Goal: Task Accomplishment & Management: Manage account settings

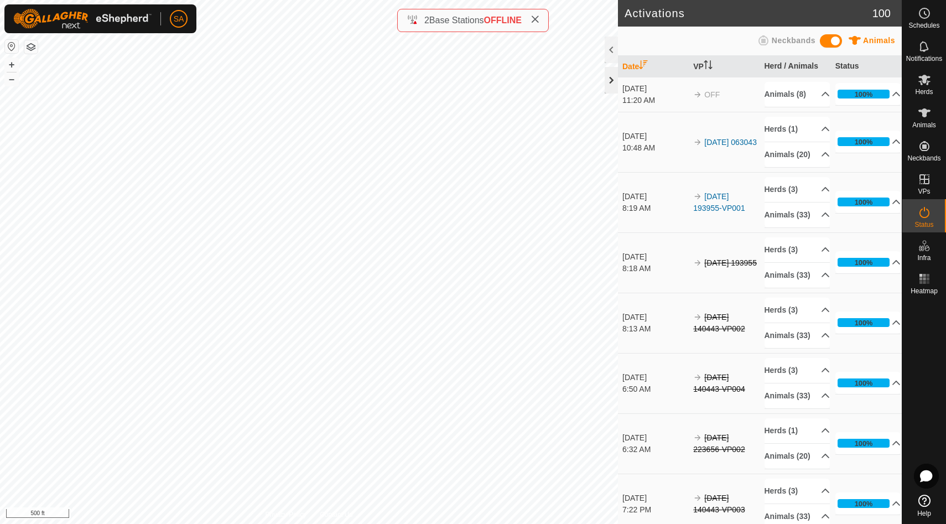
click at [610, 85] on div at bounding box center [611, 80] width 13 height 27
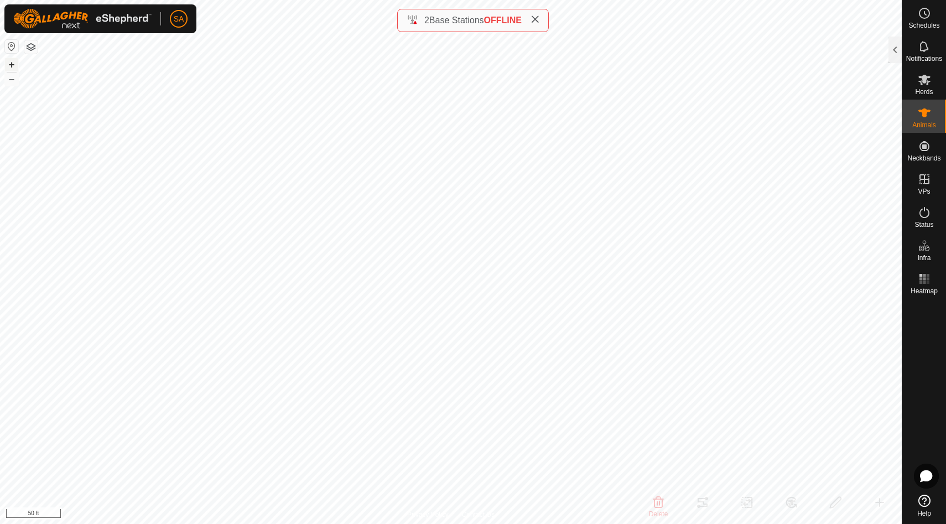
click at [12, 64] on button "+" at bounding box center [11, 64] width 13 height 13
click at [29, 45] on button "button" at bounding box center [30, 46] width 13 height 13
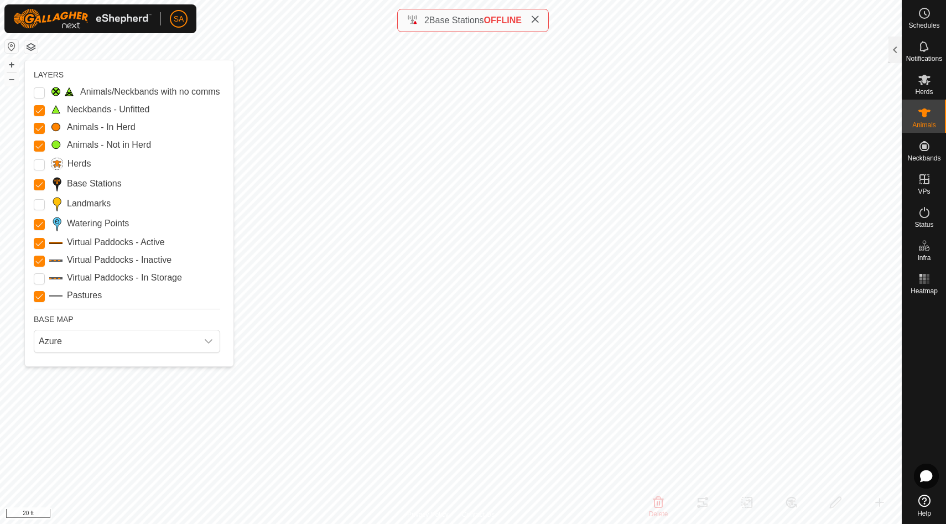
click at [925, 503] on icon at bounding box center [925, 501] width 12 height 12
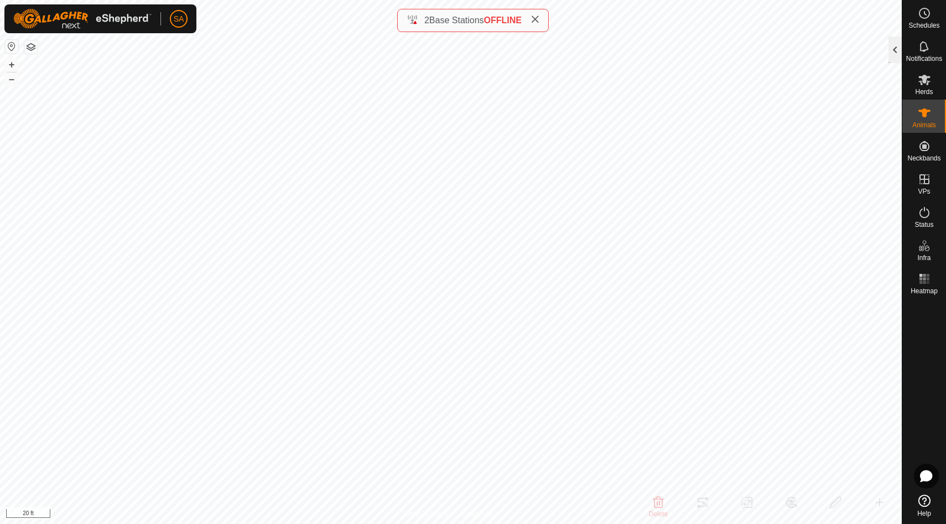
click at [895, 47] on div at bounding box center [895, 50] width 13 height 27
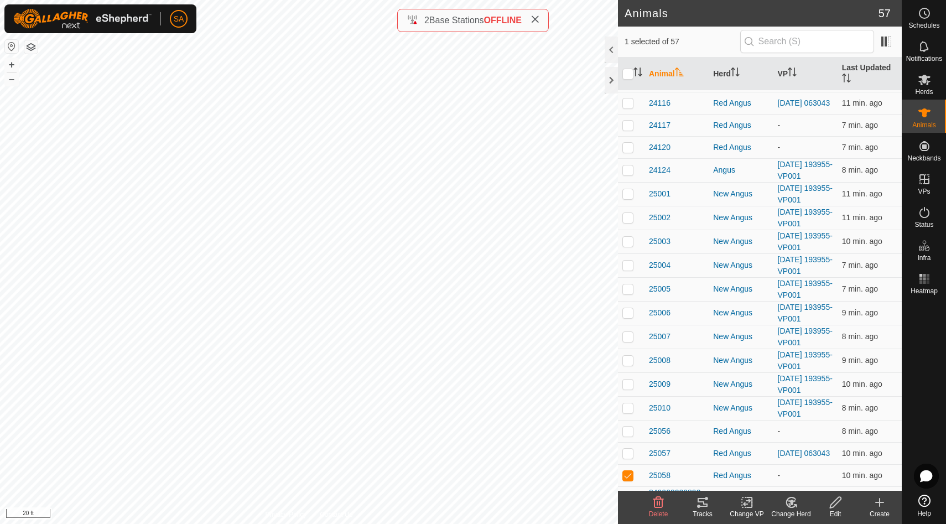
scroll to position [946, 0]
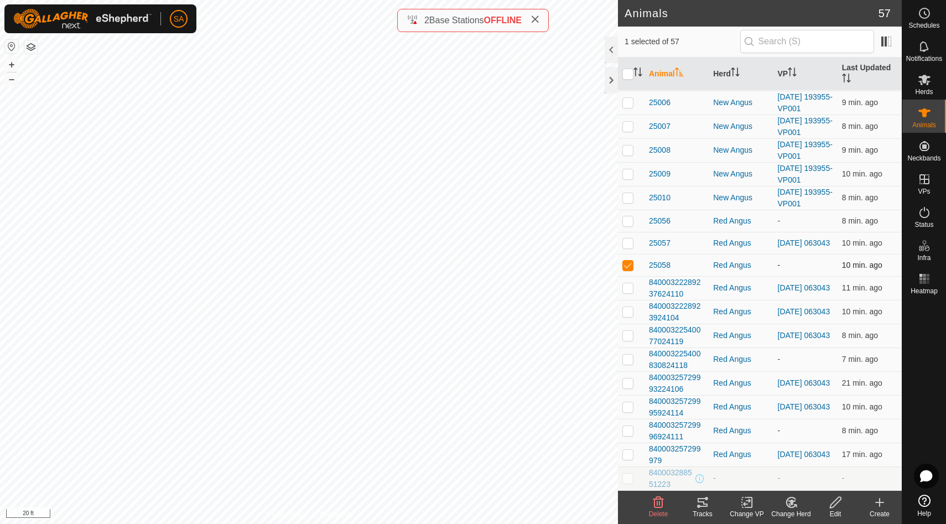
click at [631, 265] on p-checkbox at bounding box center [628, 265] width 11 height 9
checkbox input "false"
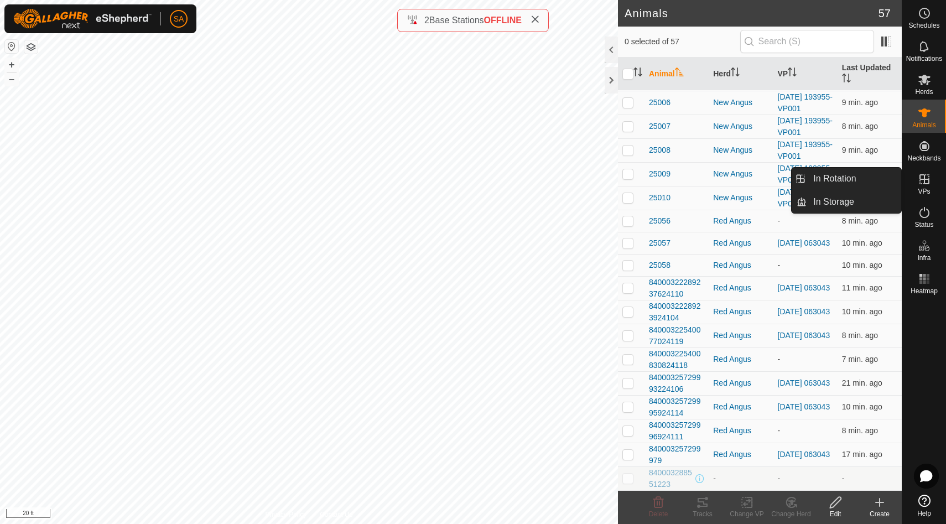
click at [926, 183] on icon at bounding box center [924, 179] width 13 height 13
click at [867, 180] on link "In Rotation" at bounding box center [854, 179] width 95 height 22
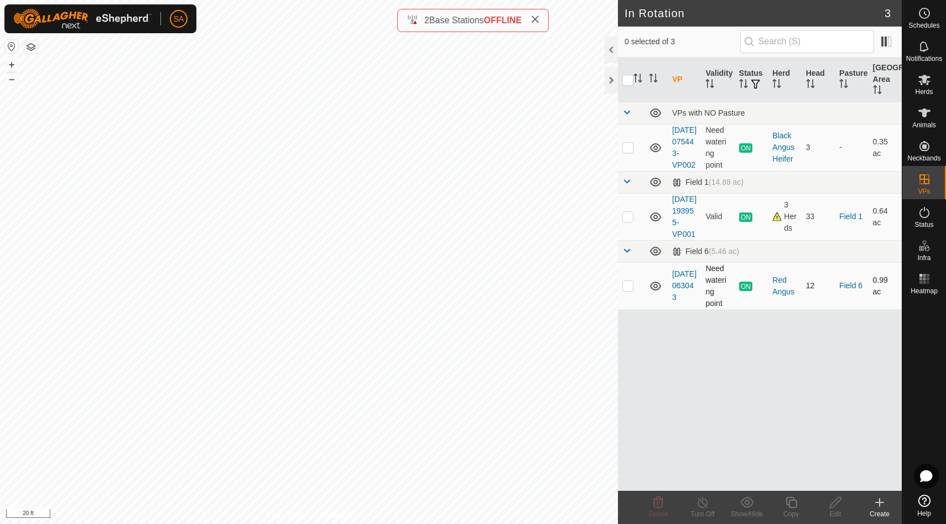
click at [627, 290] on p-checkbox at bounding box center [628, 285] width 11 height 9
click at [630, 290] on p-checkbox at bounding box center [628, 285] width 11 height 9
checkbox input "false"
click at [779, 298] on div "Red Angus" at bounding box center [784, 285] width 24 height 23
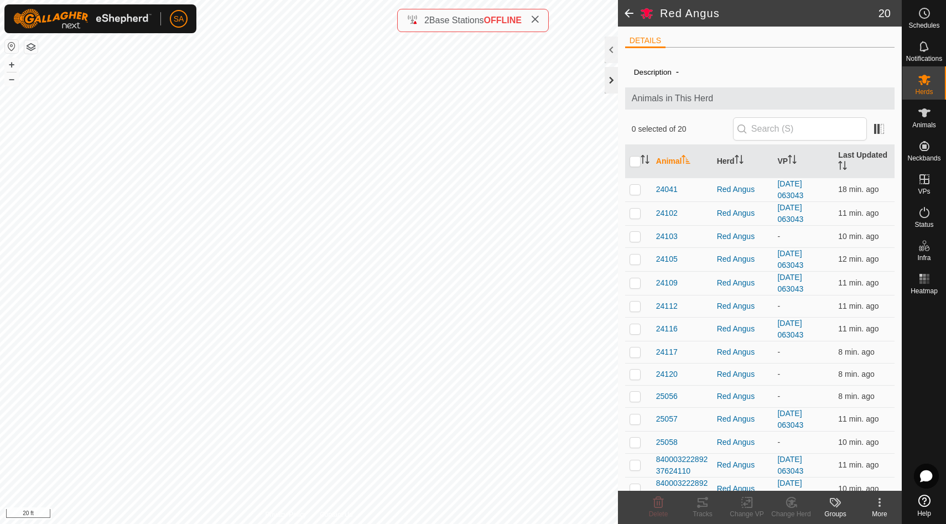
click at [613, 82] on div at bounding box center [611, 80] width 13 height 27
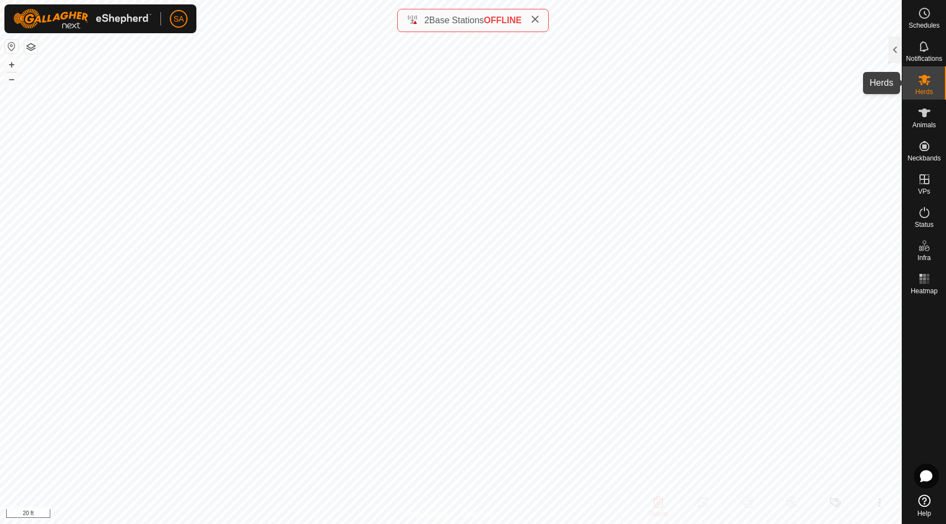
click at [934, 81] on es-mob-svg-icon at bounding box center [925, 80] width 20 height 18
click at [894, 46] on div at bounding box center [895, 50] width 13 height 27
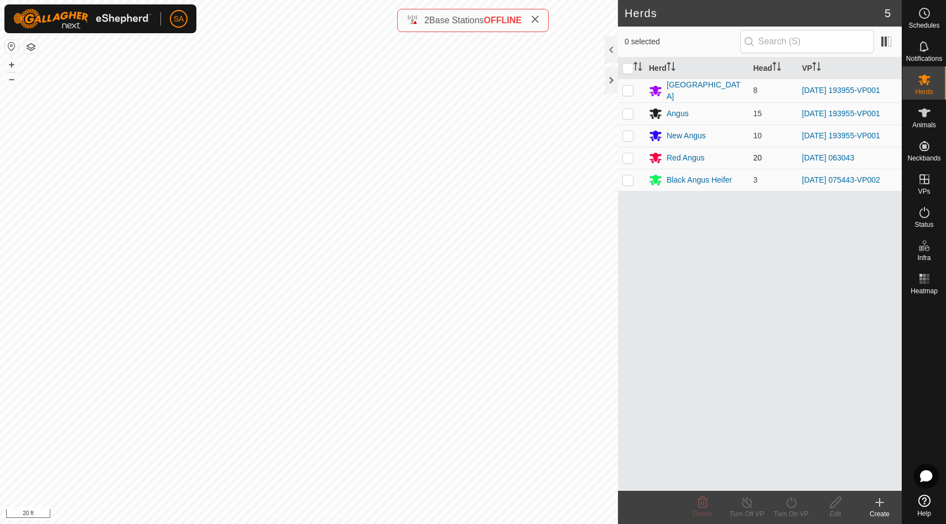
click at [629, 156] on p-checkbox at bounding box center [628, 157] width 11 height 9
checkbox input "true"
click at [791, 504] on icon at bounding box center [792, 502] width 14 height 13
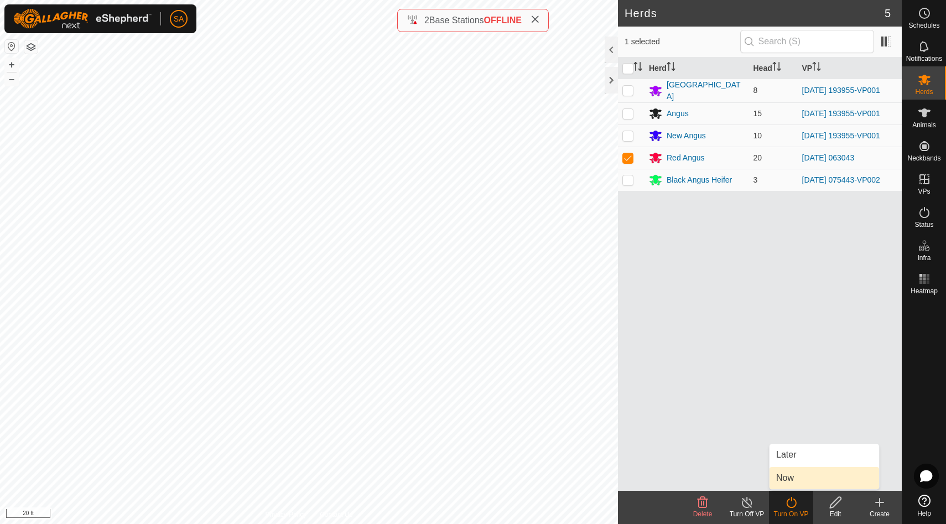
click at [793, 481] on link "Now" at bounding box center [825, 478] width 110 height 22
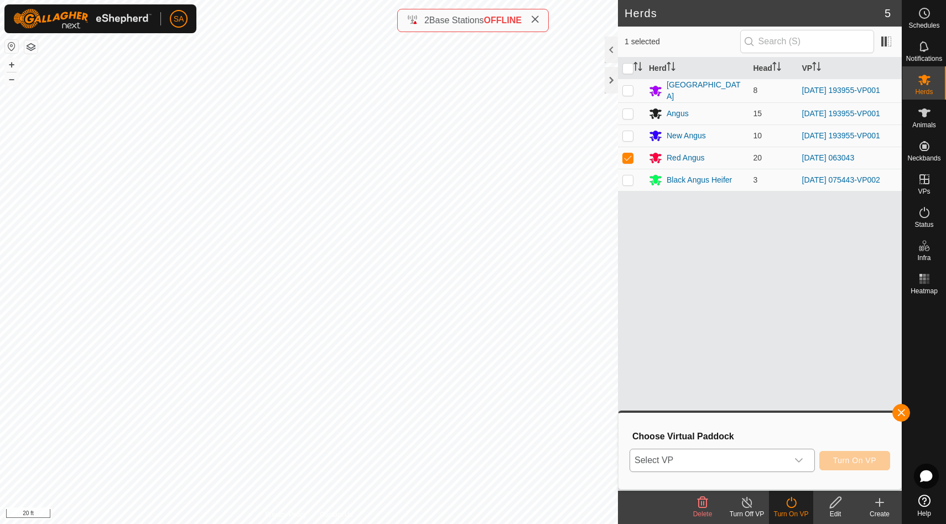
click at [801, 458] on icon "dropdown trigger" at bounding box center [799, 460] width 9 height 9
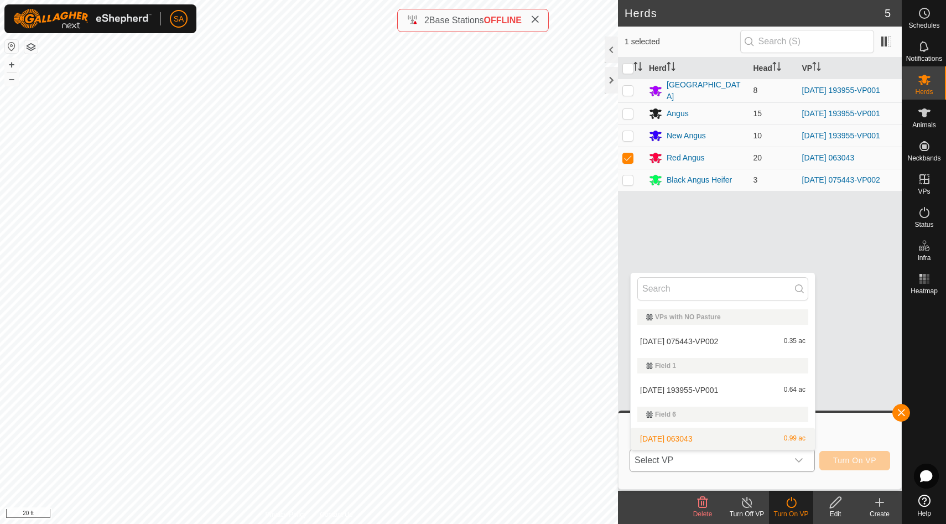
click at [780, 439] on li "2025-08-21 063043 0.99 ac" at bounding box center [723, 439] width 184 height 22
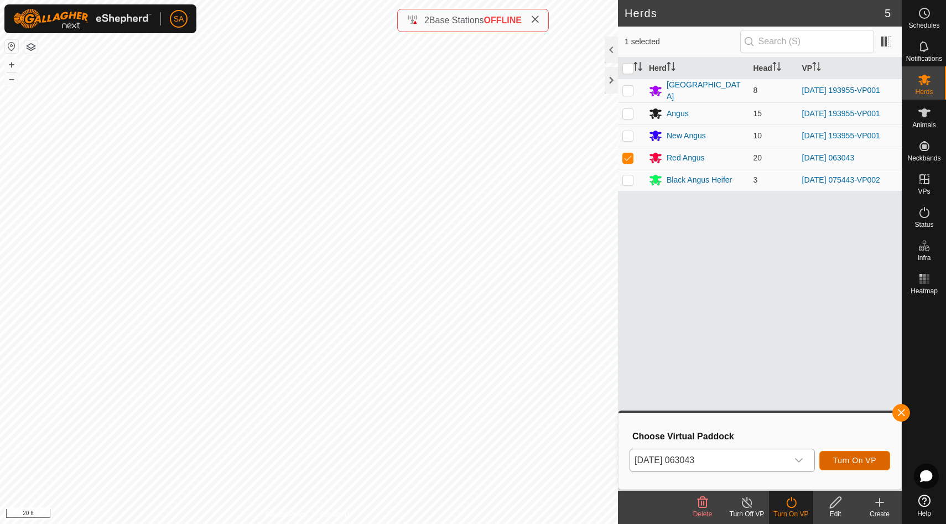
click at [859, 463] on span "Turn On VP" at bounding box center [854, 460] width 43 height 9
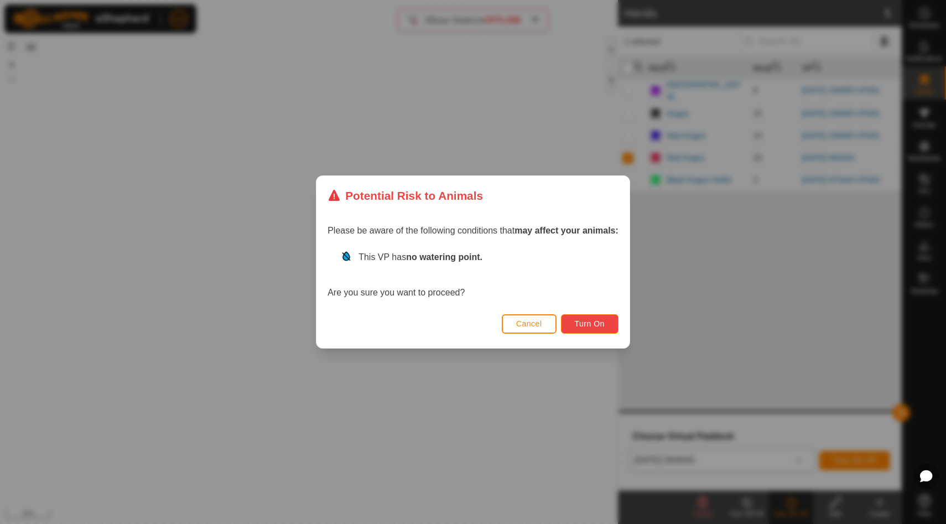
click at [603, 322] on span "Turn On" at bounding box center [590, 323] width 30 height 9
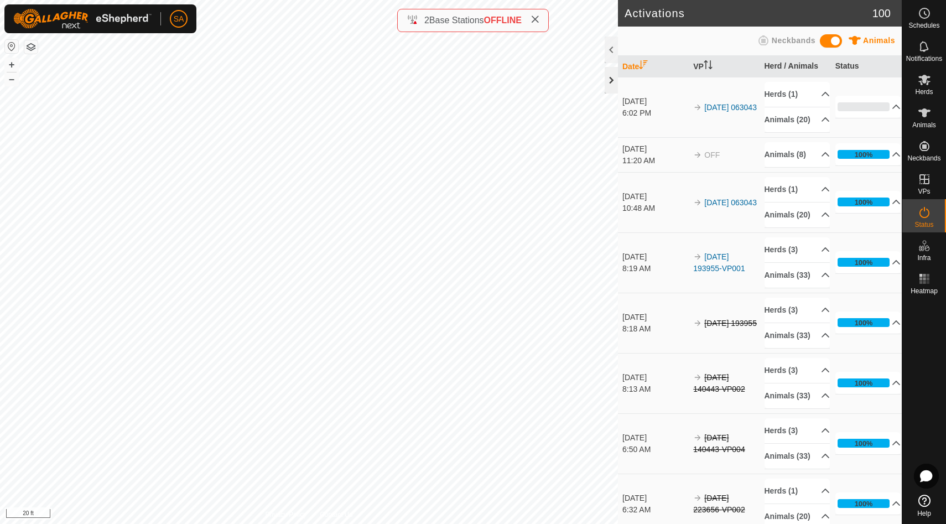
click at [611, 81] on div at bounding box center [611, 80] width 13 height 27
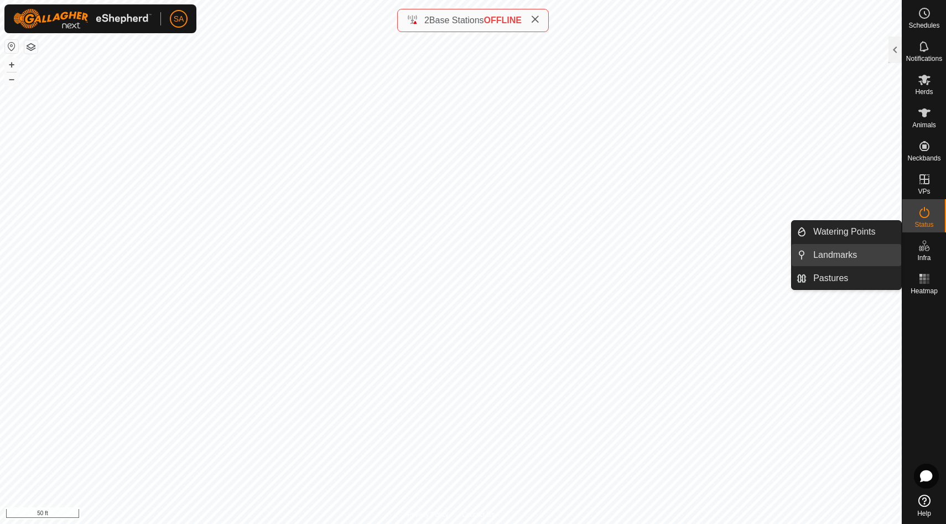
click at [862, 252] on link "Landmarks" at bounding box center [854, 255] width 95 height 22
click at [862, 253] on link "Landmarks" at bounding box center [854, 255] width 95 height 22
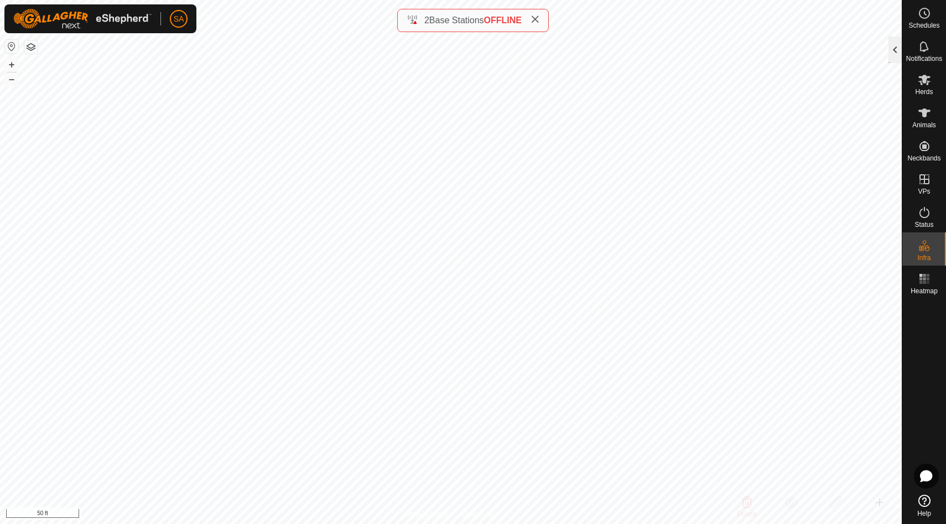
click at [895, 49] on div at bounding box center [895, 50] width 13 height 27
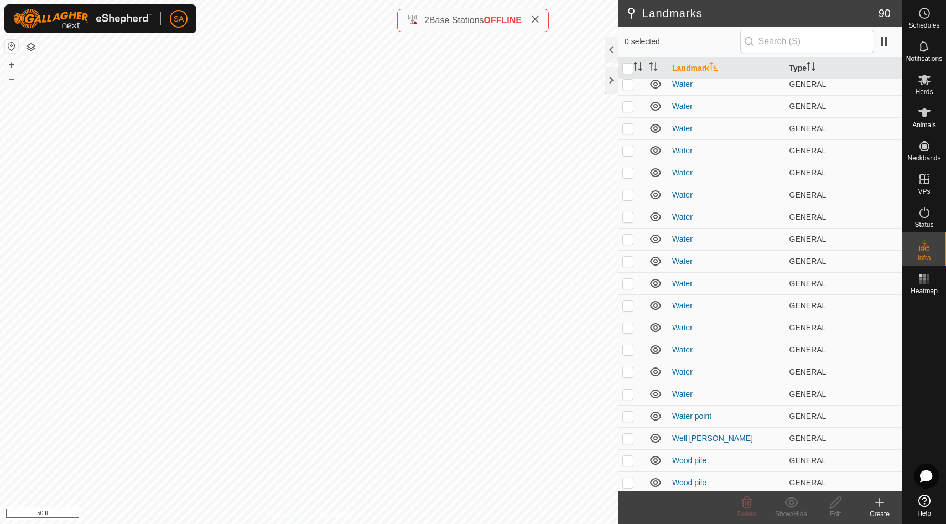
scroll to position [1580, 0]
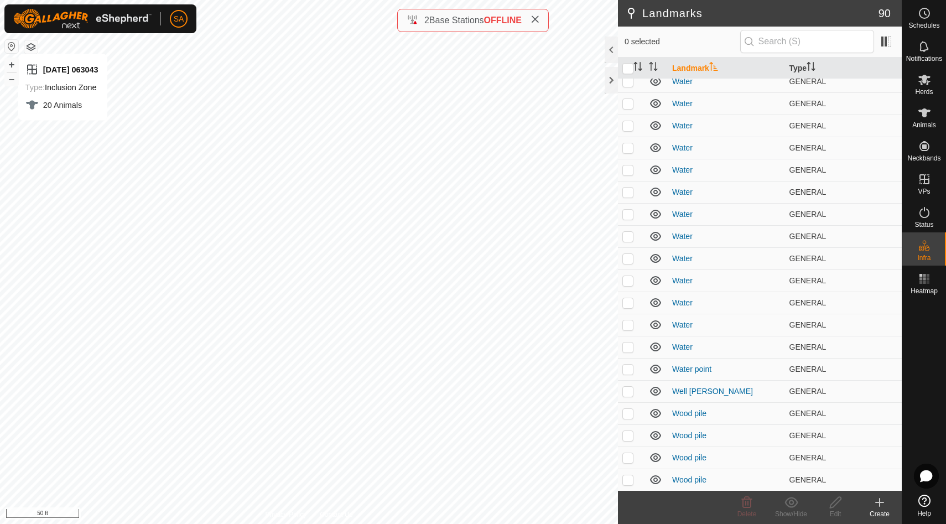
click at [35, 43] on button "button" at bounding box center [30, 46] width 13 height 13
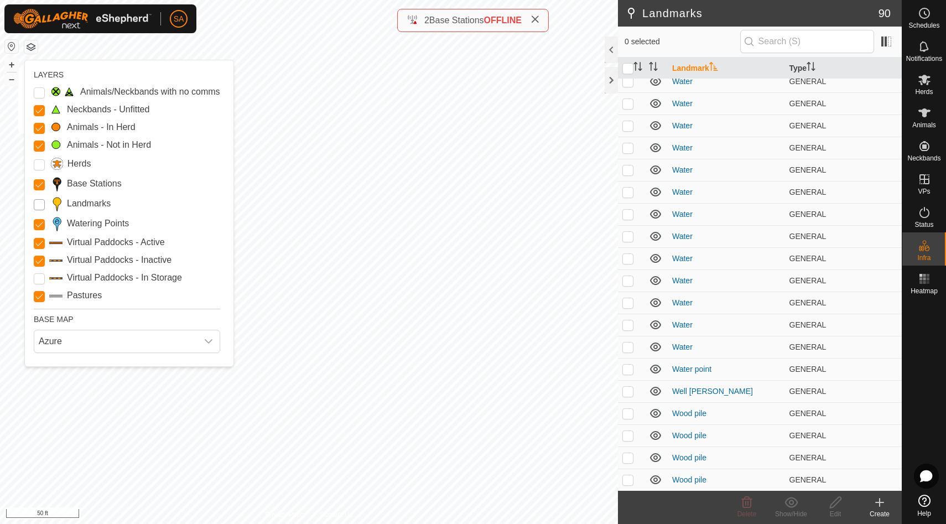
click at [40, 202] on input "Landmarks" at bounding box center [39, 204] width 11 height 11
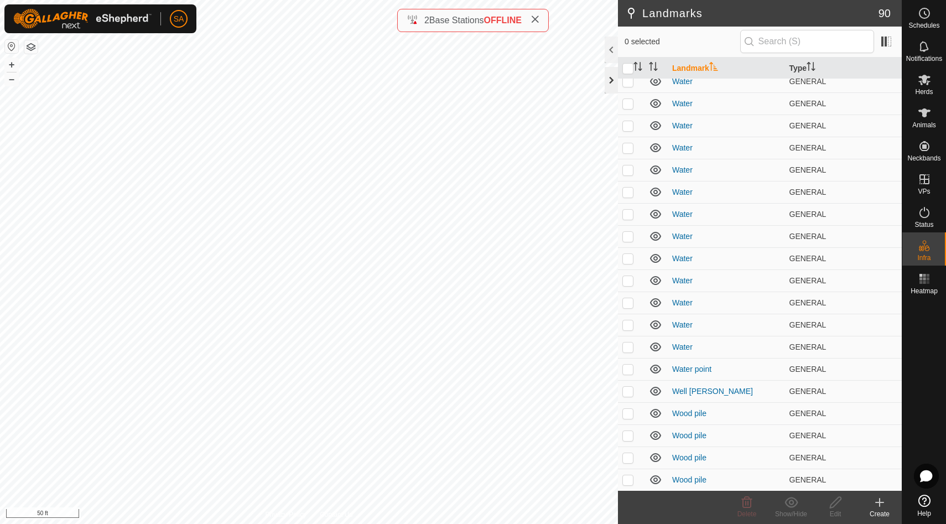
click at [613, 81] on div at bounding box center [611, 80] width 13 height 27
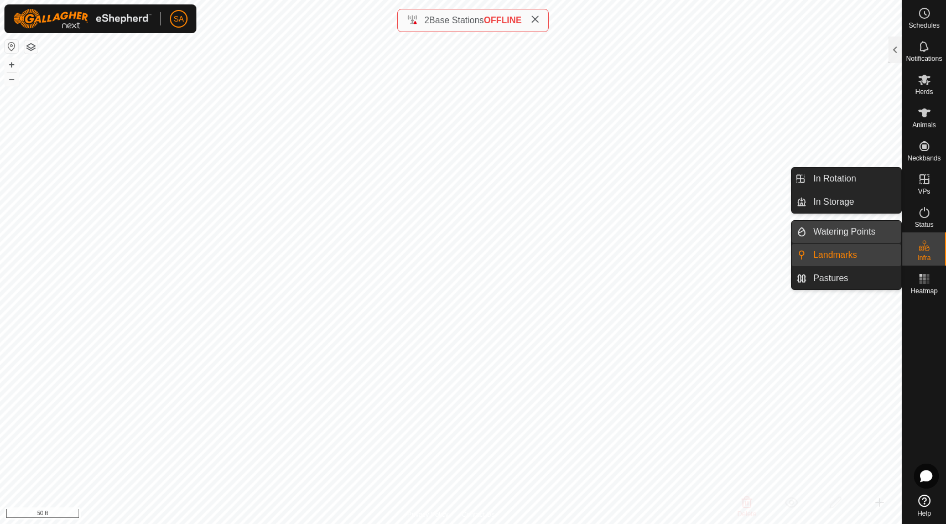
click at [877, 232] on link "Watering Points" at bounding box center [854, 232] width 95 height 22
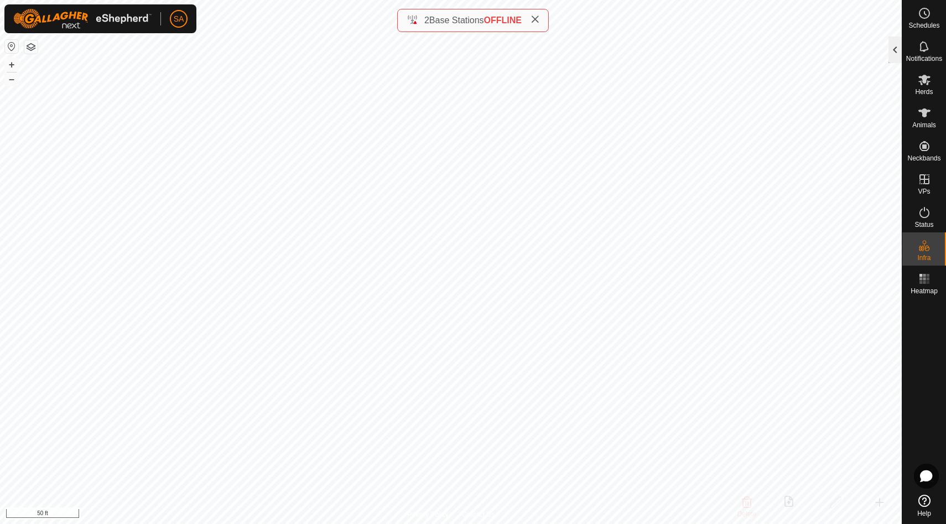
click at [894, 47] on div at bounding box center [895, 50] width 13 height 27
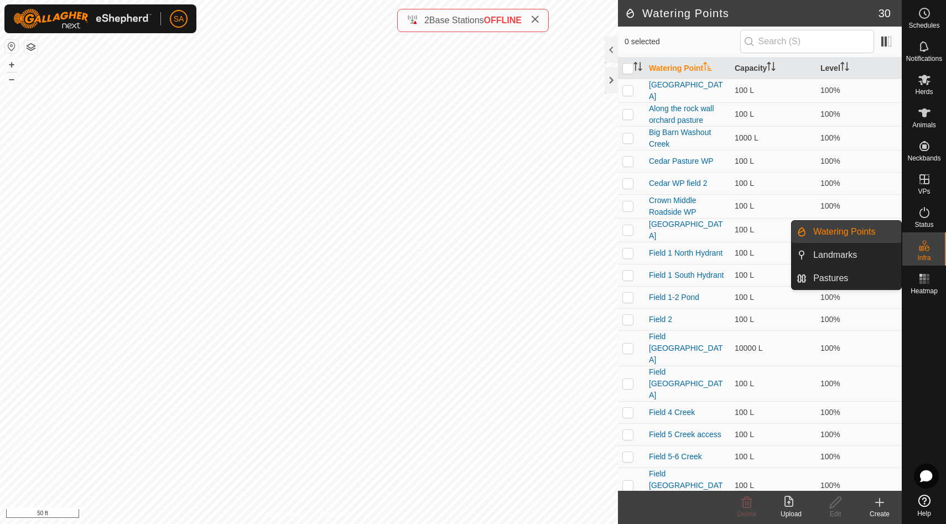
click at [886, 231] on link "Watering Points" at bounding box center [854, 232] width 95 height 22
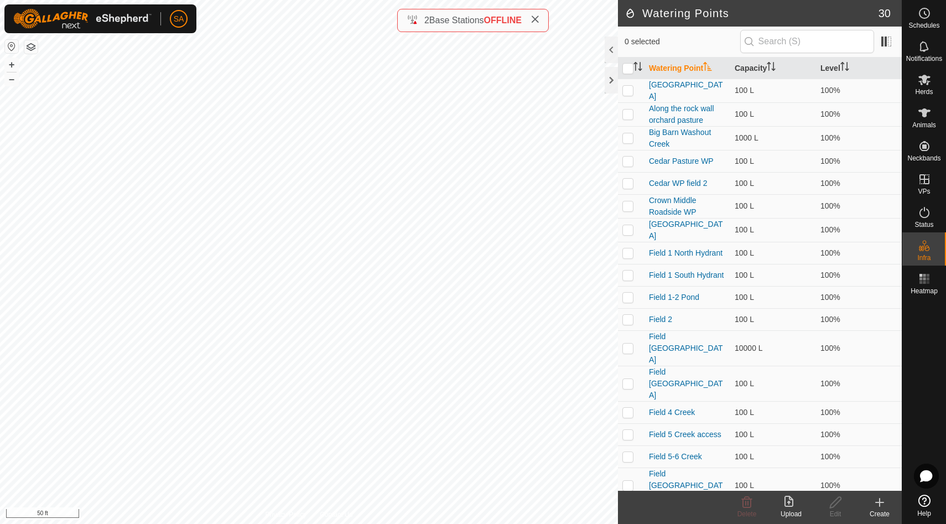
click at [880, 503] on icon at bounding box center [880, 503] width 0 height 8
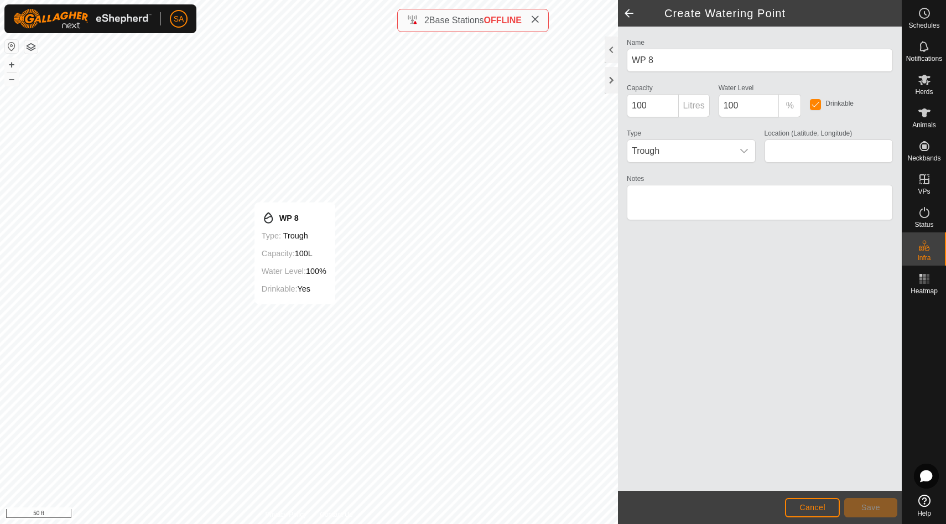
type input "44.280387, -72.171452"
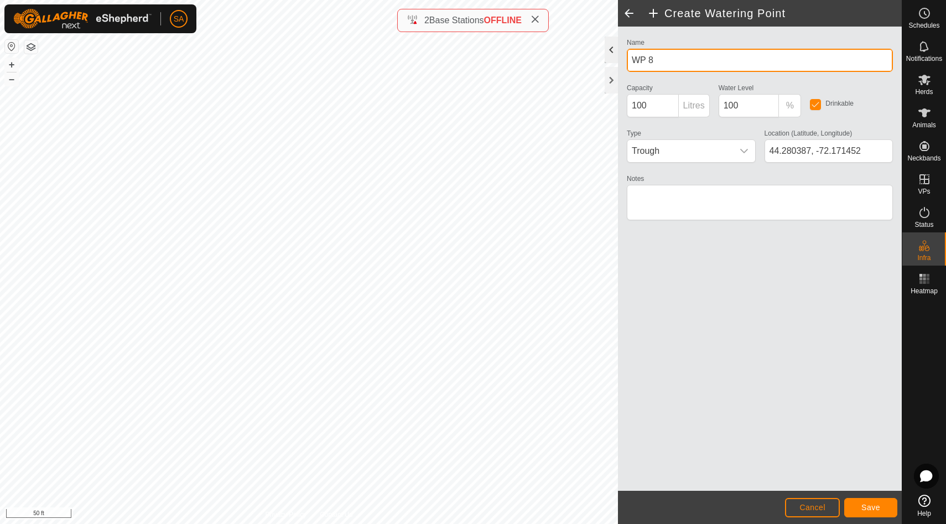
click at [585, 58] on div "Privacy Policy Contact Us WP 8 Type: trough Capacity: 100L Water Level: 100% Dr…" at bounding box center [451, 262] width 902 height 524
type input "W"
type input "Calf's water"
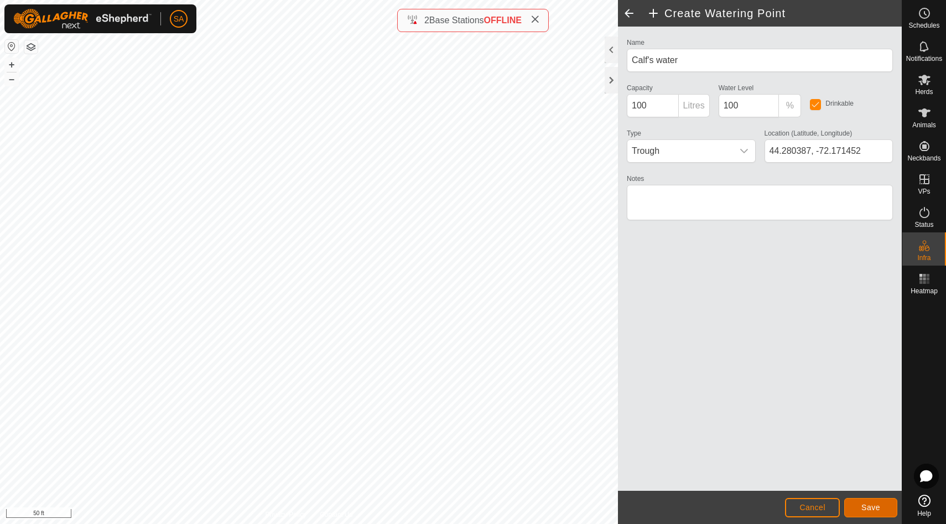
click at [872, 512] on button "Save" at bounding box center [870, 507] width 53 height 19
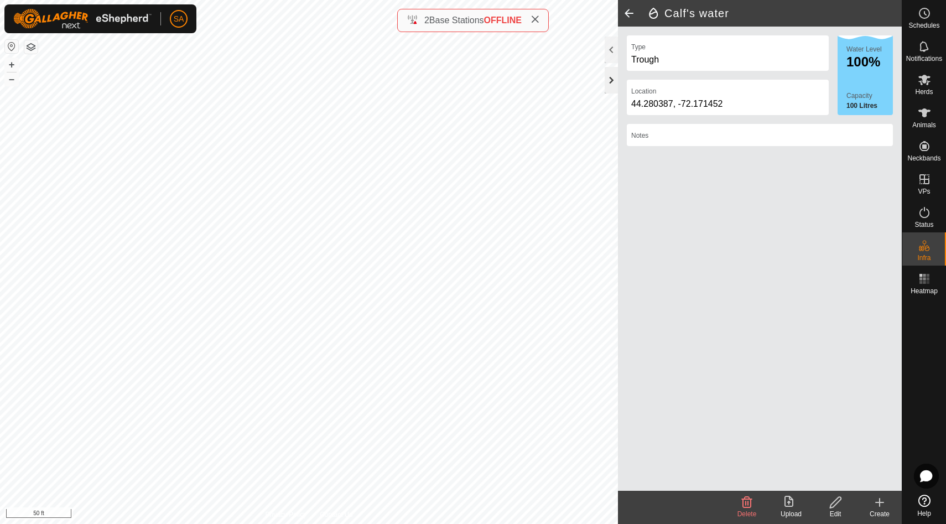
click at [609, 81] on div at bounding box center [611, 80] width 13 height 27
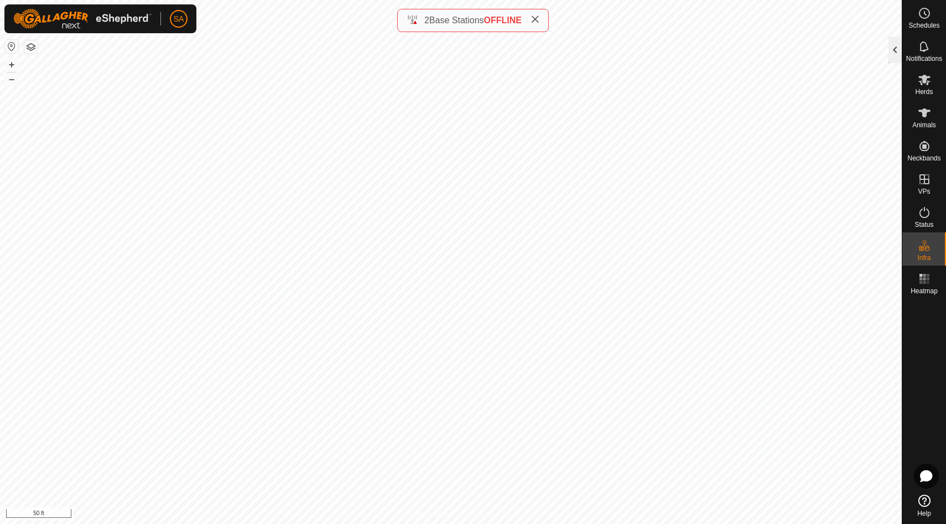
click at [898, 46] on div at bounding box center [895, 50] width 13 height 27
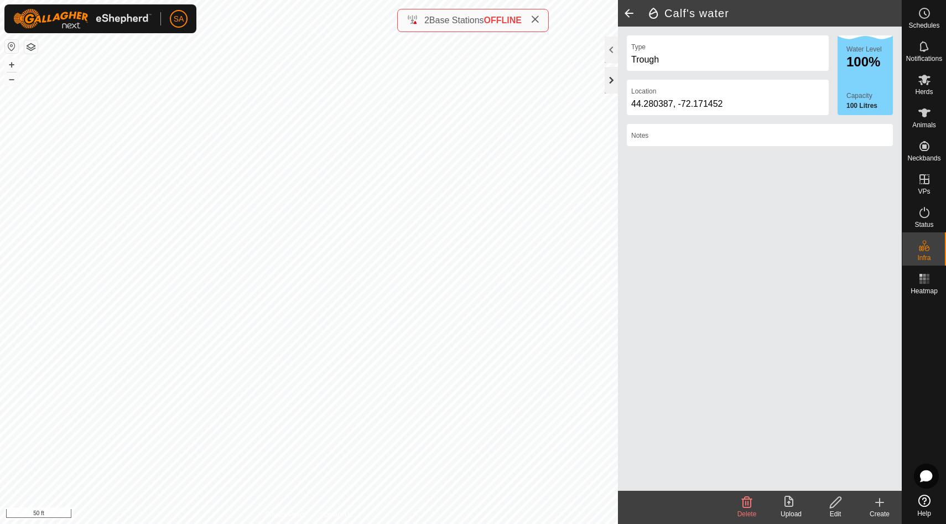
click at [611, 79] on div at bounding box center [611, 80] width 13 height 27
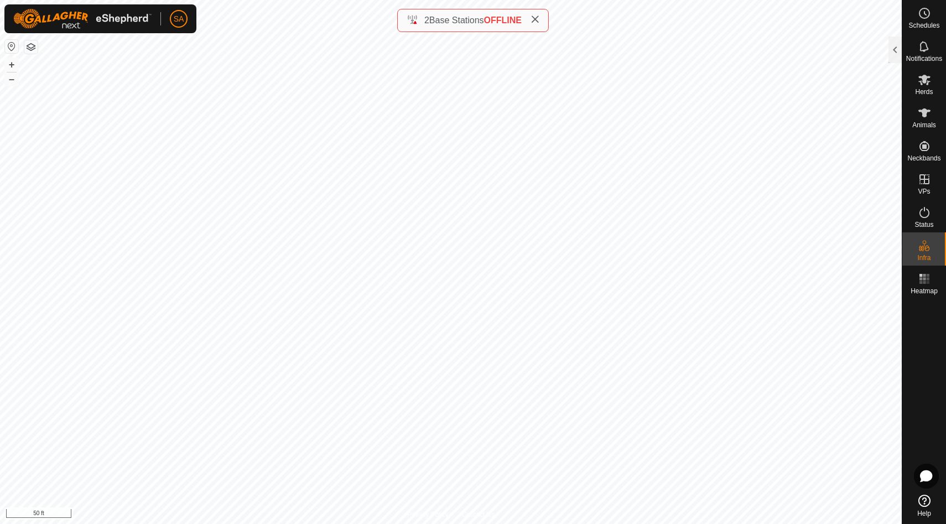
click at [539, 17] on icon at bounding box center [535, 19] width 9 height 9
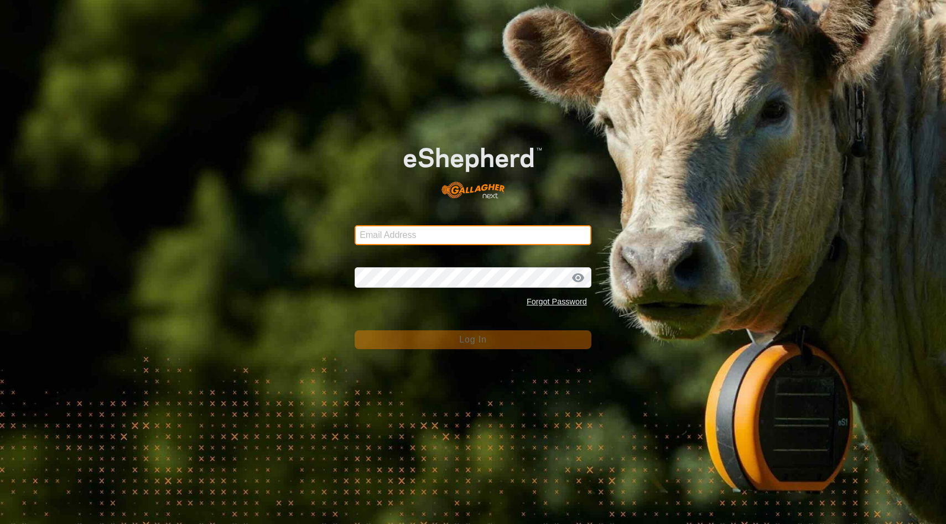
type input "[EMAIL_ADDRESS][DOMAIN_NAME]"
click at [477, 338] on span "Log In" at bounding box center [472, 339] width 27 height 9
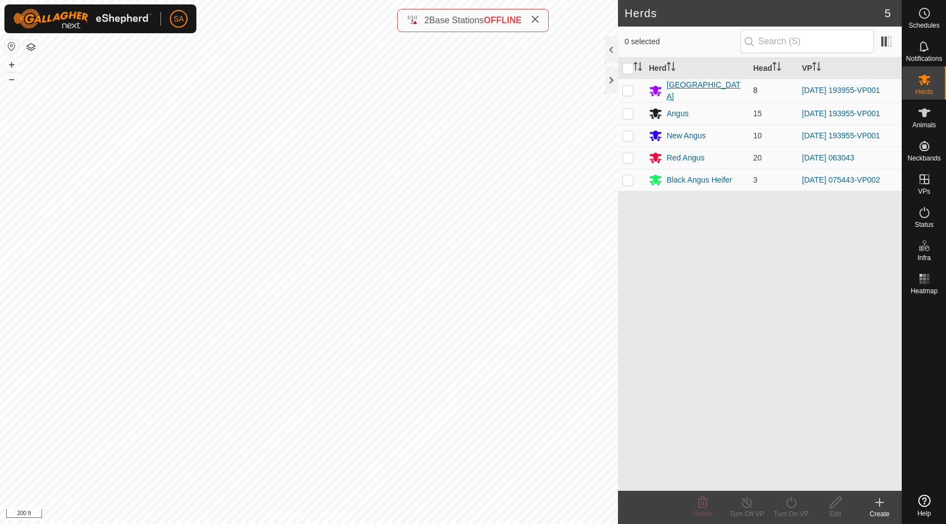
click at [689, 90] on div "[GEOGRAPHIC_DATA]" at bounding box center [706, 90] width 78 height 23
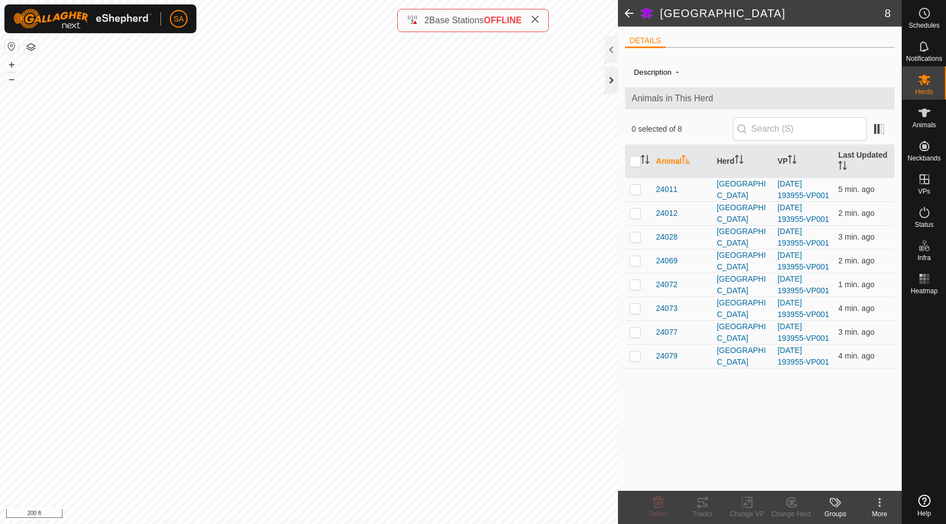
click at [611, 81] on div at bounding box center [611, 80] width 13 height 27
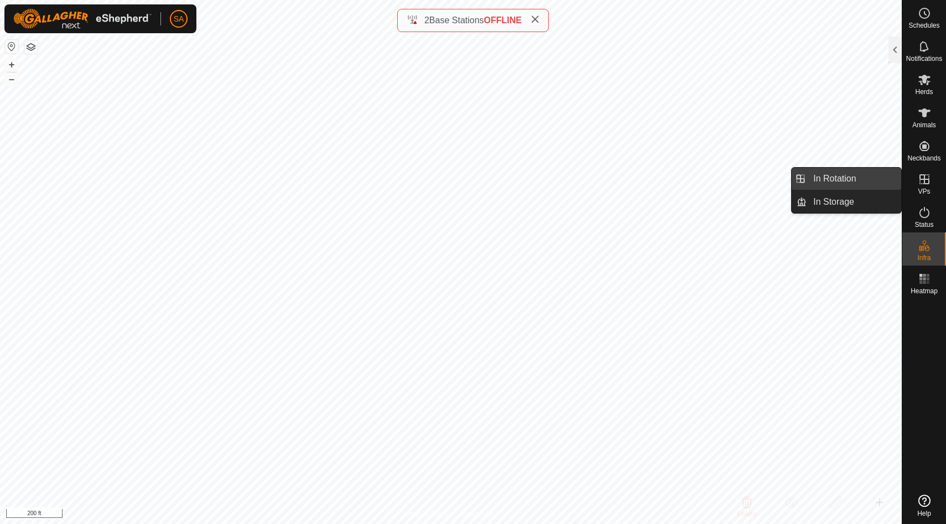
click at [860, 176] on link "In Rotation" at bounding box center [854, 179] width 95 height 22
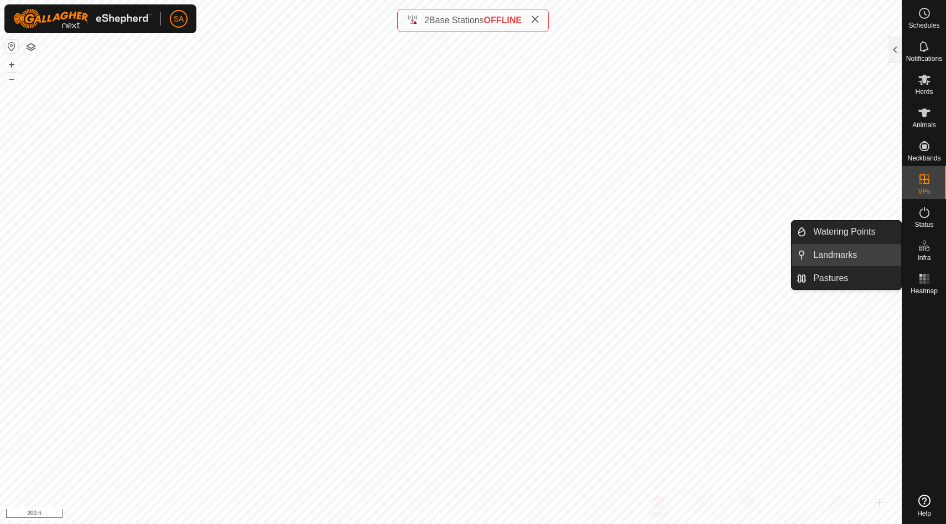
click at [856, 253] on link "Landmarks" at bounding box center [854, 255] width 95 height 22
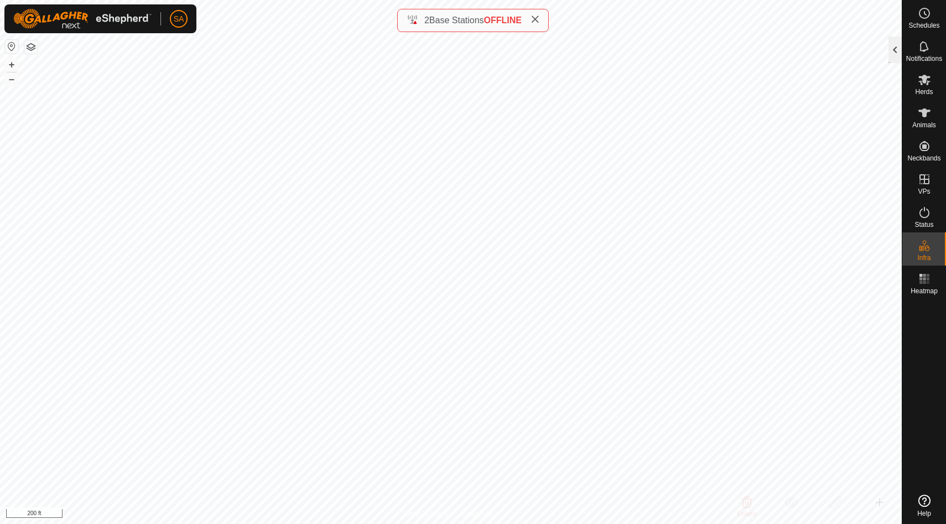
click at [897, 49] on div at bounding box center [895, 50] width 13 height 27
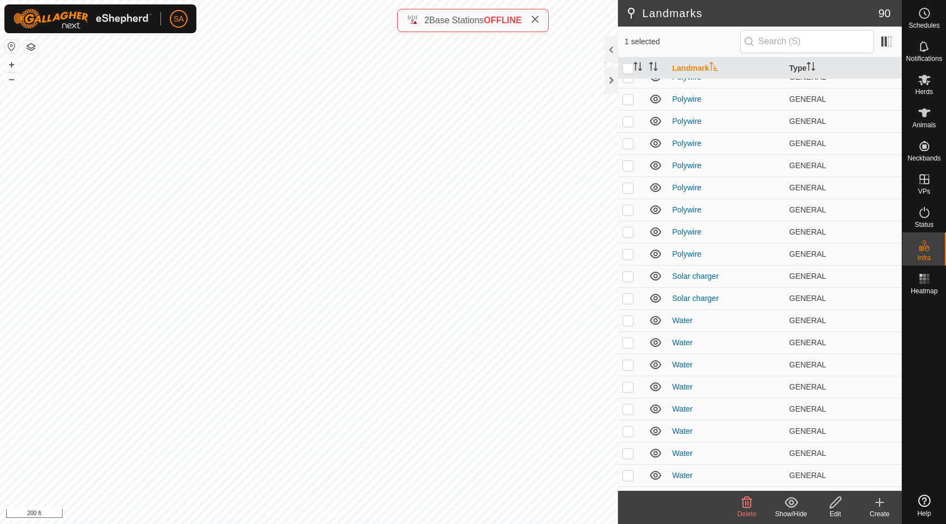
scroll to position [1580, 0]
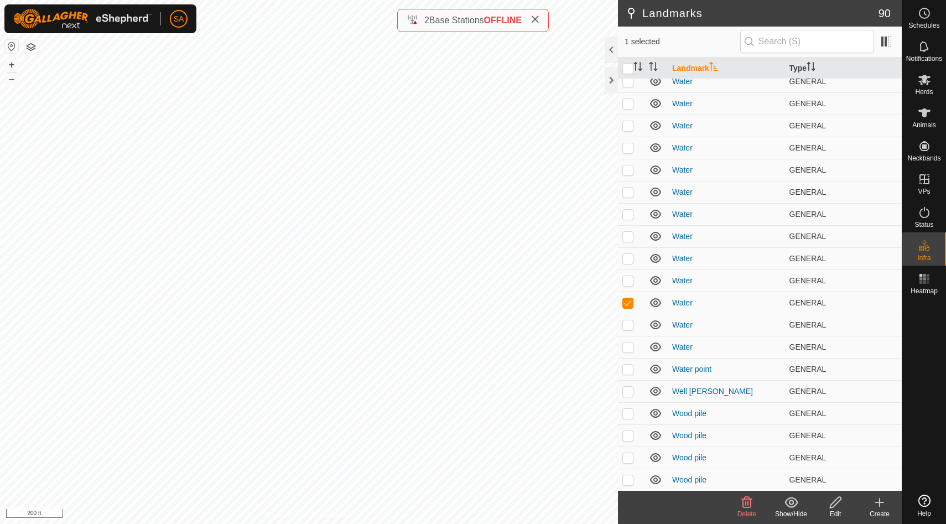
click at [748, 504] on icon at bounding box center [747, 502] width 11 height 11
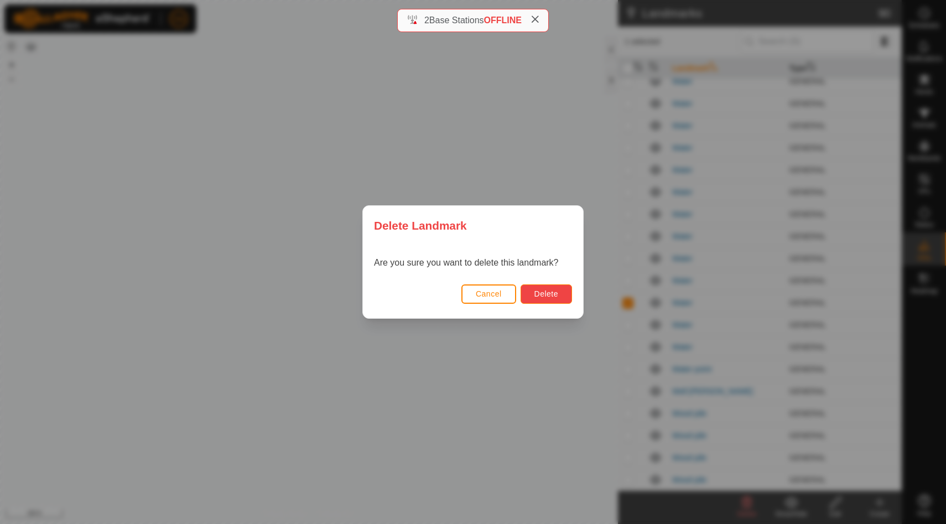
click at [552, 299] on button "Delete" at bounding box center [546, 293] width 51 height 19
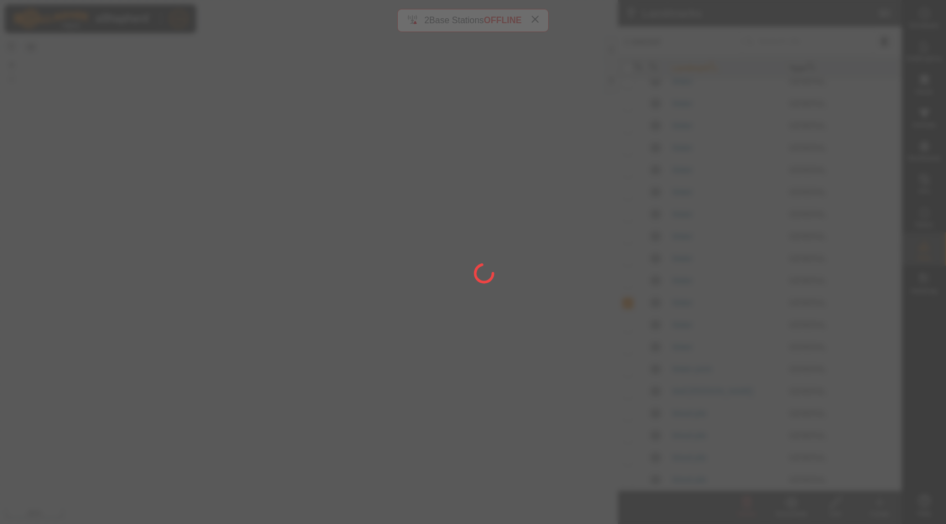
checkbox input "false"
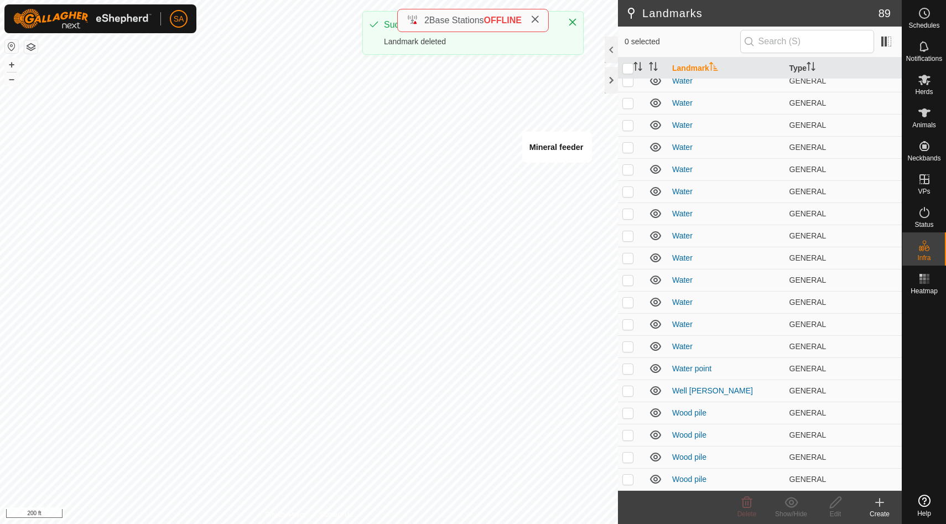
scroll to position [0, 0]
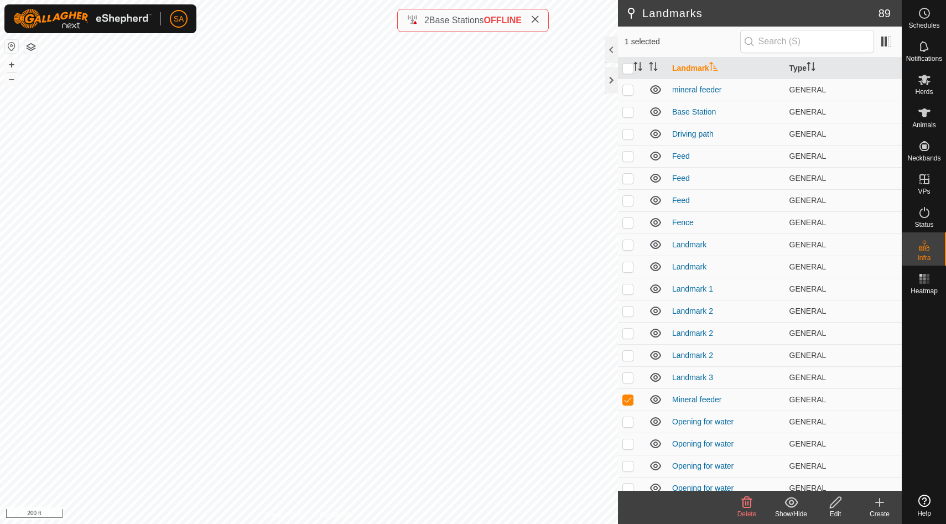
click at [748, 504] on icon at bounding box center [747, 502] width 11 height 11
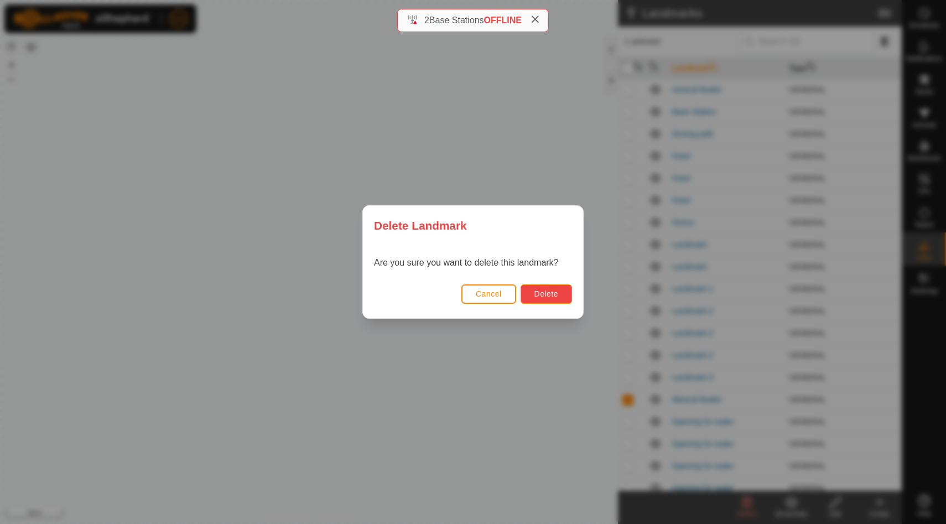
click at [548, 295] on span "Delete" at bounding box center [547, 293] width 24 height 9
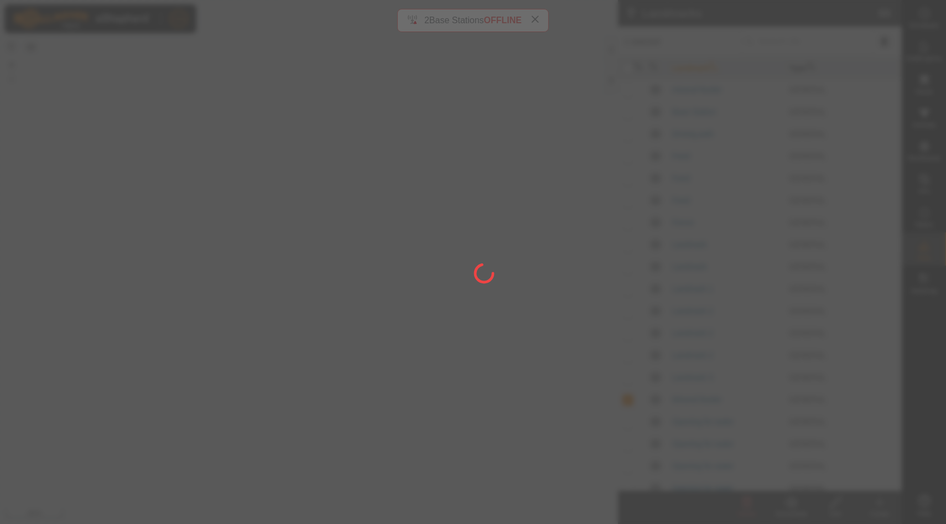
checkbox input "false"
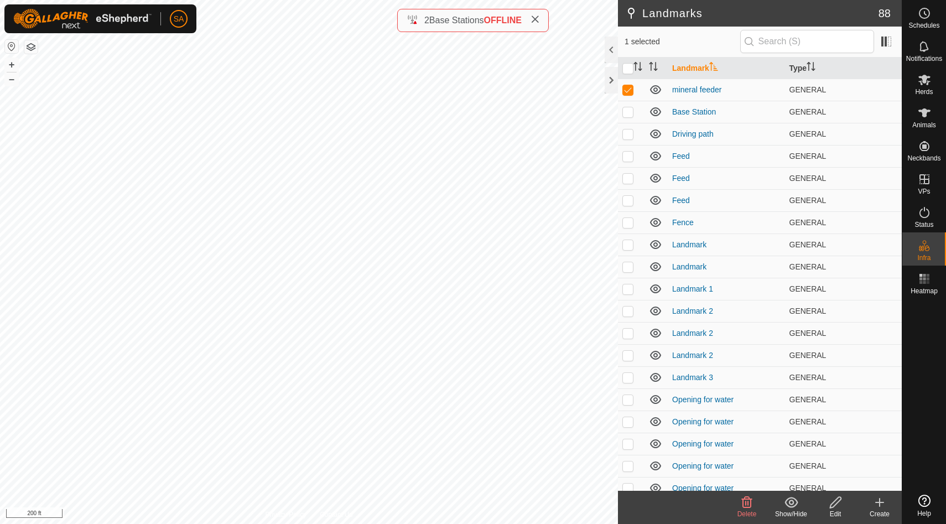
click at [746, 503] on icon at bounding box center [746, 502] width 13 height 13
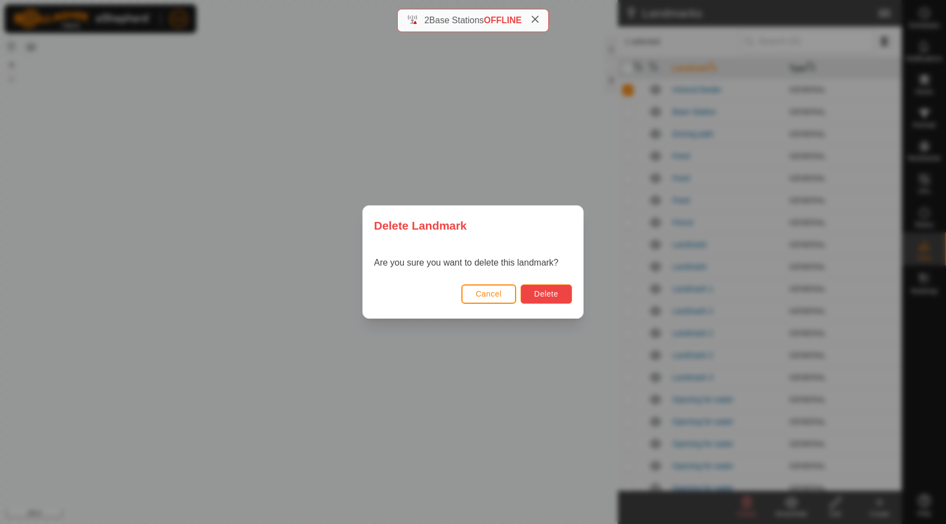
click at [543, 296] on span "Delete" at bounding box center [547, 293] width 24 height 9
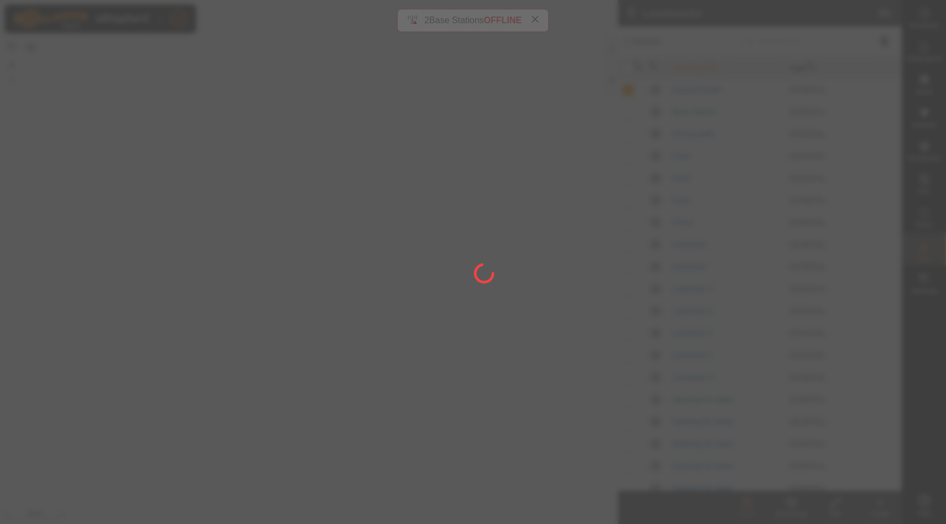
checkbox input "false"
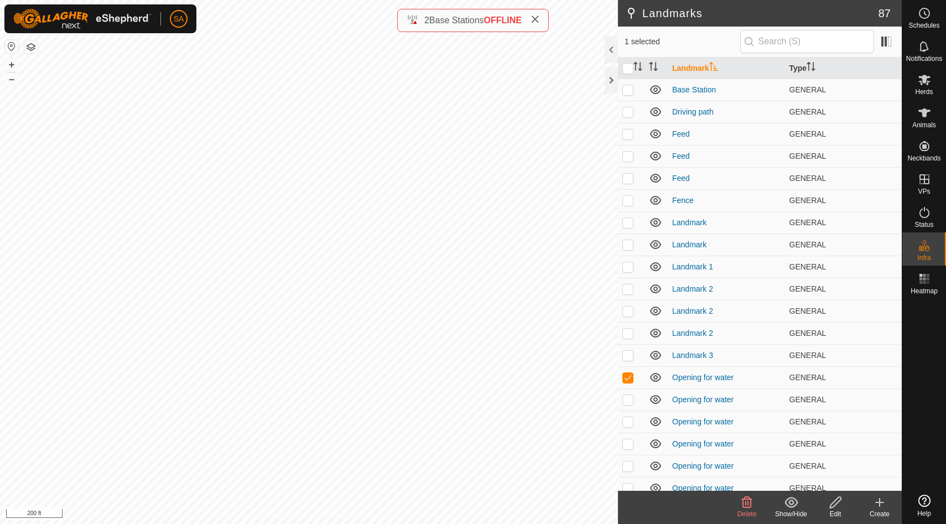
click at [749, 507] on icon at bounding box center [747, 502] width 11 height 11
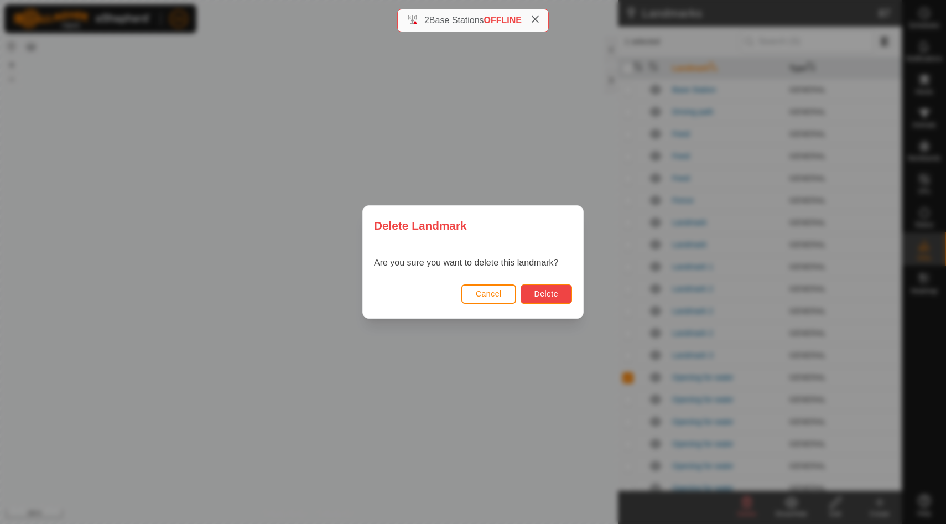
click at [563, 297] on button "Delete" at bounding box center [546, 293] width 51 height 19
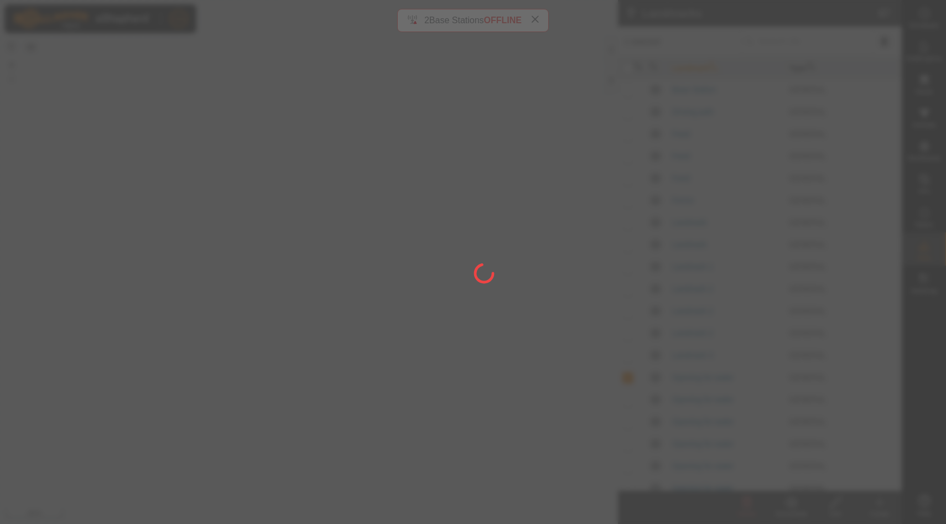
checkbox input "false"
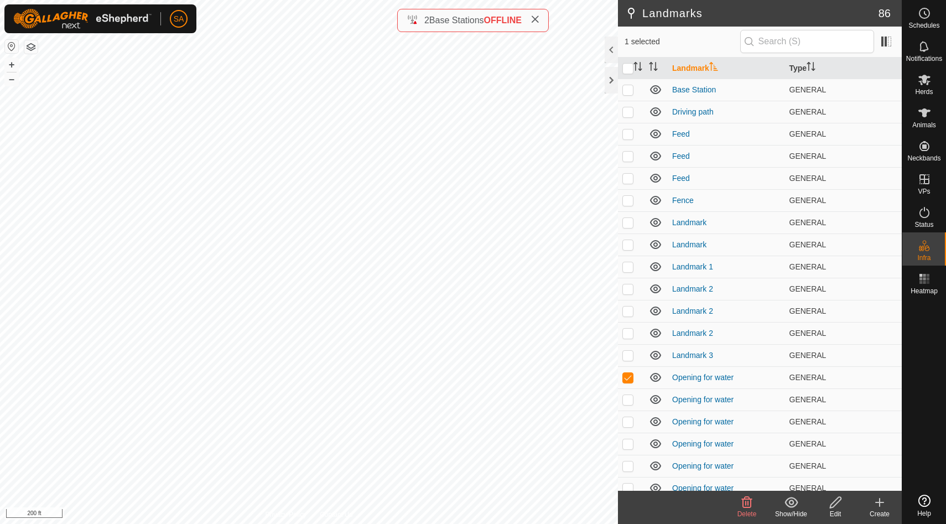
click at [744, 502] on icon at bounding box center [746, 502] width 13 height 13
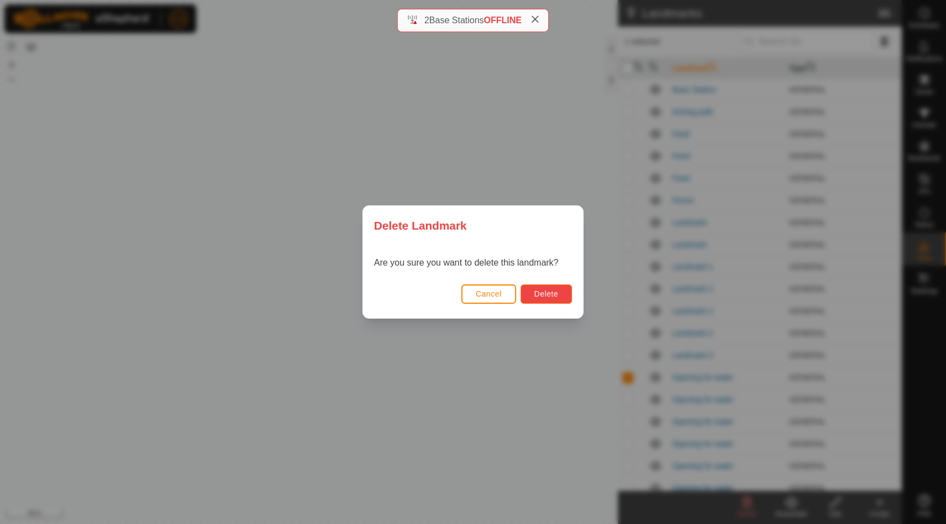
click at [545, 299] on button "Delete" at bounding box center [546, 293] width 51 height 19
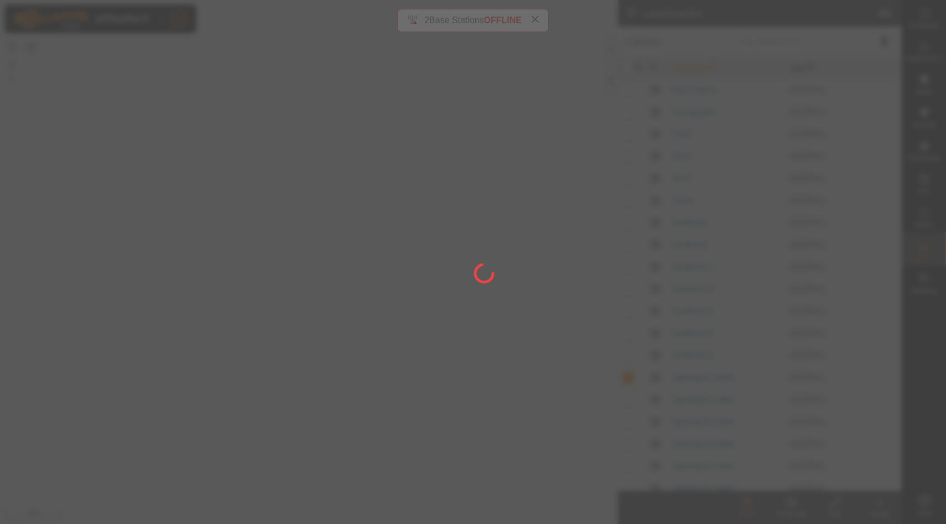
checkbox input "false"
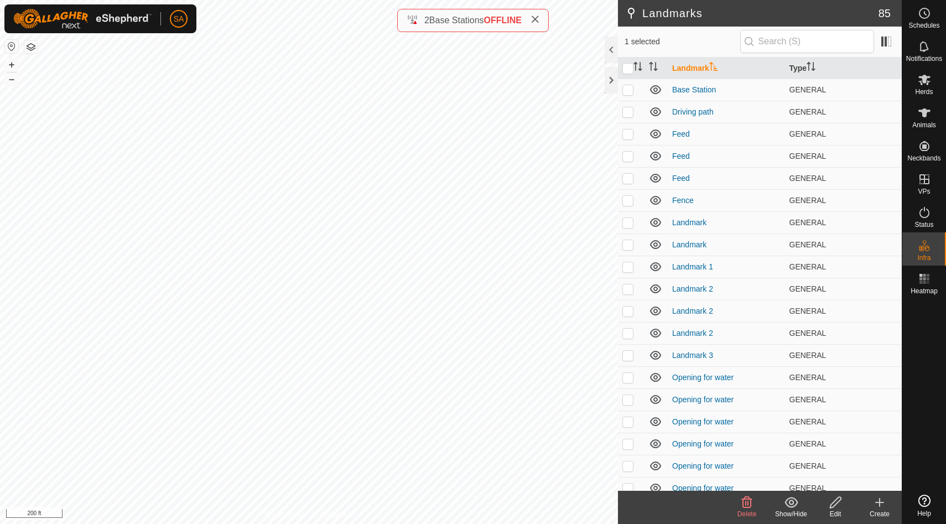
click at [746, 502] on icon at bounding box center [746, 502] width 13 height 13
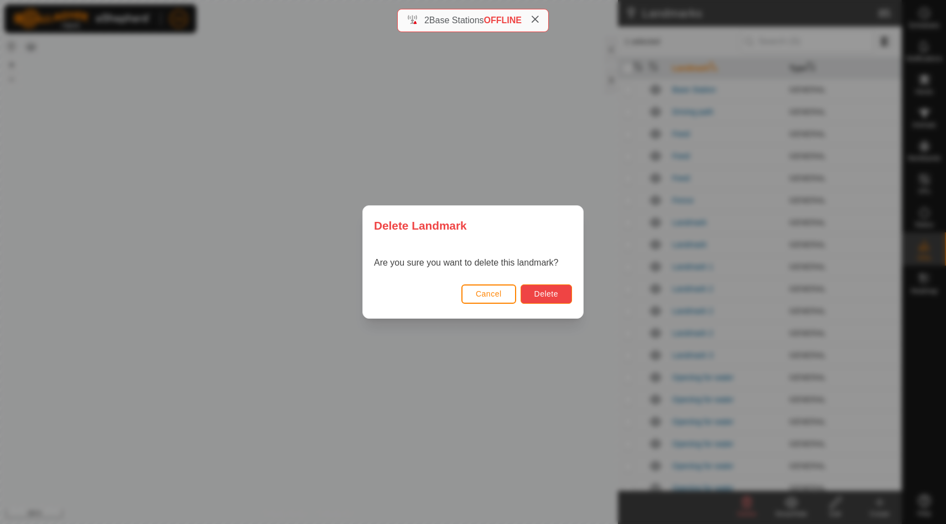
click at [551, 300] on button "Delete" at bounding box center [546, 293] width 51 height 19
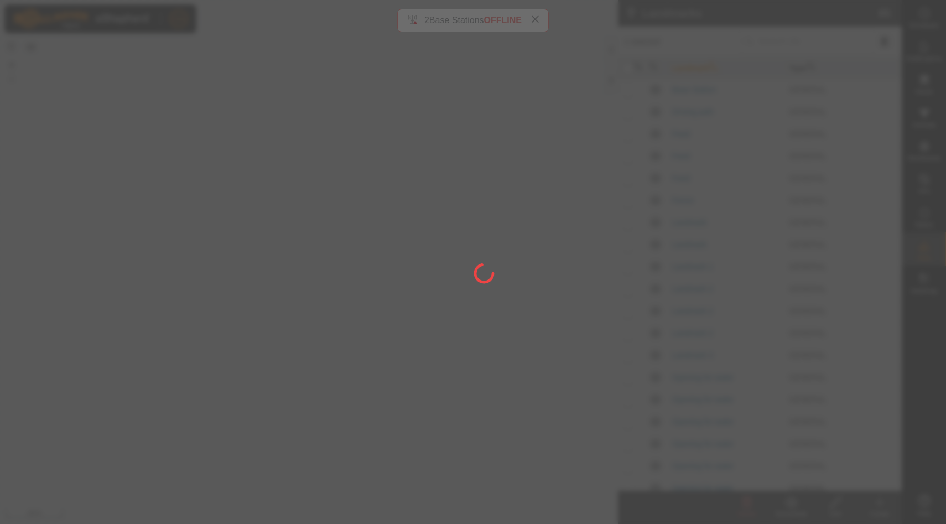
checkbox input "false"
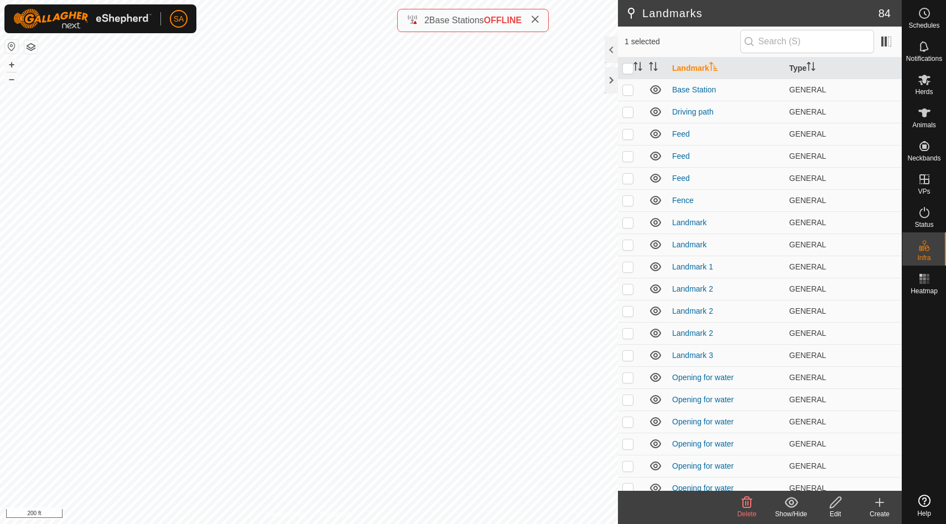
click at [746, 503] on icon at bounding box center [747, 502] width 11 height 11
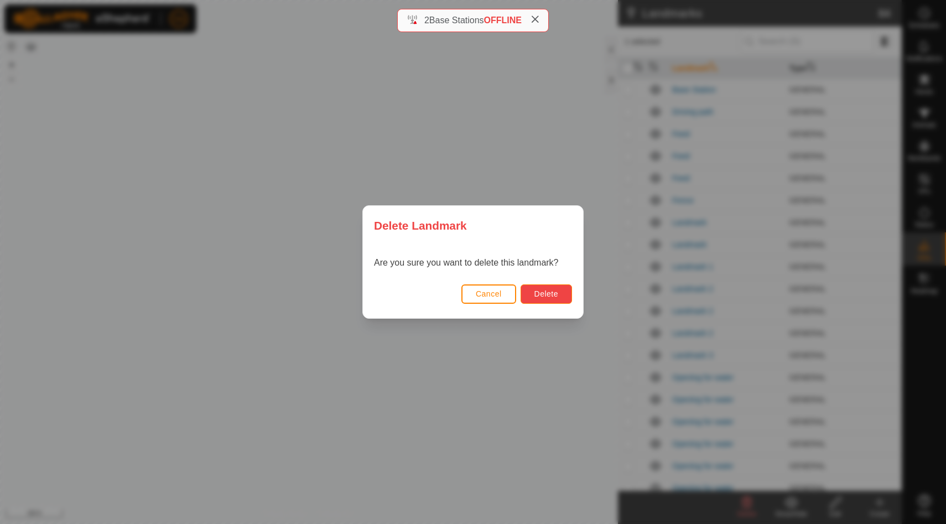
click at [543, 292] on span "Delete" at bounding box center [547, 293] width 24 height 9
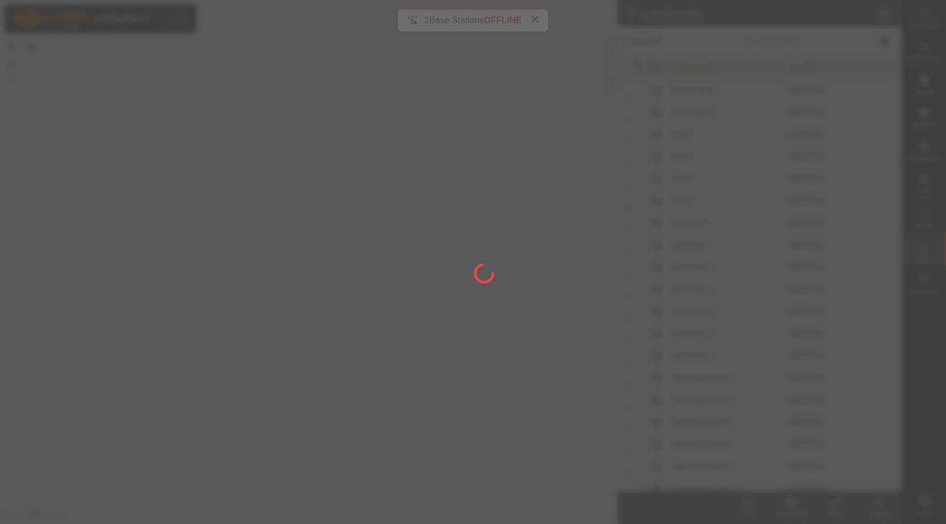
checkbox input "false"
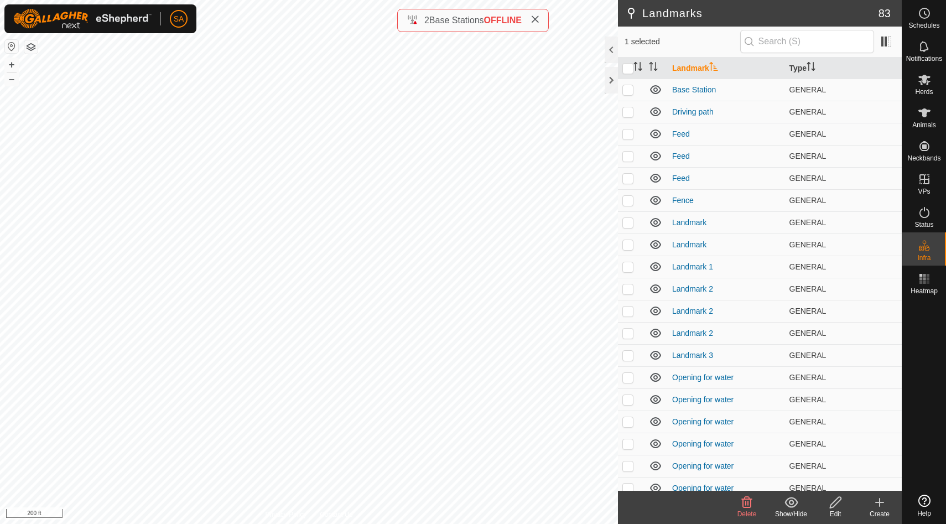
click at [743, 502] on icon at bounding box center [747, 502] width 11 height 11
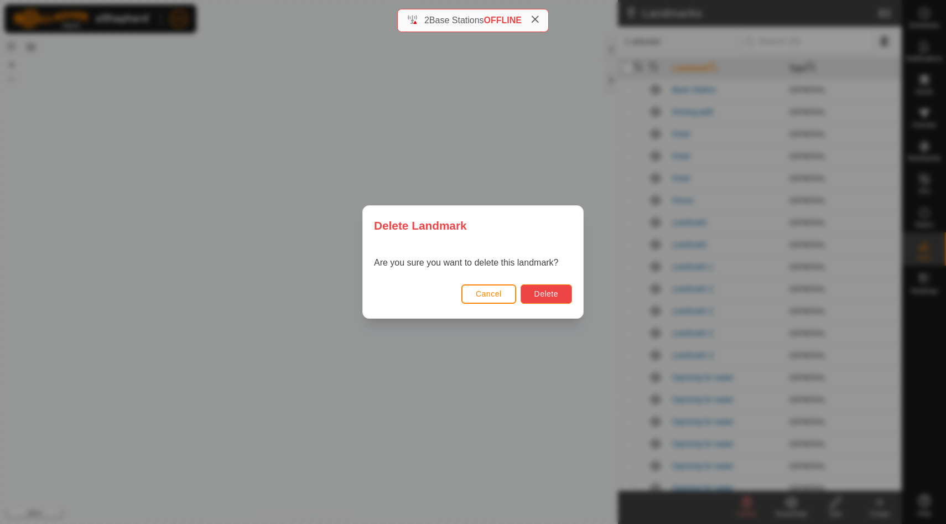
click at [554, 295] on span "Delete" at bounding box center [547, 293] width 24 height 9
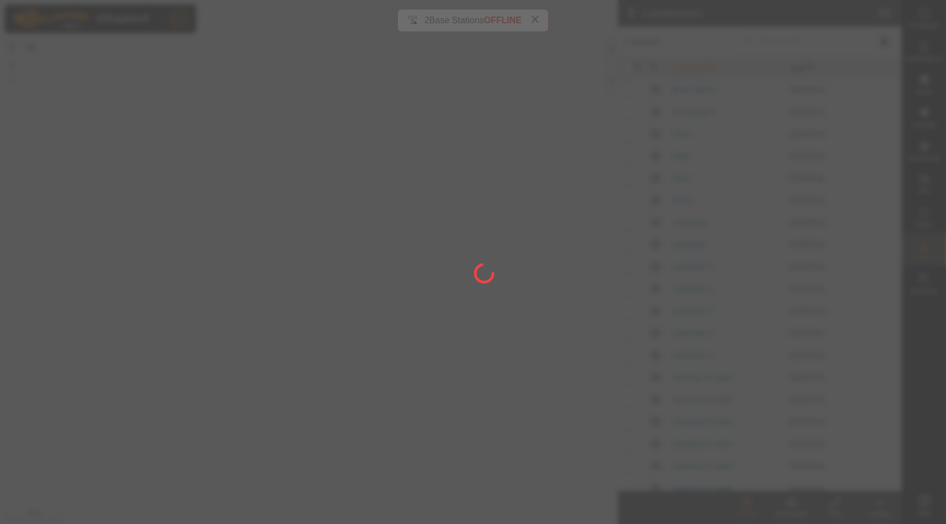
checkbox input "false"
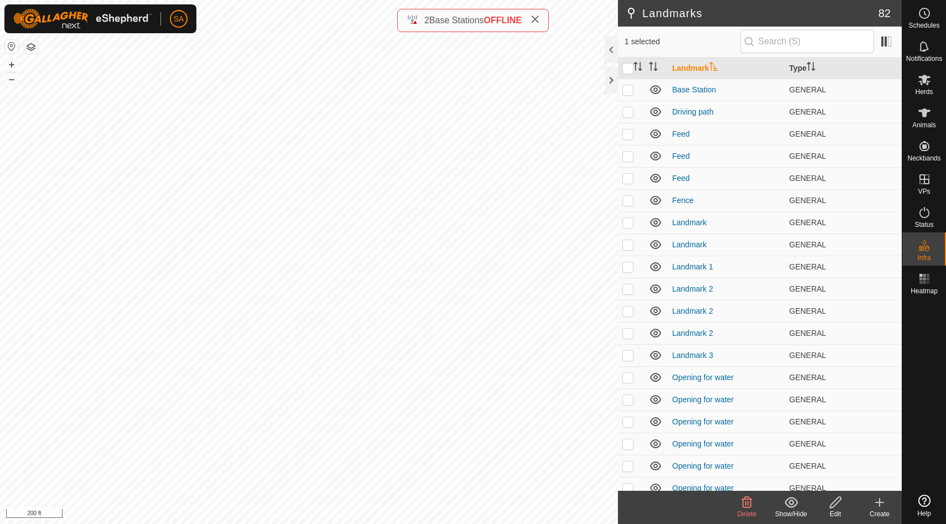
click at [749, 507] on icon at bounding box center [747, 502] width 11 height 11
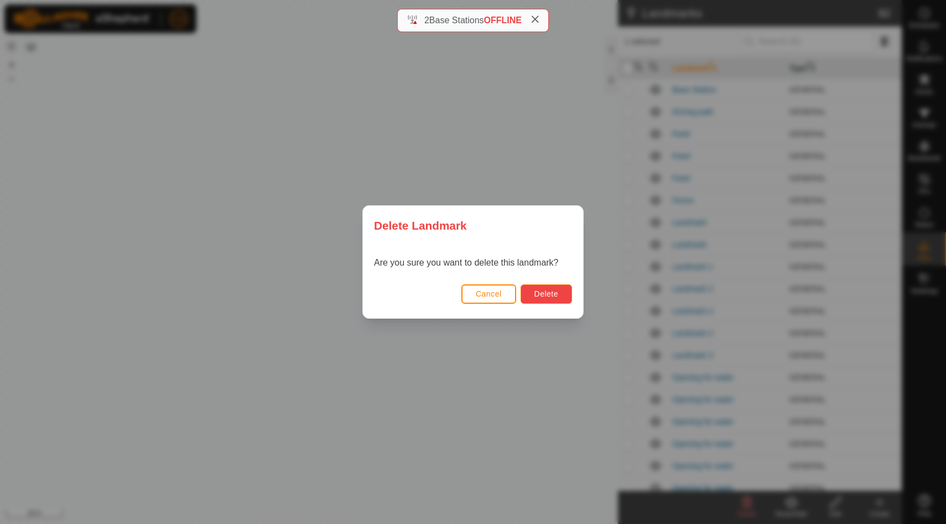
click at [549, 294] on span "Delete" at bounding box center [547, 293] width 24 height 9
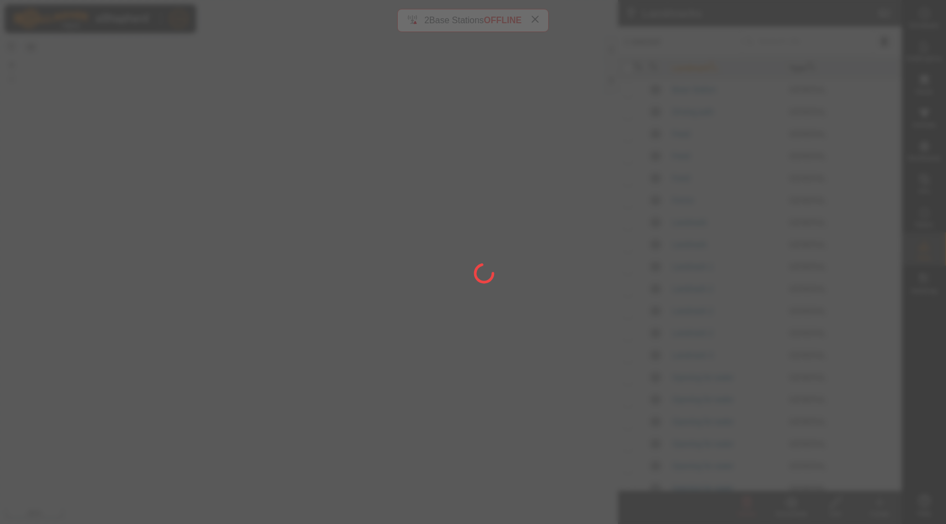
checkbox input "false"
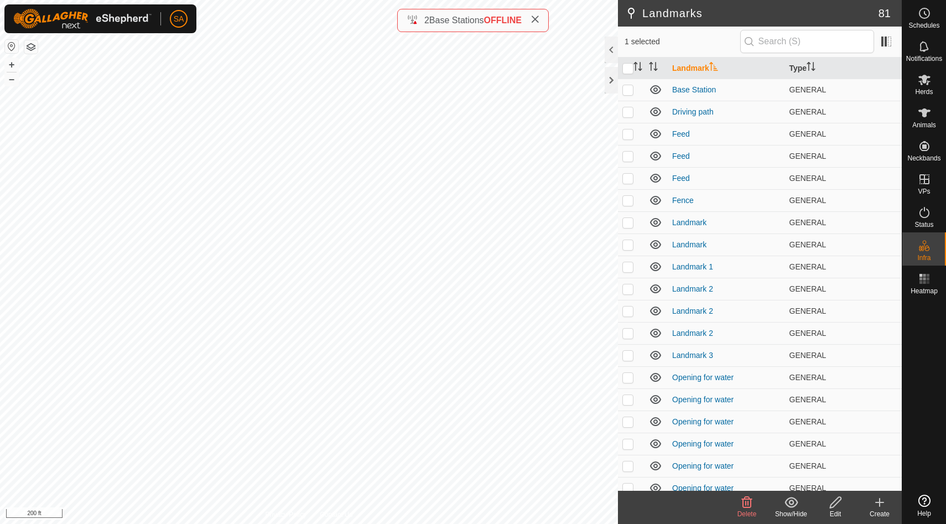
click at [749, 497] on icon at bounding box center [747, 502] width 11 height 11
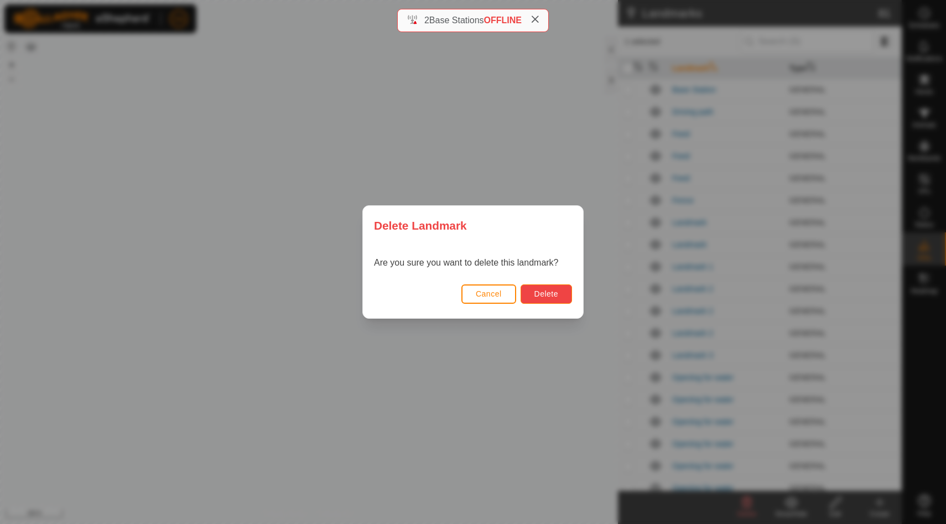
click at [565, 289] on button "Delete" at bounding box center [546, 293] width 51 height 19
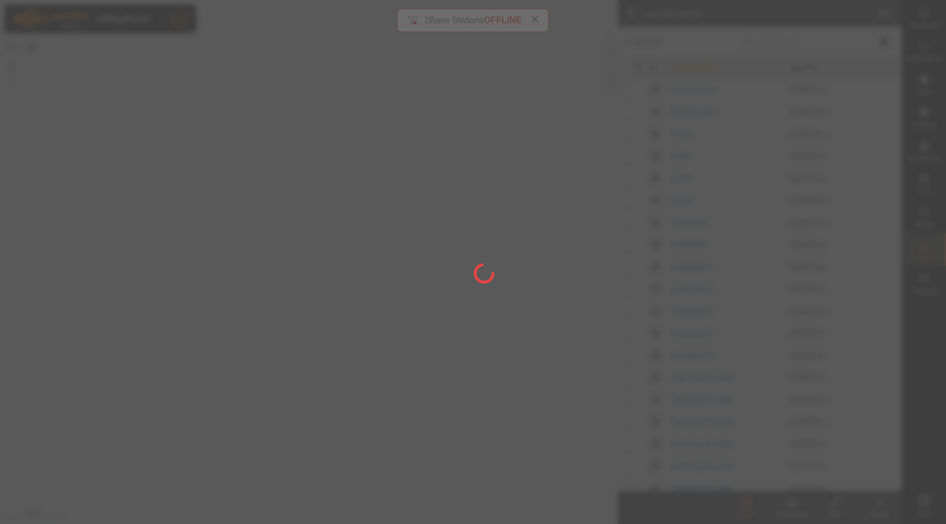
checkbox input "false"
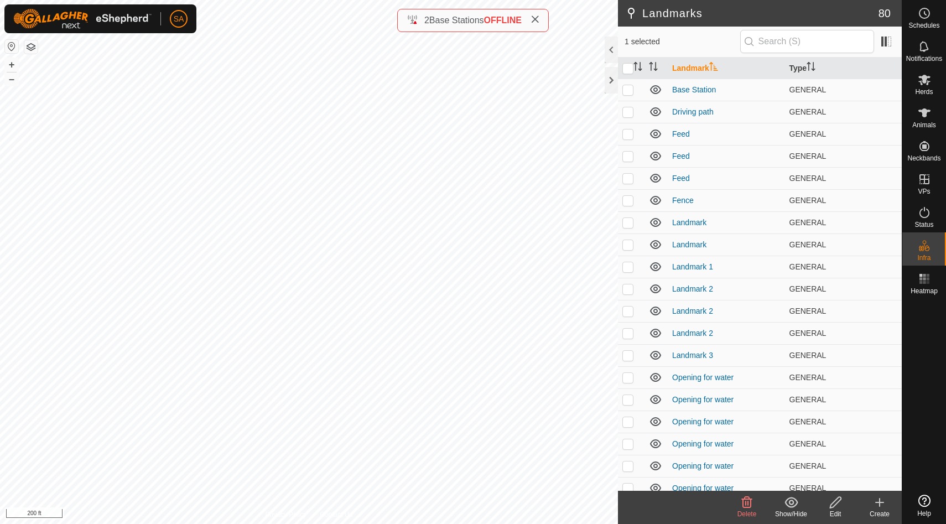
click at [748, 505] on icon at bounding box center [746, 502] width 13 height 13
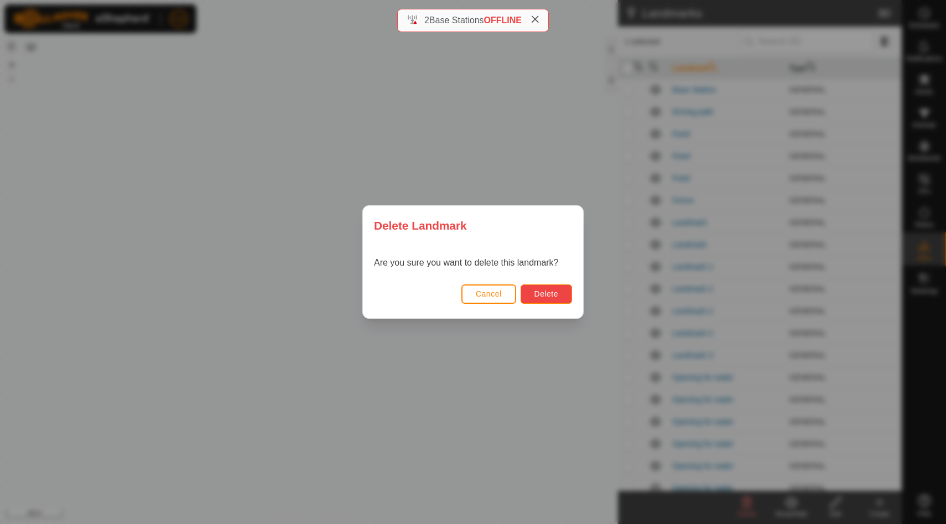
click at [543, 292] on span "Delete" at bounding box center [547, 293] width 24 height 9
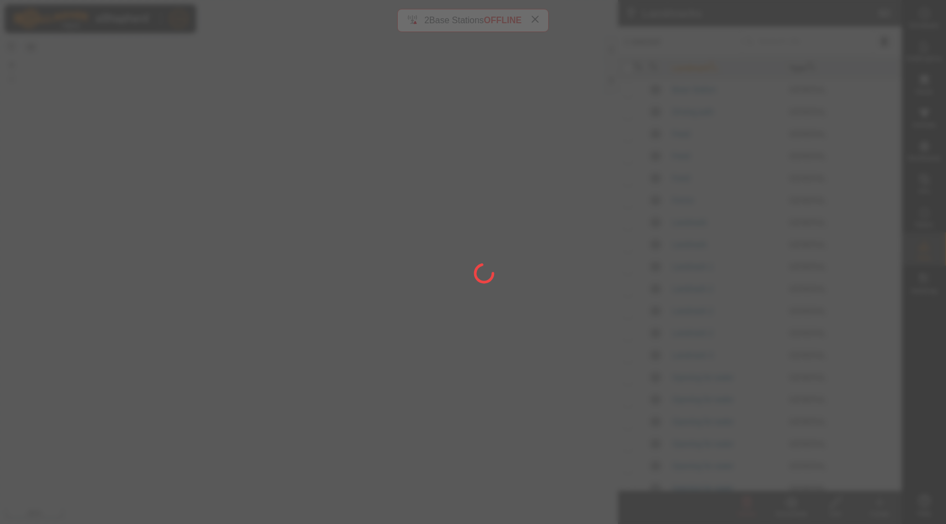
checkbox input "false"
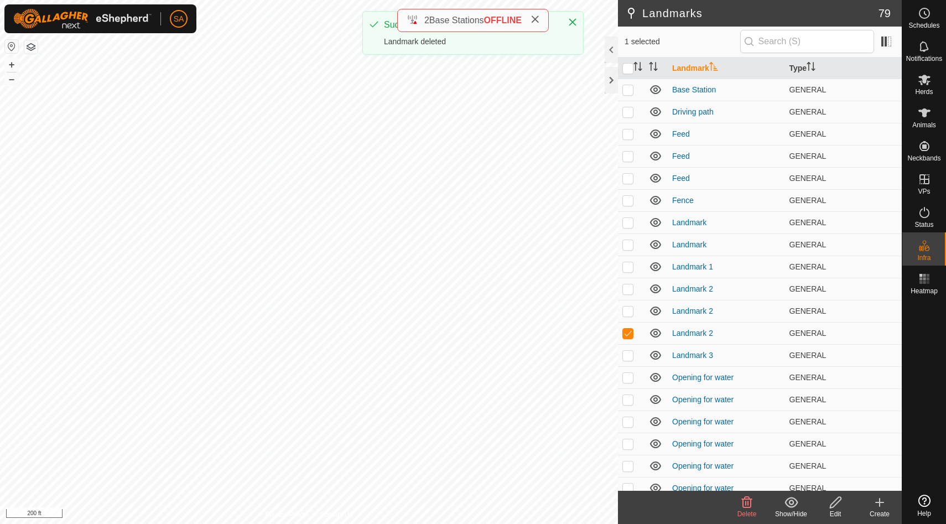
click at [749, 506] on icon at bounding box center [746, 502] width 13 height 13
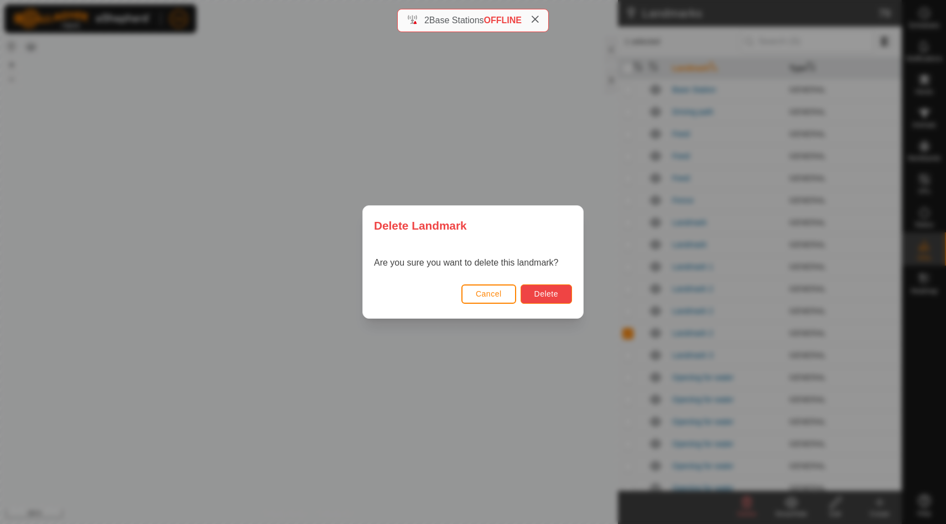
click at [553, 297] on span "Delete" at bounding box center [547, 293] width 24 height 9
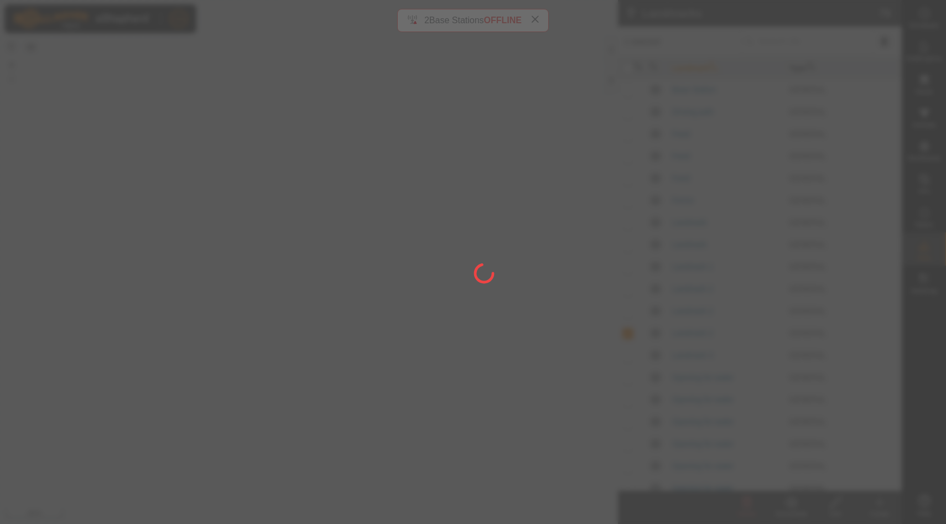
checkbox input "false"
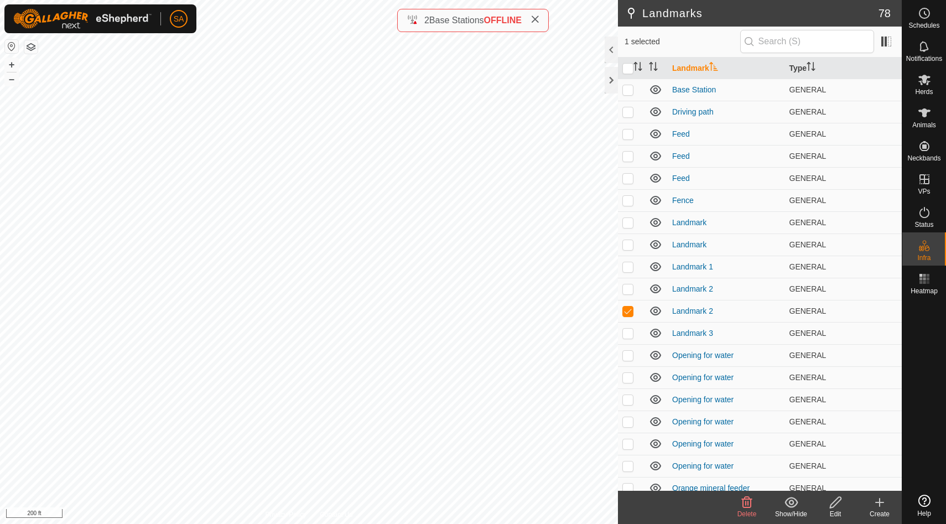
click at [748, 501] on icon at bounding box center [746, 502] width 13 height 13
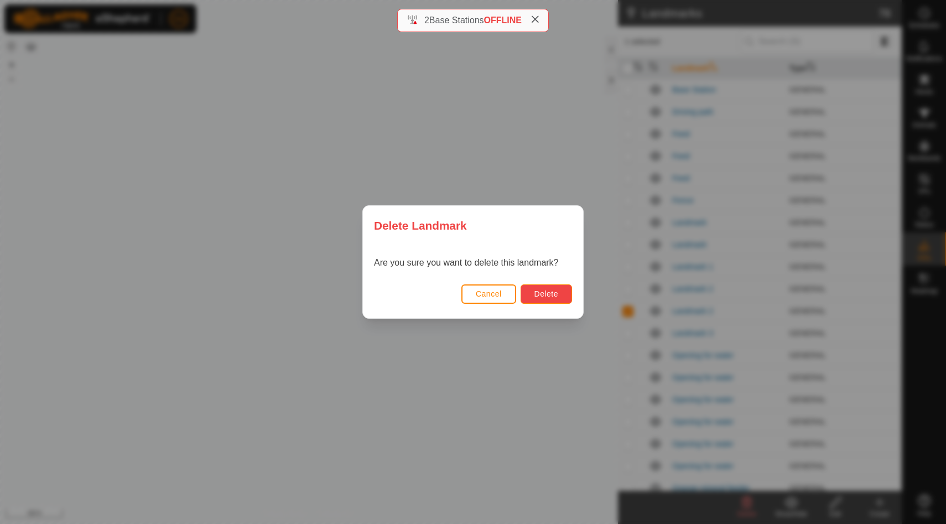
click at [558, 293] on span "Delete" at bounding box center [547, 293] width 24 height 9
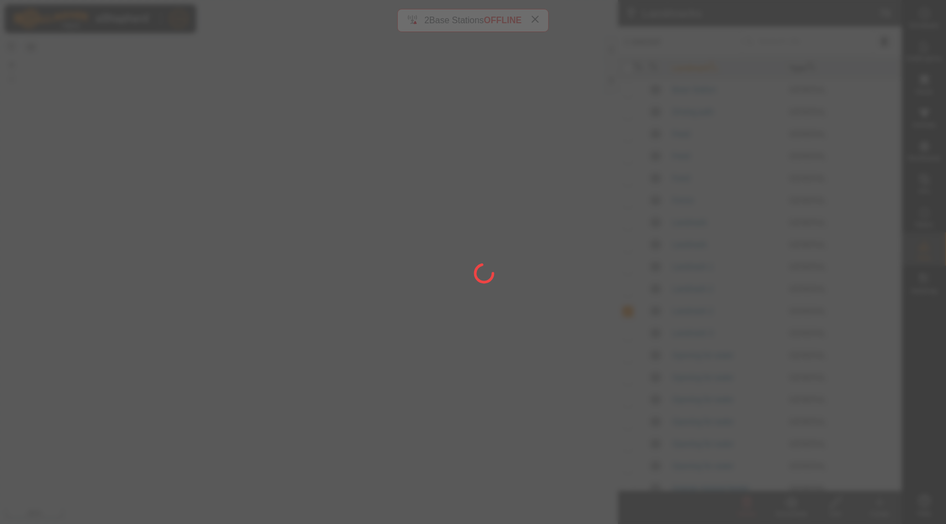
checkbox input "false"
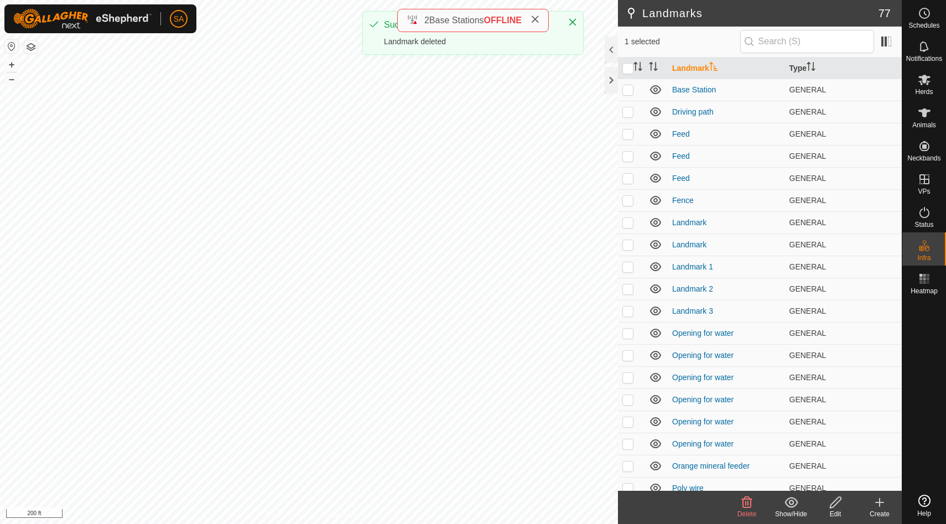
click at [746, 513] on span "Delete" at bounding box center [747, 514] width 19 height 8
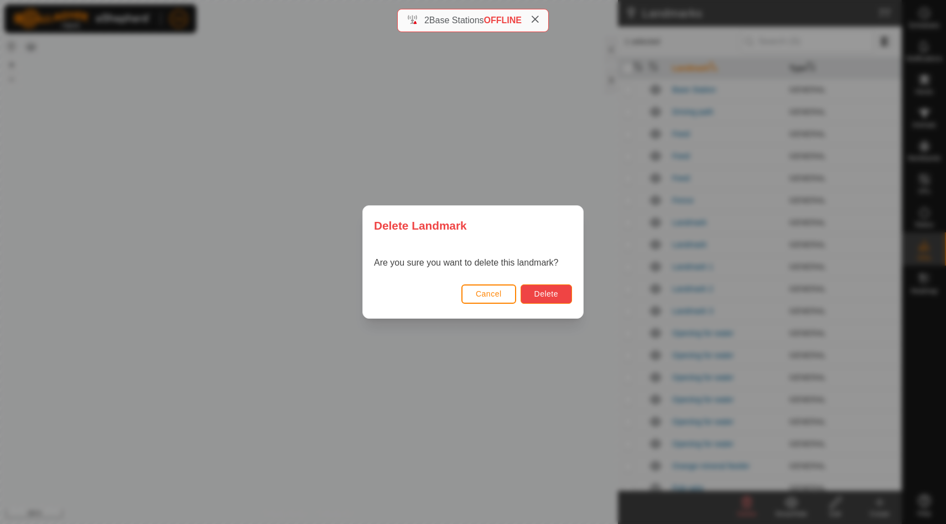
click at [553, 297] on span "Delete" at bounding box center [547, 293] width 24 height 9
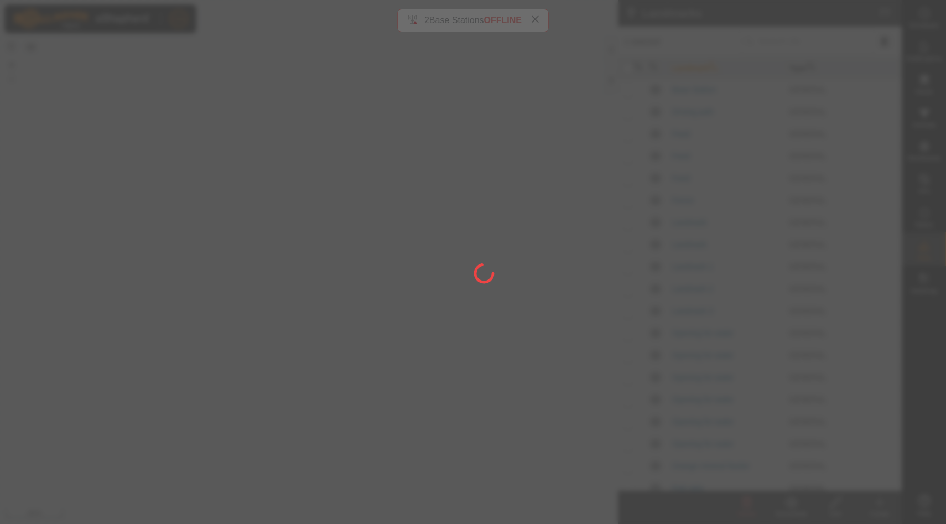
checkbox input "false"
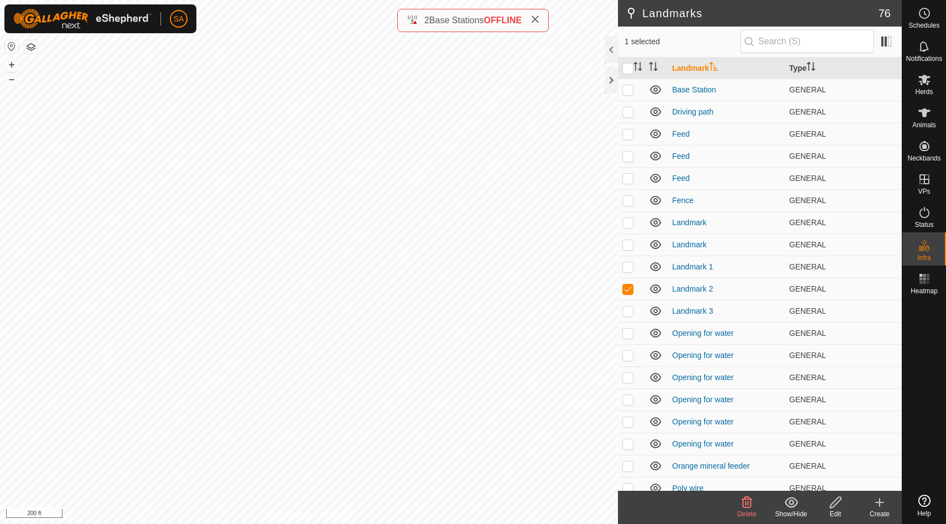
click at [746, 500] on icon at bounding box center [746, 502] width 13 height 13
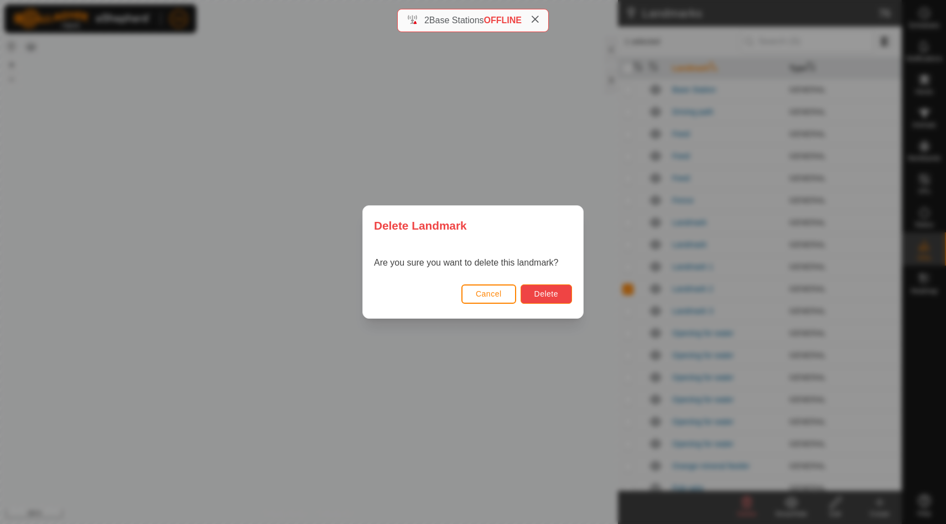
click at [556, 297] on span "Delete" at bounding box center [547, 293] width 24 height 9
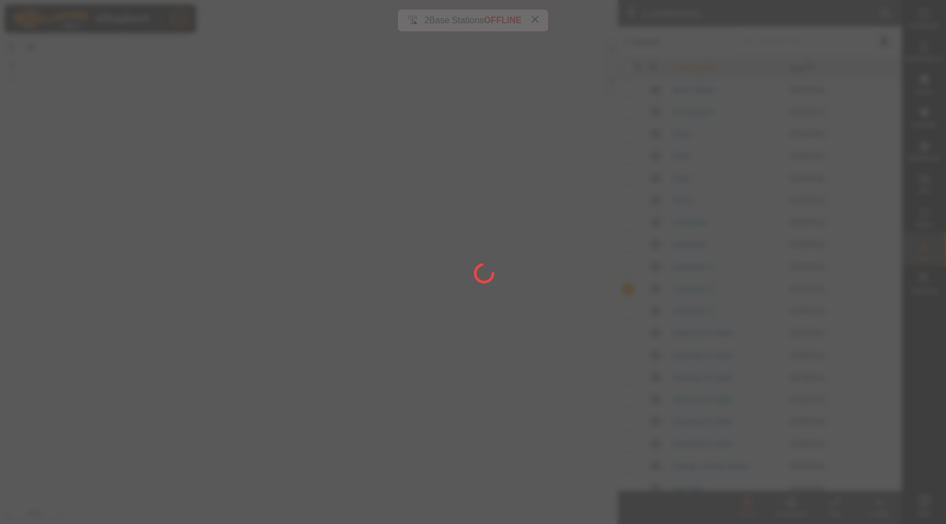
checkbox input "false"
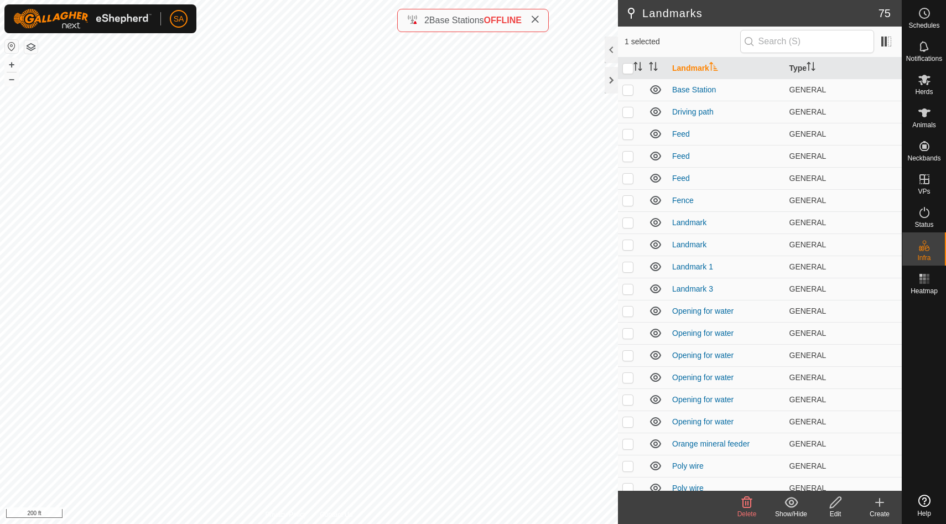
click at [743, 505] on icon at bounding box center [747, 502] width 11 height 11
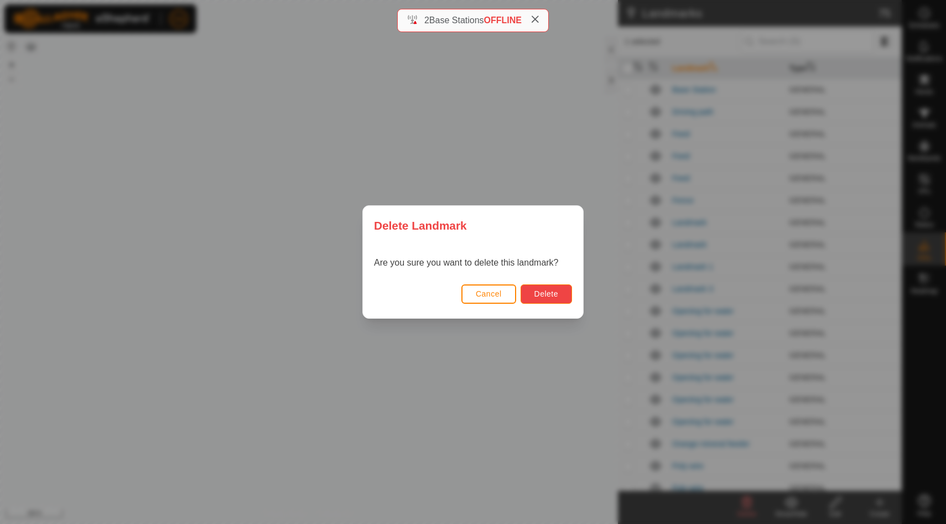
click at [554, 297] on span "Delete" at bounding box center [547, 293] width 24 height 9
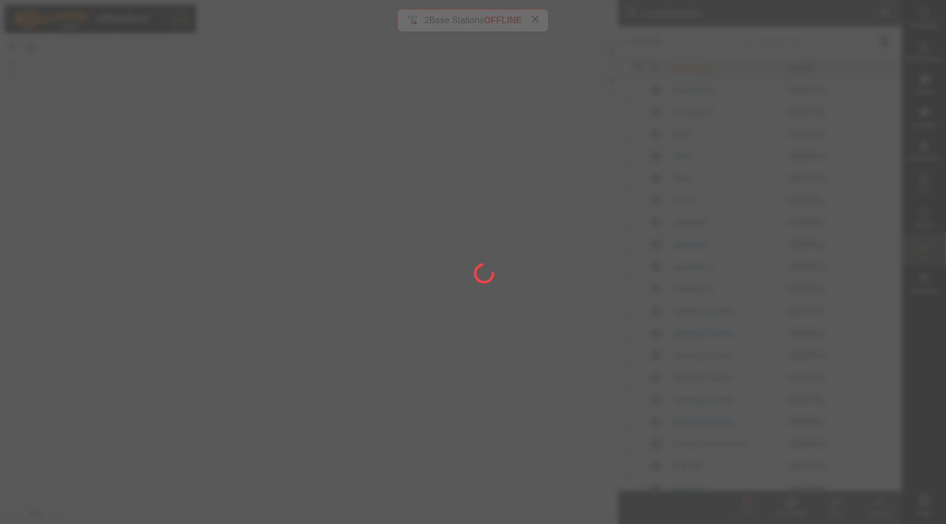
checkbox input "false"
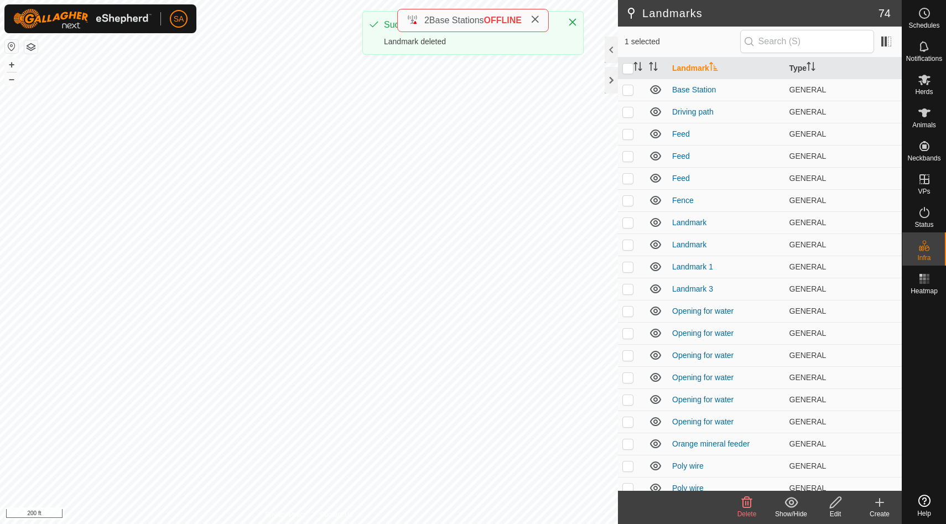
click at [743, 502] on icon at bounding box center [747, 502] width 11 height 11
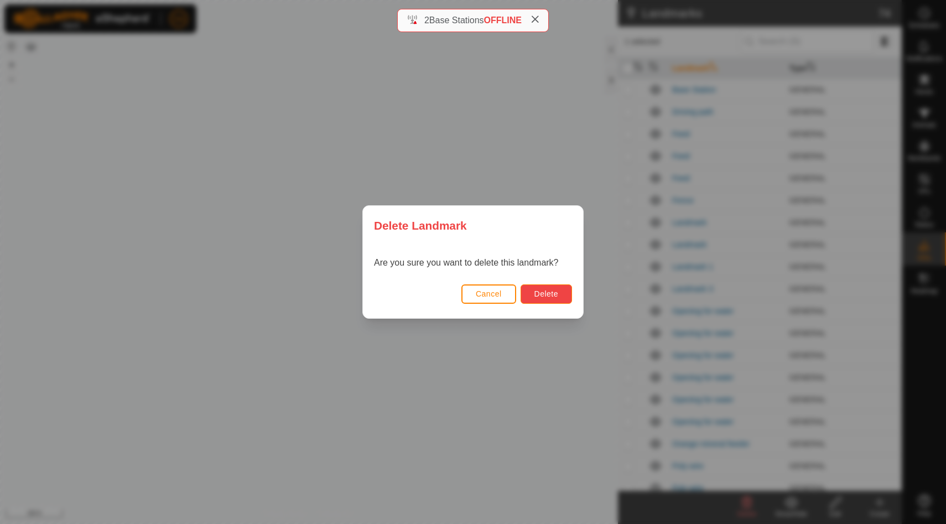
click at [545, 293] on span "Delete" at bounding box center [547, 293] width 24 height 9
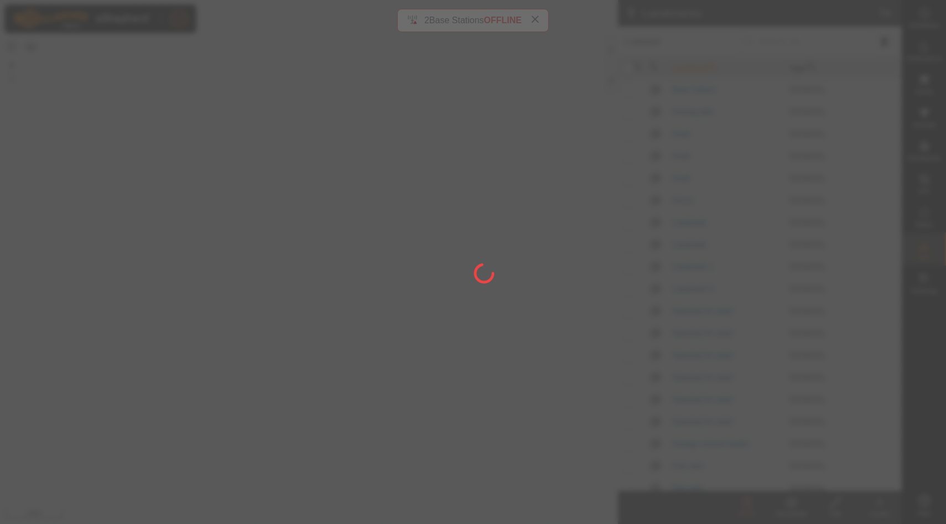
checkbox input "false"
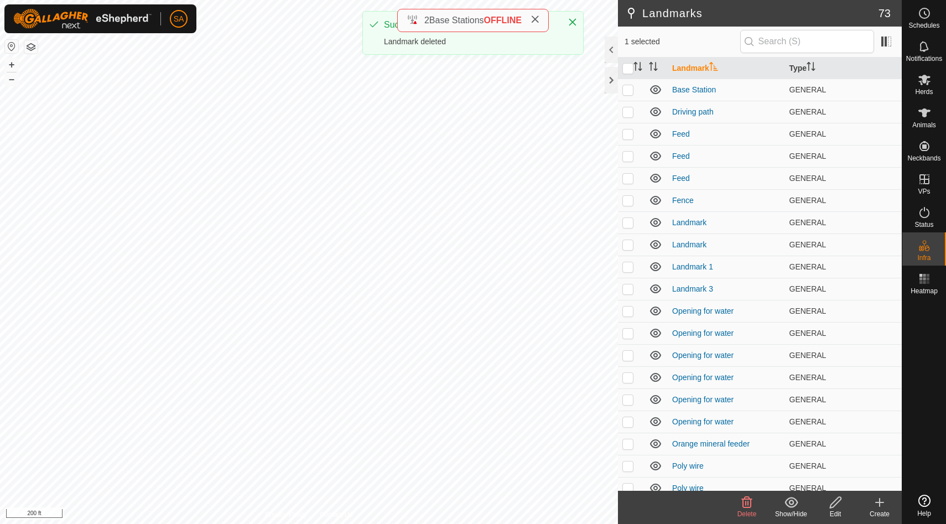
click at [744, 505] on icon at bounding box center [746, 502] width 13 height 13
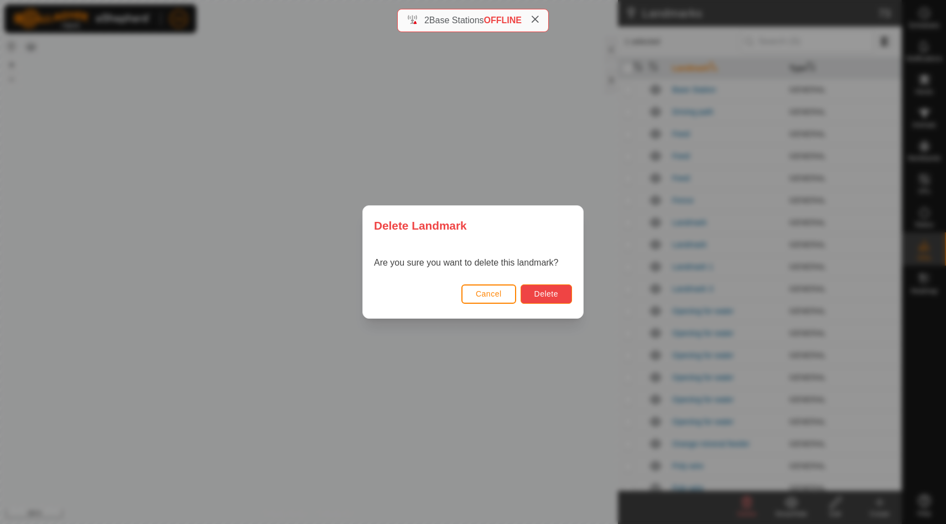
click at [552, 293] on span "Delete" at bounding box center [547, 293] width 24 height 9
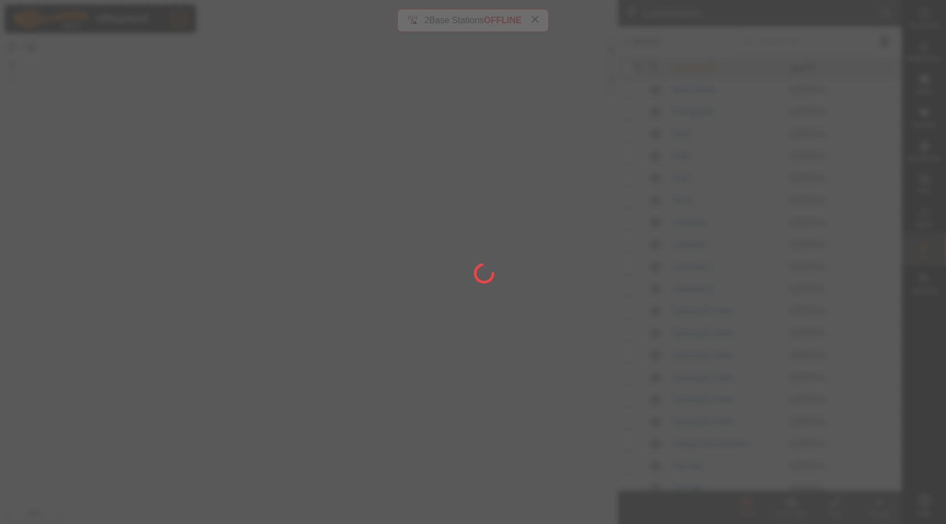
checkbox input "false"
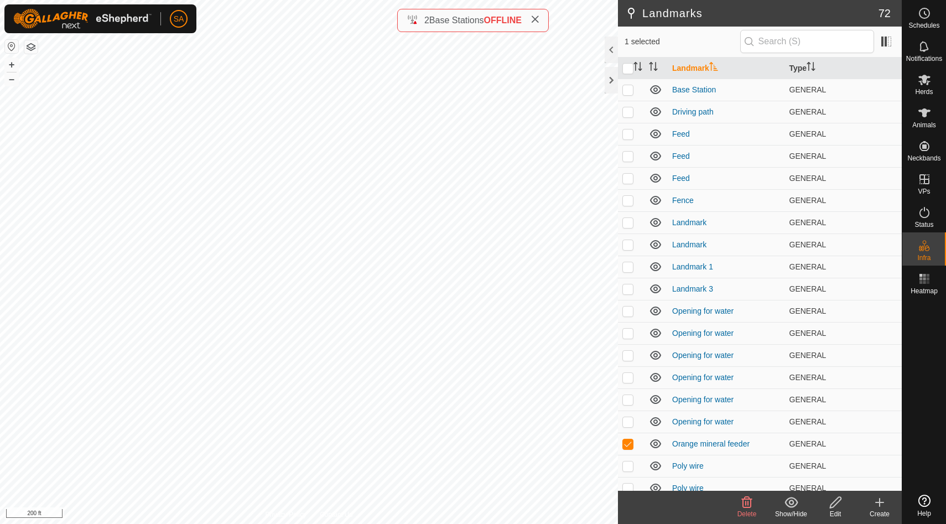
click at [747, 503] on icon at bounding box center [746, 502] width 13 height 13
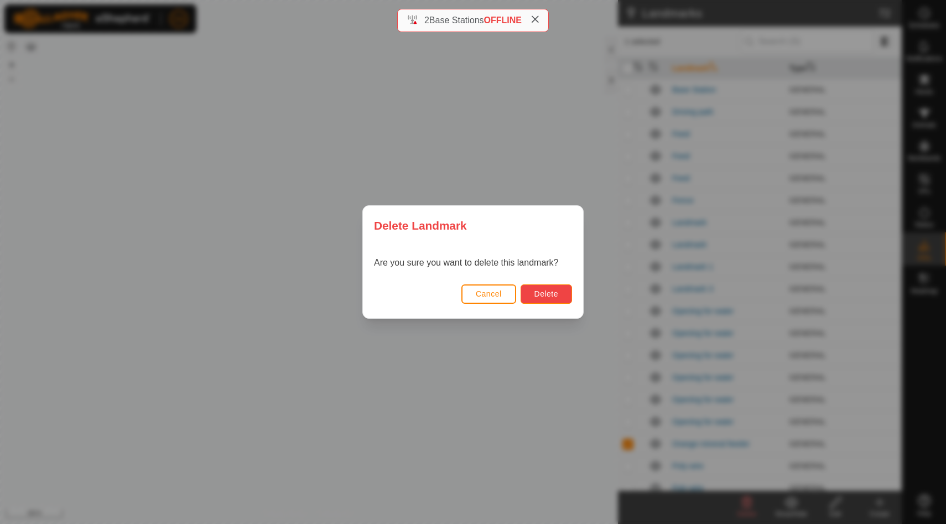
click at [547, 293] on span "Delete" at bounding box center [547, 293] width 24 height 9
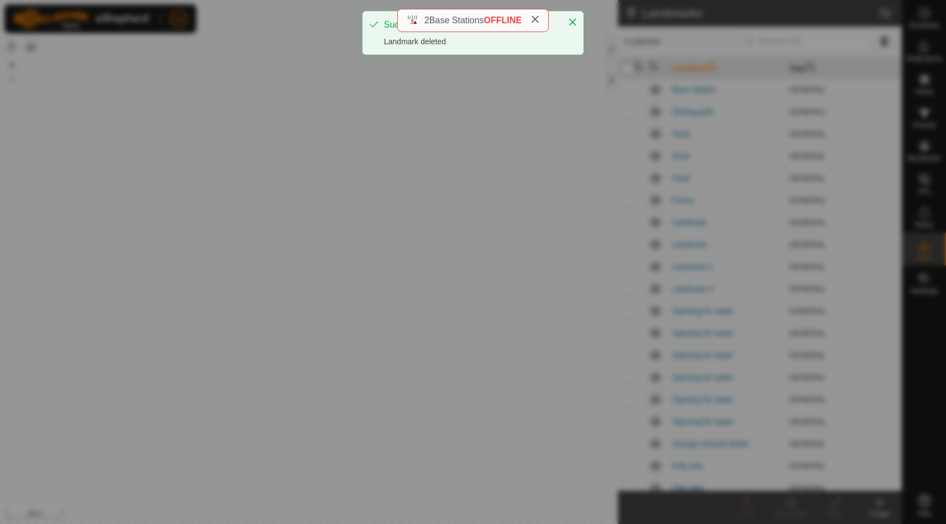
checkbox input "false"
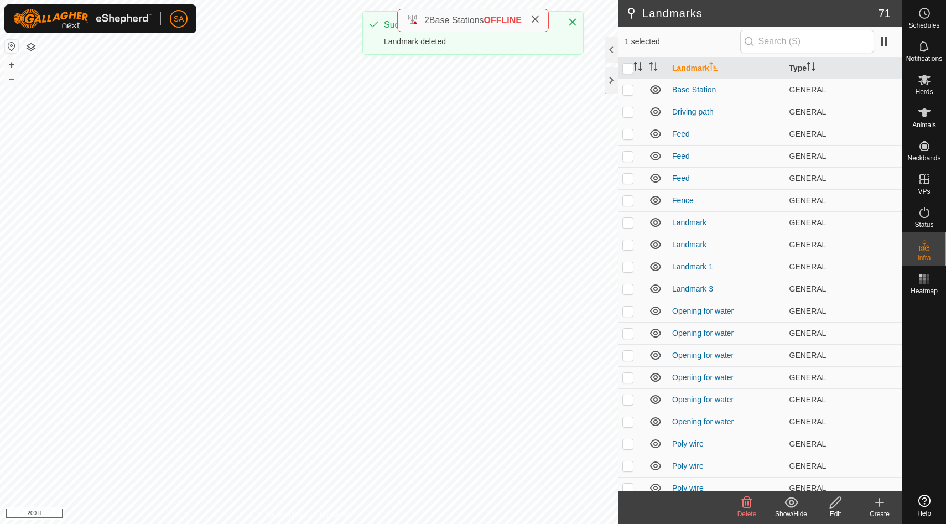
click at [750, 500] on icon at bounding box center [747, 502] width 11 height 11
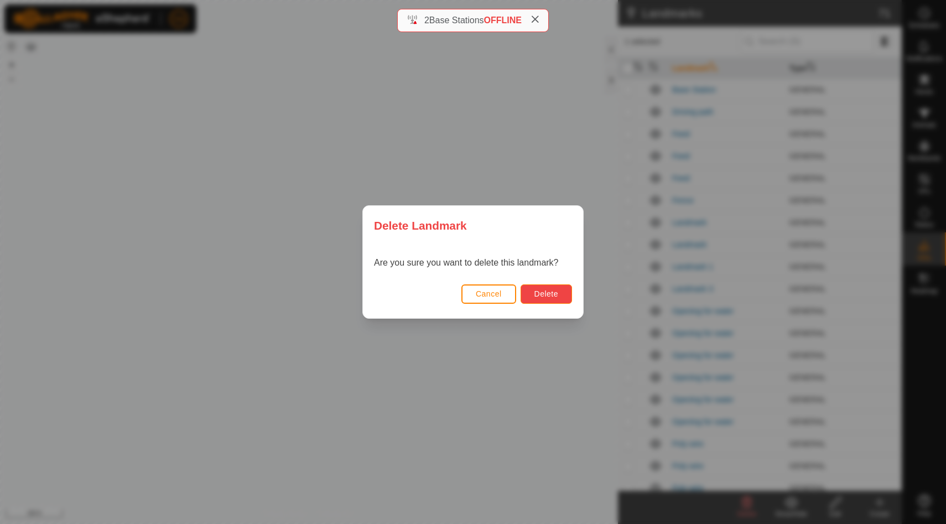
click at [551, 291] on span "Delete" at bounding box center [547, 293] width 24 height 9
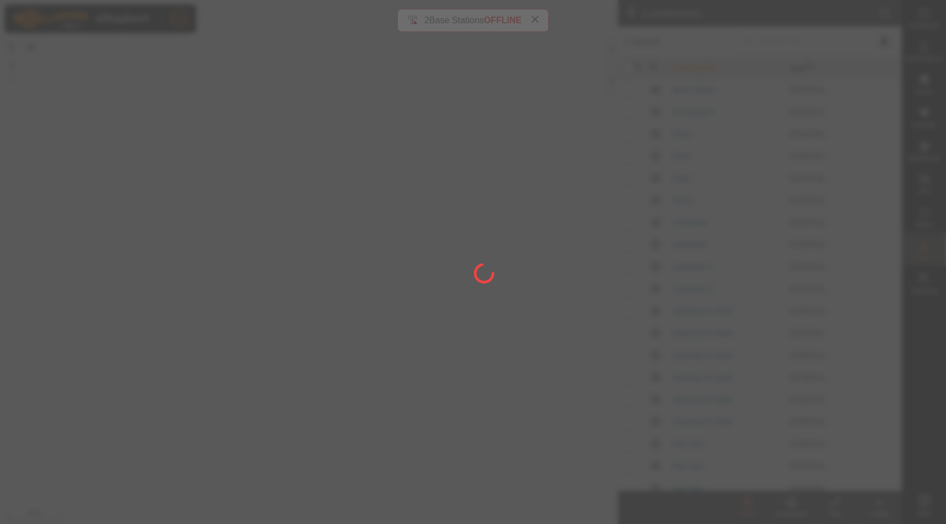
checkbox input "false"
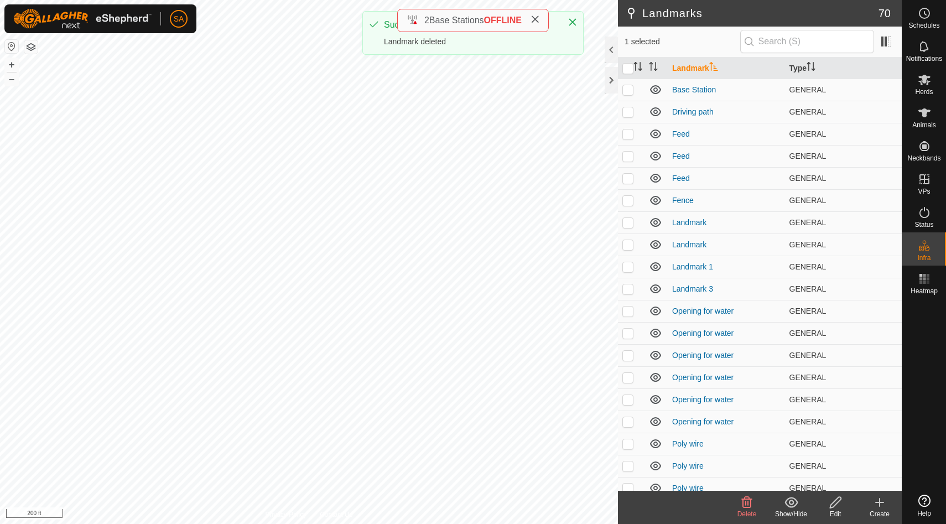
click at [744, 505] on icon at bounding box center [746, 502] width 13 height 13
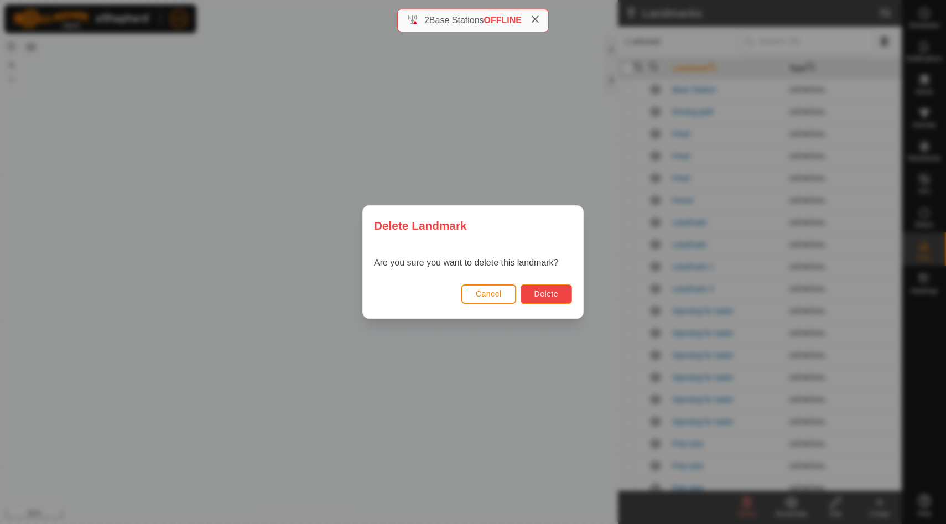
click at [556, 296] on span "Delete" at bounding box center [547, 293] width 24 height 9
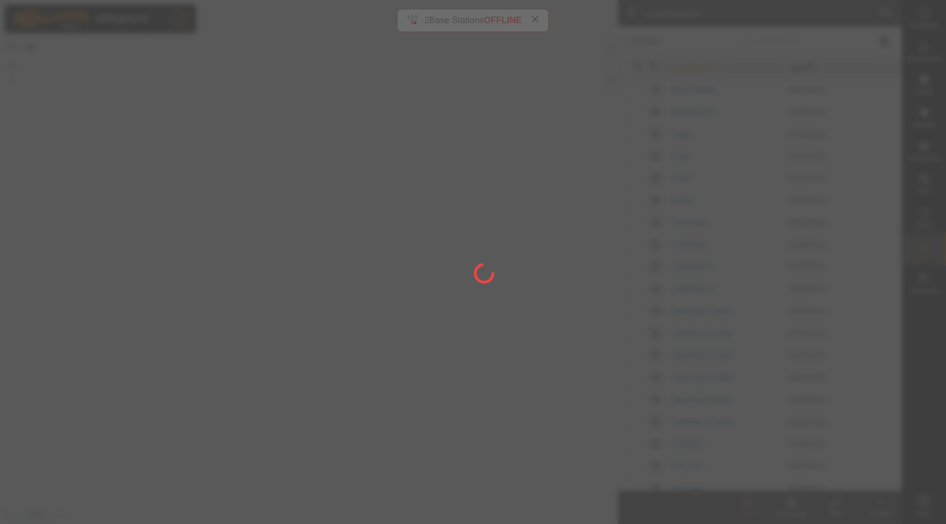
checkbox input "false"
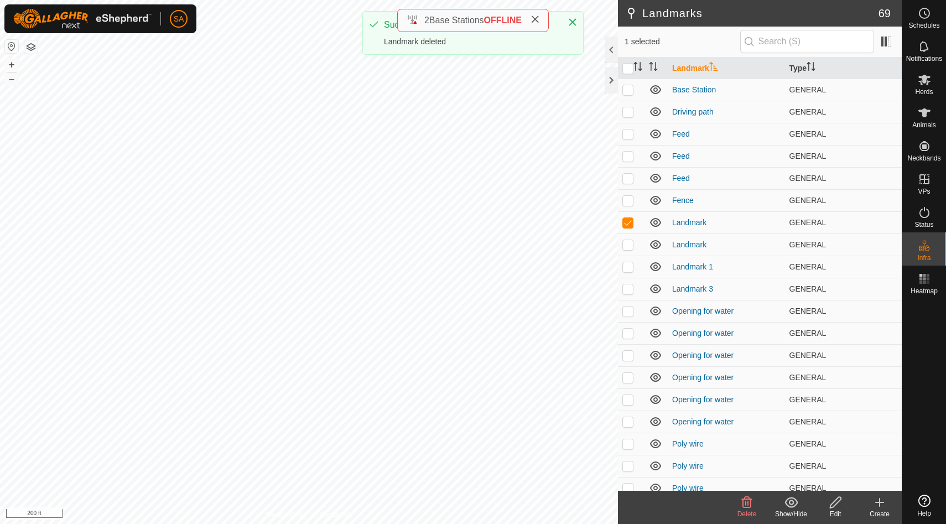
click at [749, 507] on icon at bounding box center [747, 502] width 11 height 11
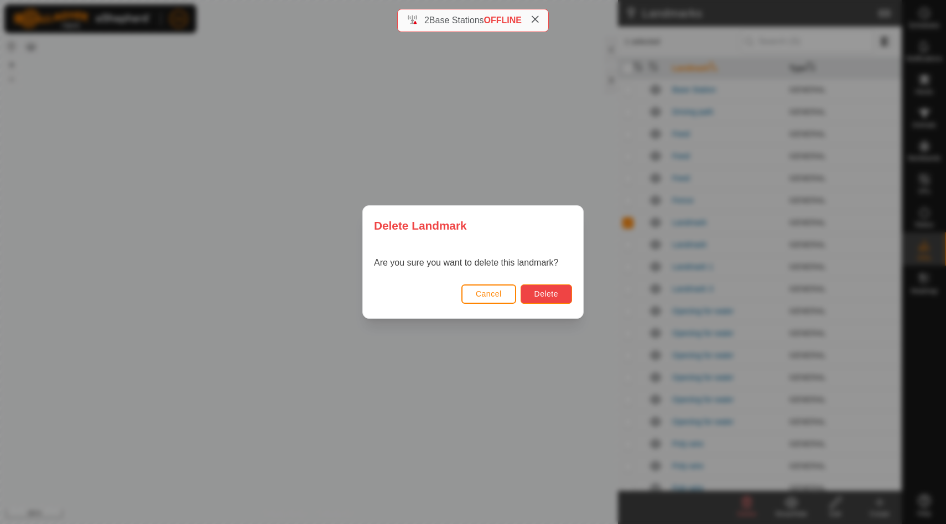
click at [558, 294] on span "Delete" at bounding box center [547, 293] width 24 height 9
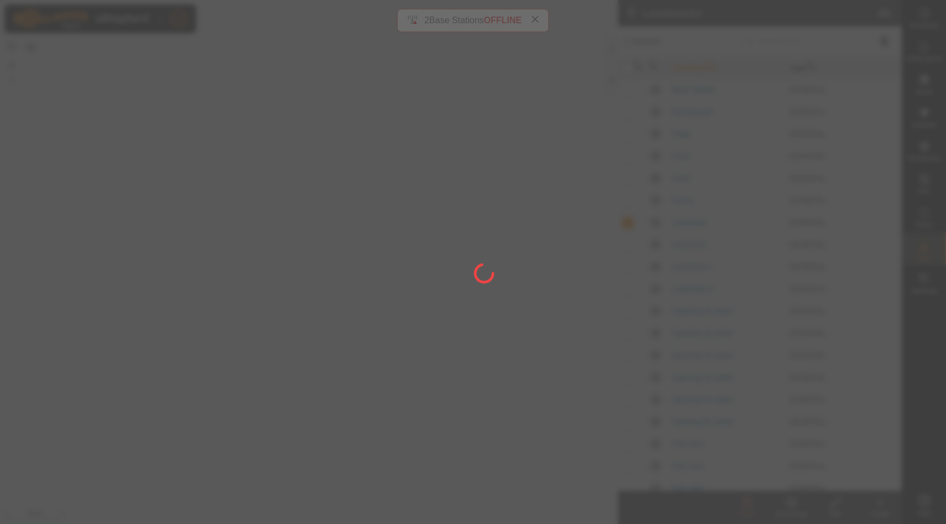
checkbox input "false"
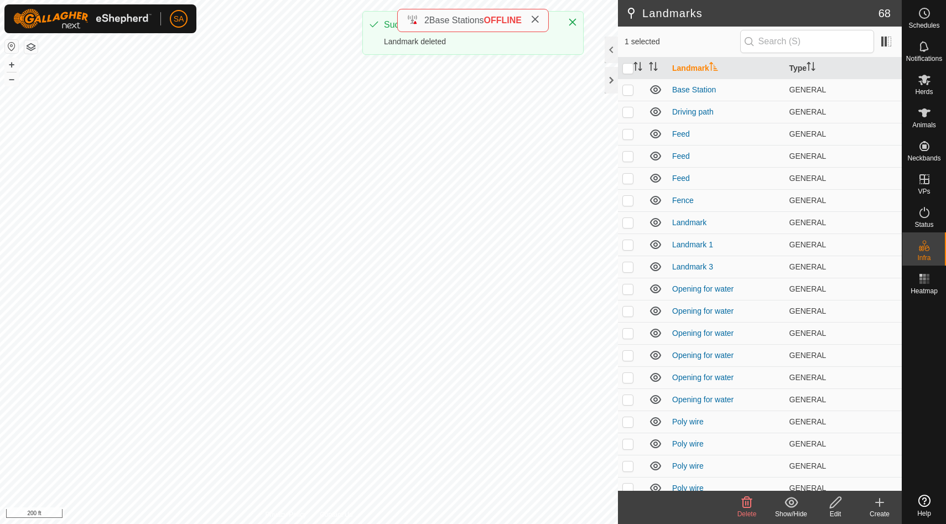
click at [745, 499] on icon at bounding box center [747, 502] width 11 height 11
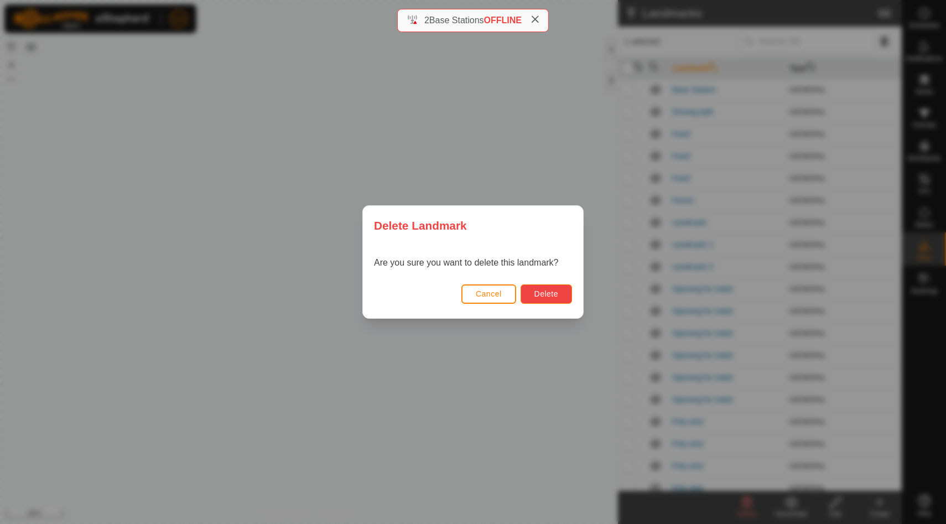
click at [551, 288] on button "Delete" at bounding box center [546, 293] width 51 height 19
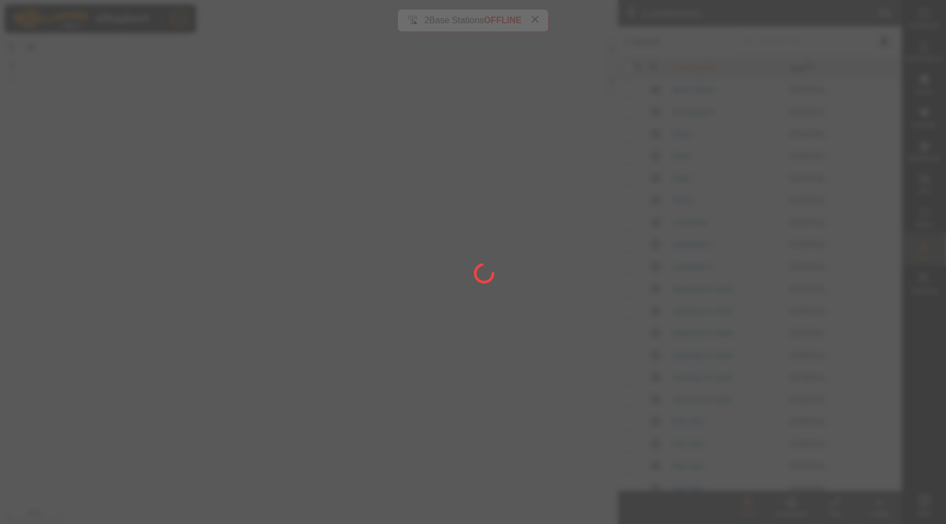
checkbox input "false"
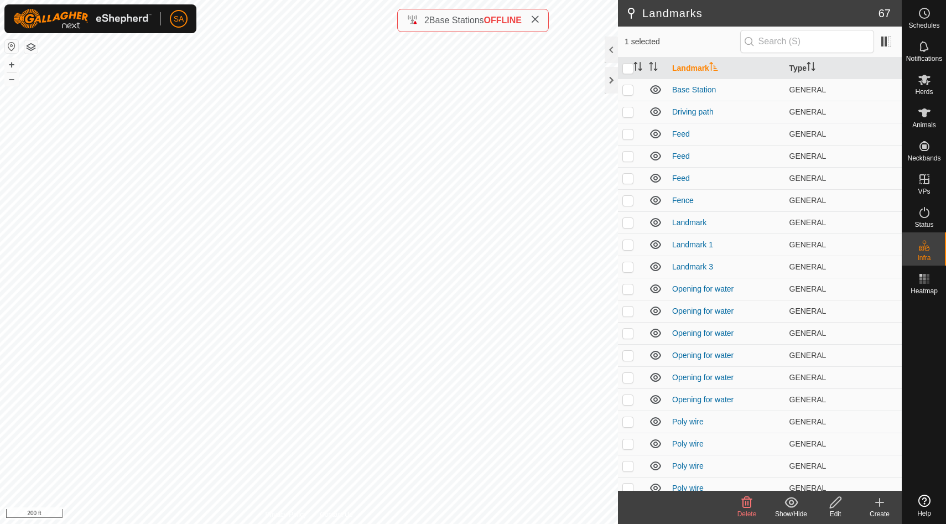
click at [751, 506] on icon at bounding box center [746, 502] width 13 height 13
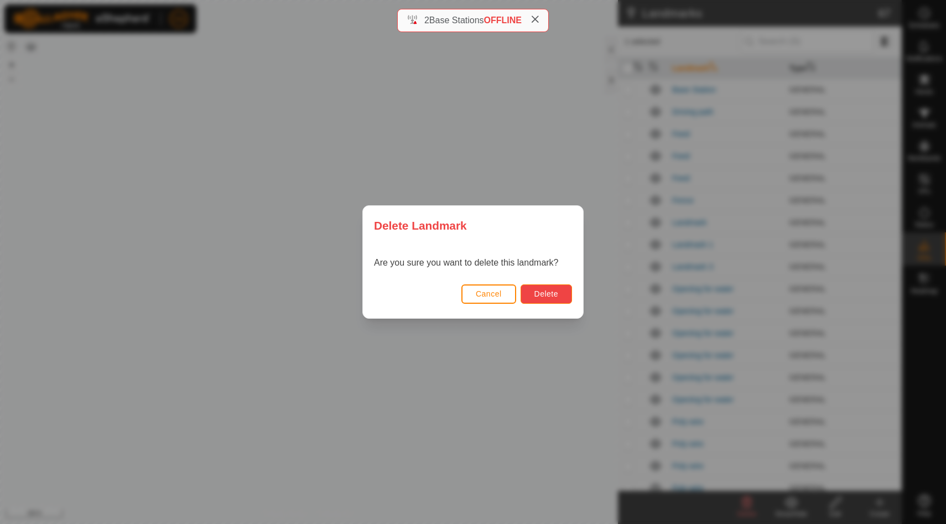
click at [548, 294] on span "Delete" at bounding box center [547, 293] width 24 height 9
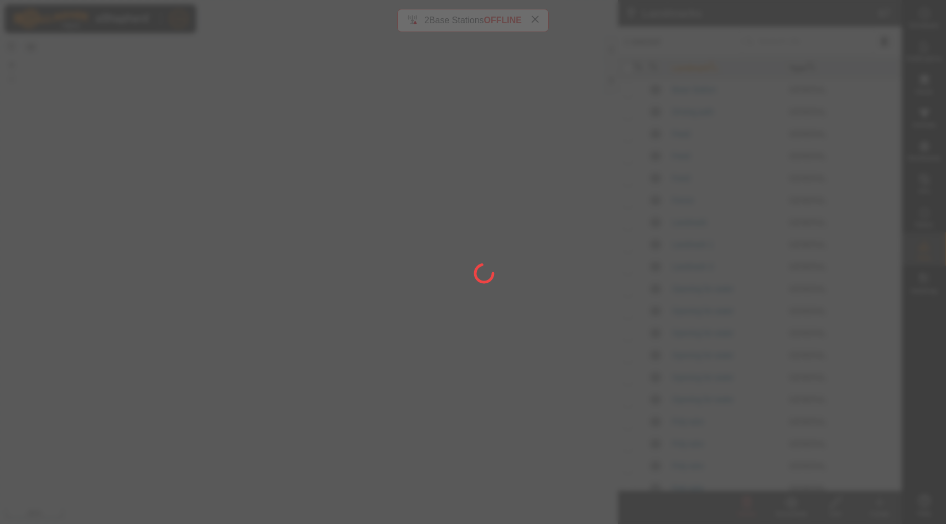
checkbox input "false"
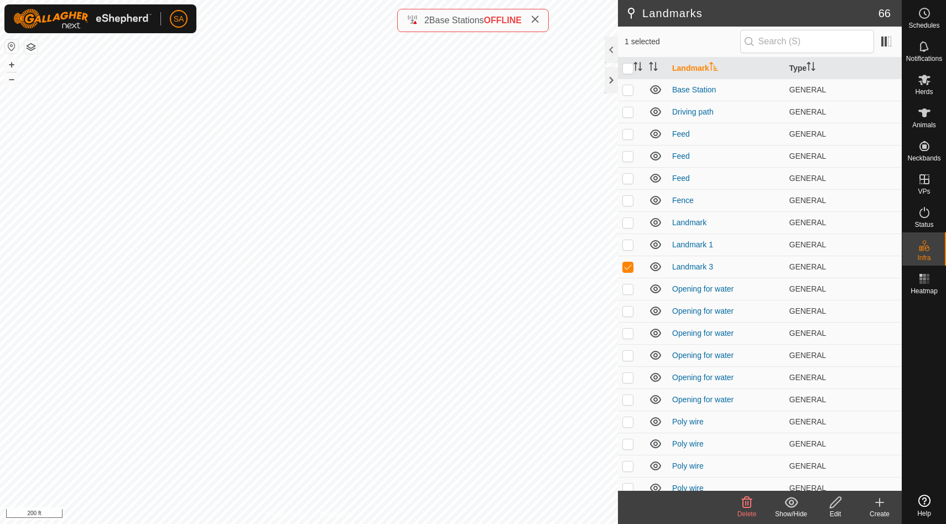
click at [750, 507] on icon at bounding box center [747, 502] width 11 height 11
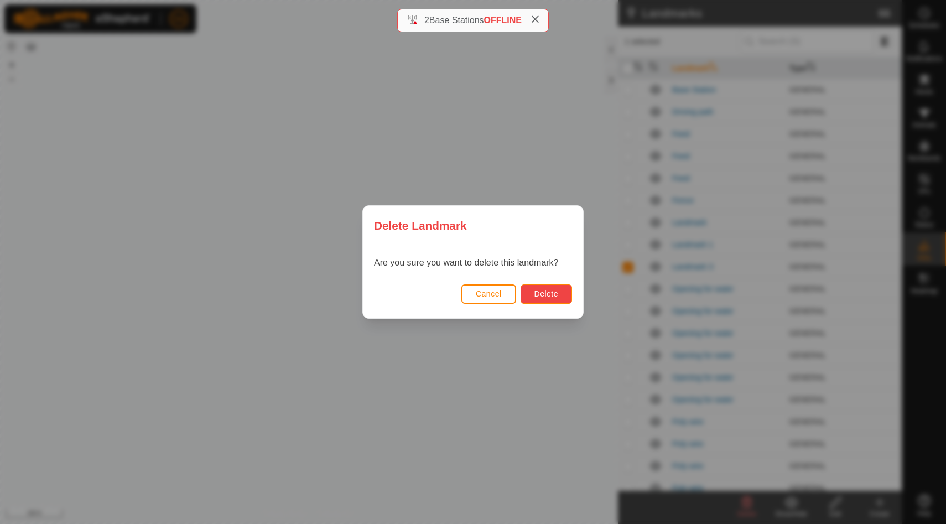
click at [546, 295] on span "Delete" at bounding box center [547, 293] width 24 height 9
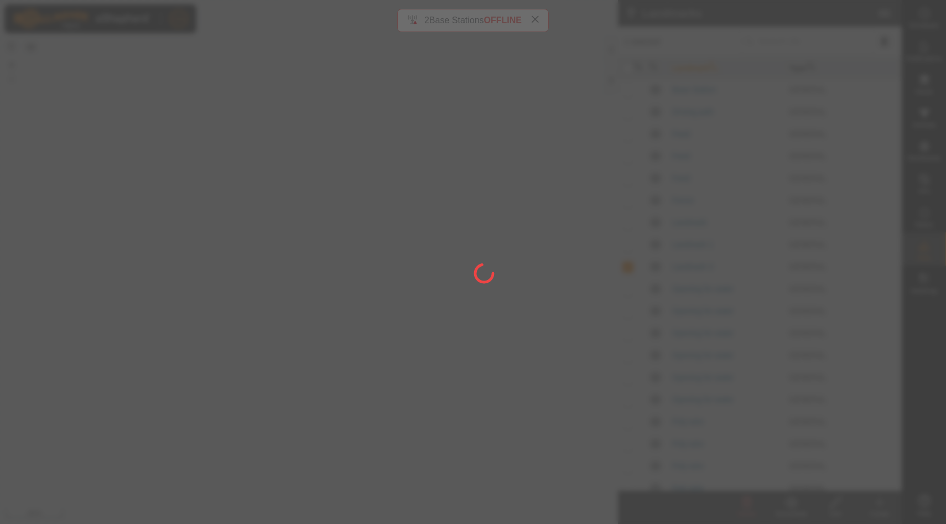
checkbox input "false"
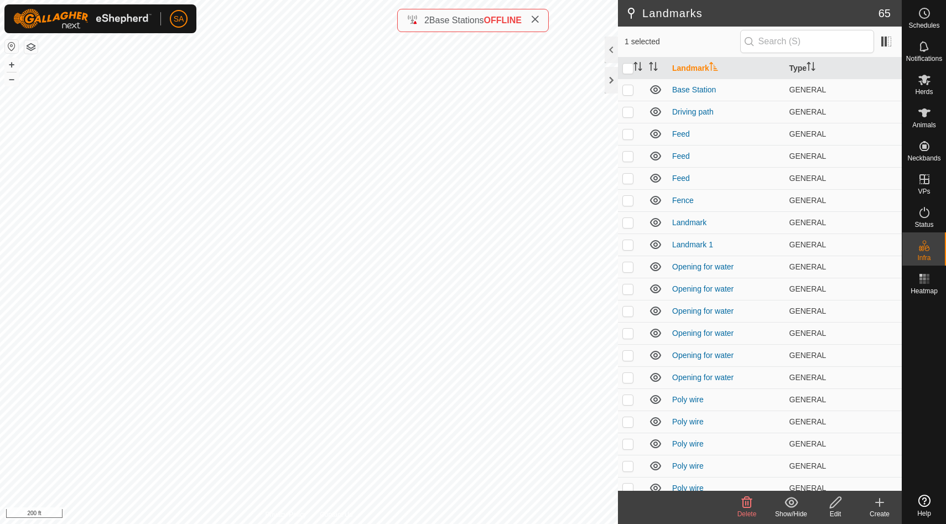
click at [746, 507] on icon at bounding box center [747, 502] width 11 height 11
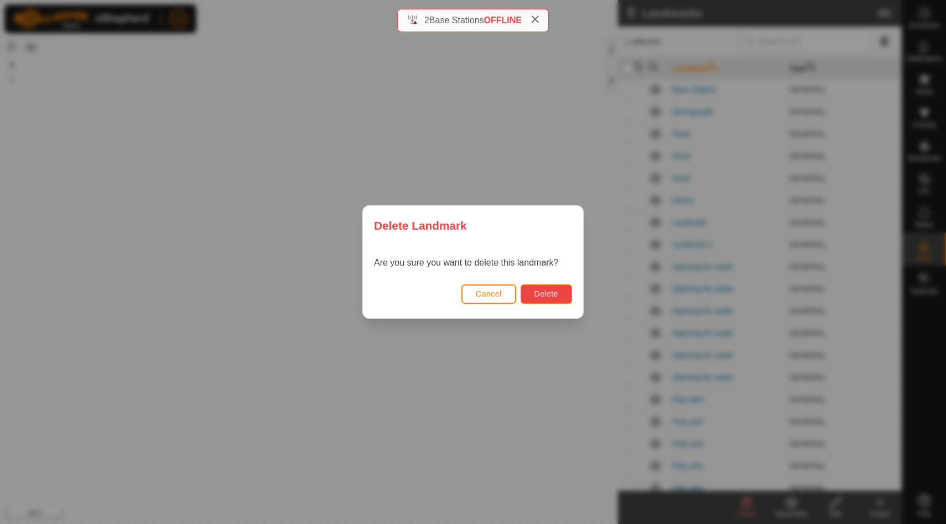
click at [562, 297] on button "Delete" at bounding box center [546, 293] width 51 height 19
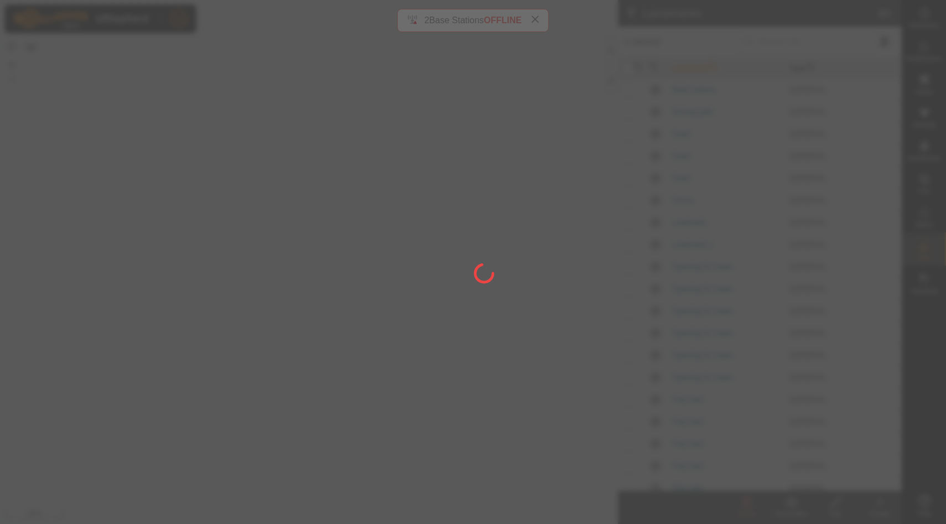
checkbox input "false"
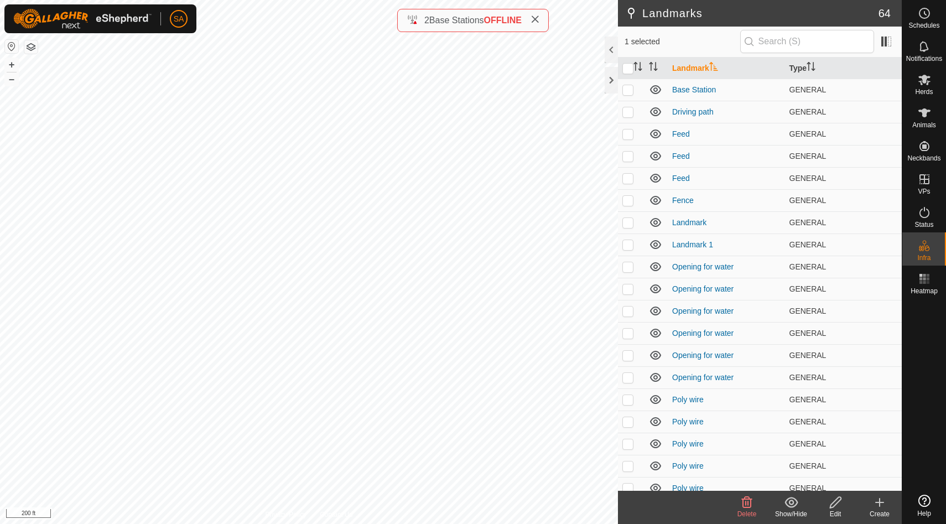
click at [745, 505] on icon at bounding box center [747, 502] width 11 height 11
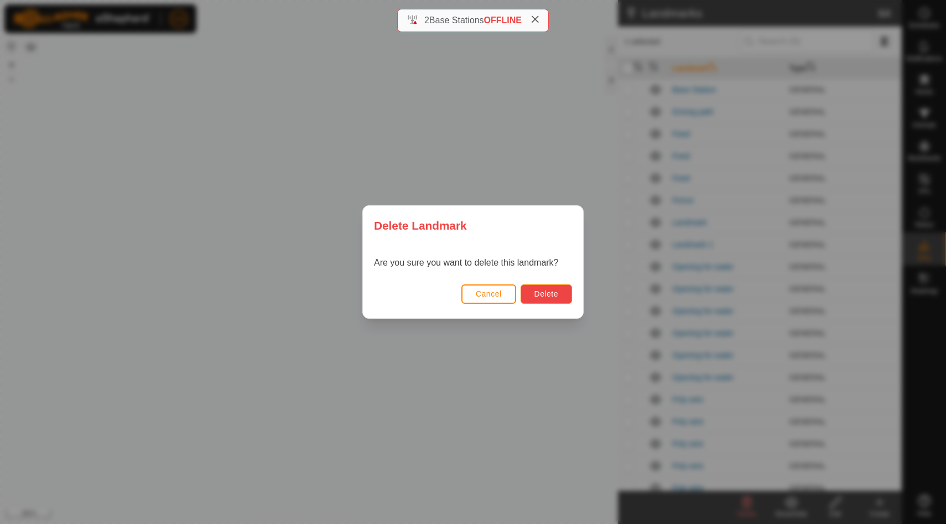
click at [547, 294] on span "Delete" at bounding box center [547, 293] width 24 height 9
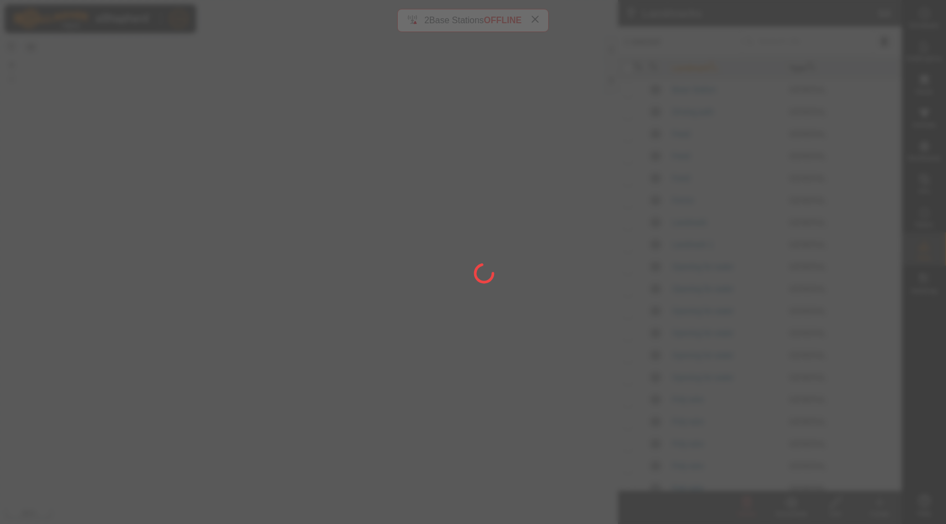
checkbox input "false"
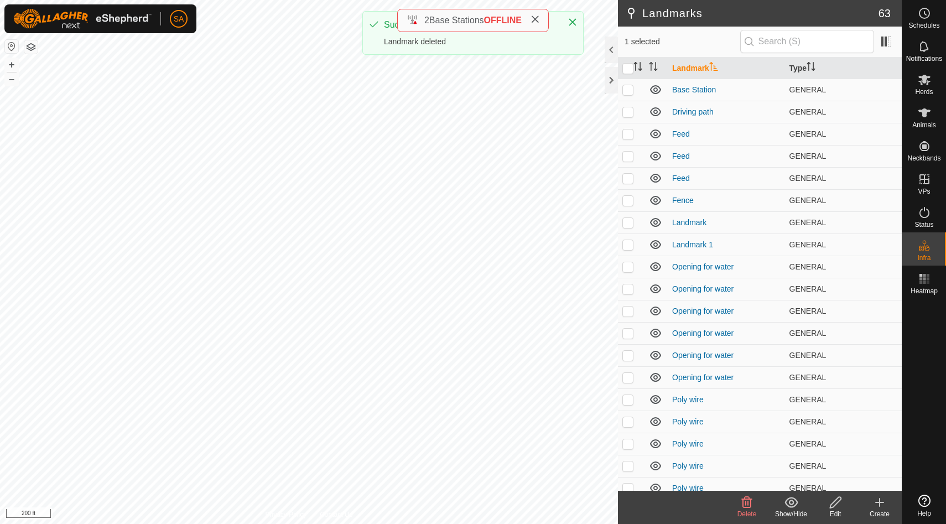
click at [746, 505] on icon at bounding box center [746, 502] width 13 height 13
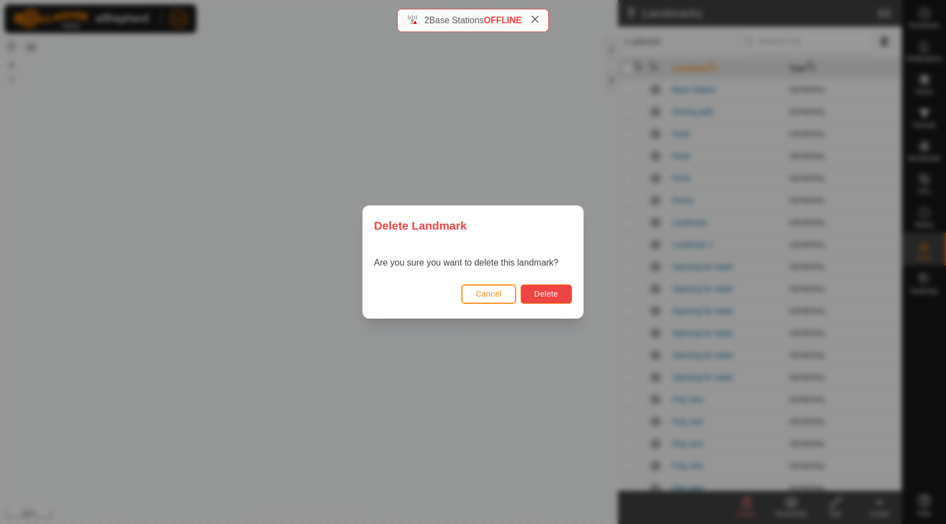
click at [557, 301] on button "Delete" at bounding box center [546, 293] width 51 height 19
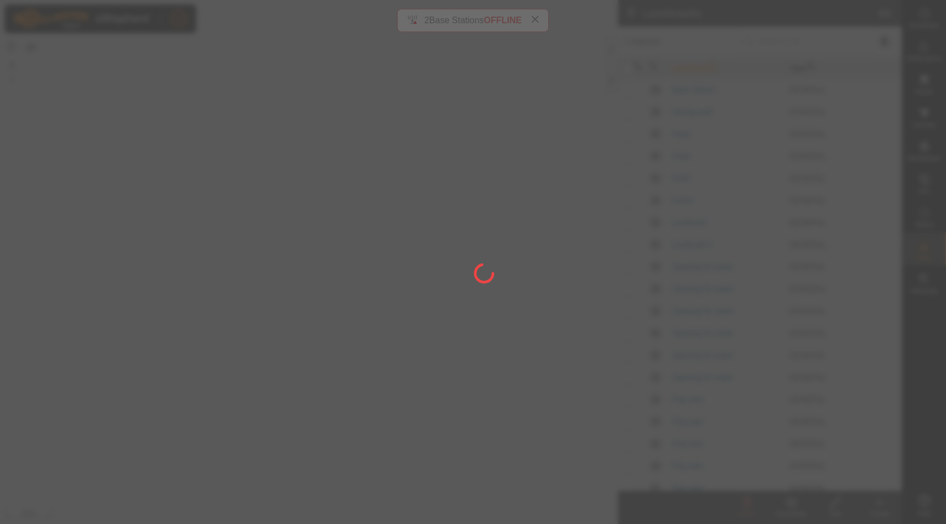
checkbox input "false"
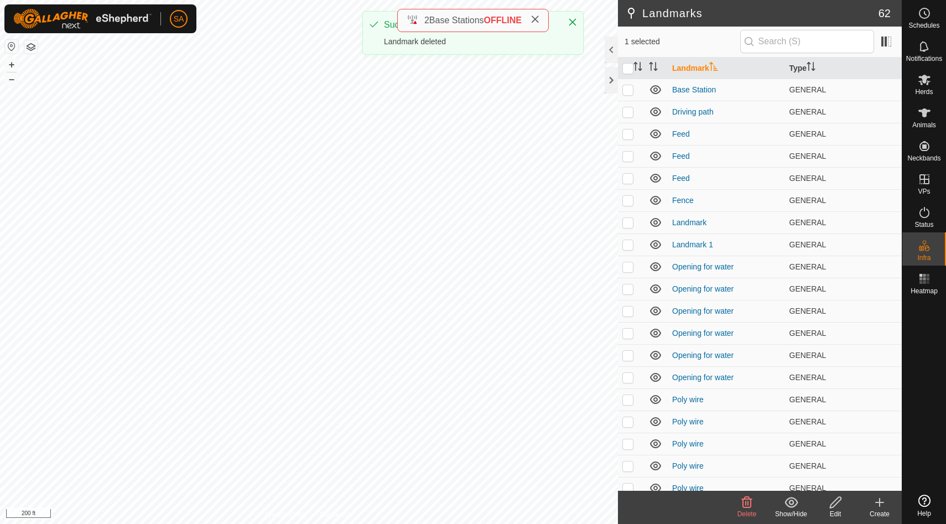
click at [744, 504] on icon at bounding box center [746, 502] width 13 height 13
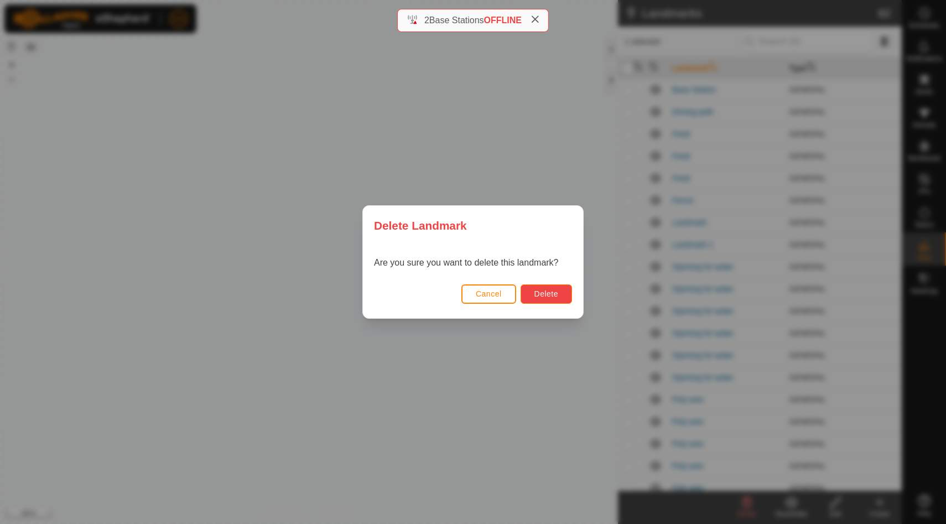
click at [552, 291] on span "Delete" at bounding box center [547, 293] width 24 height 9
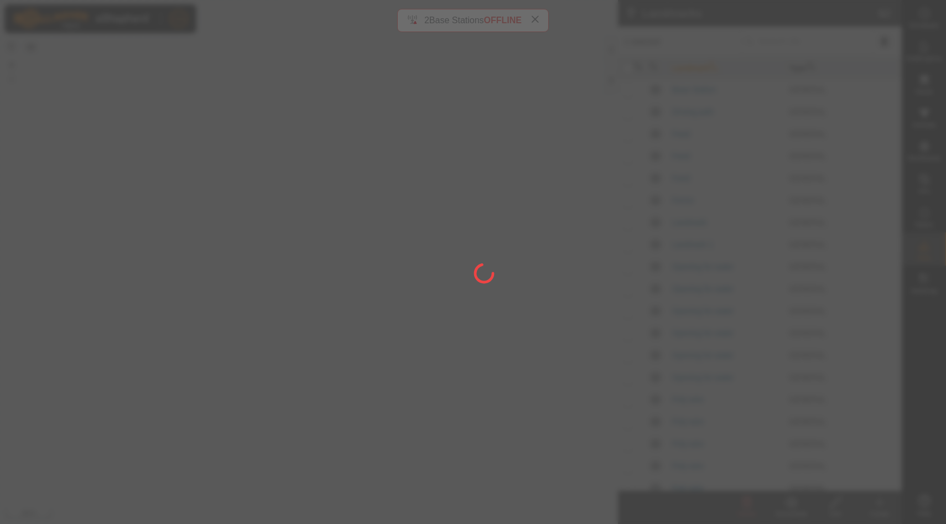
checkbox input "false"
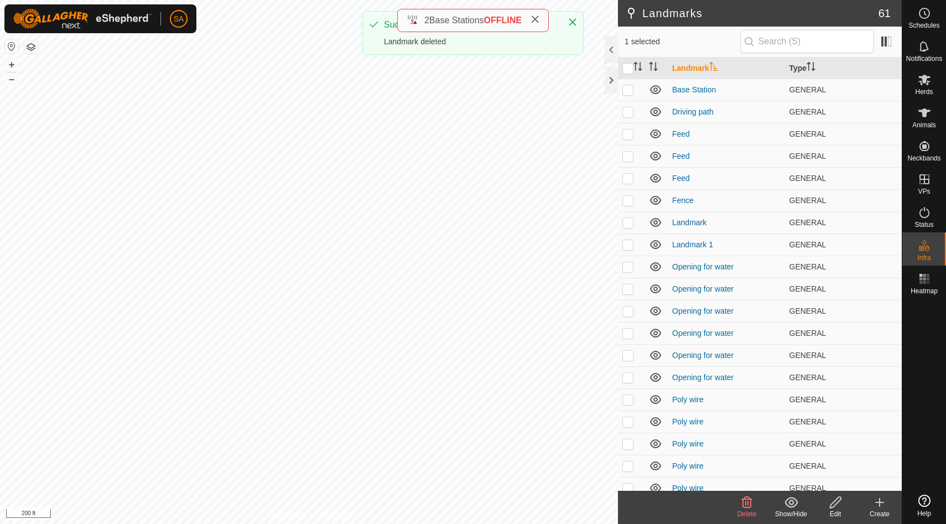
click at [743, 499] on icon at bounding box center [747, 502] width 11 height 11
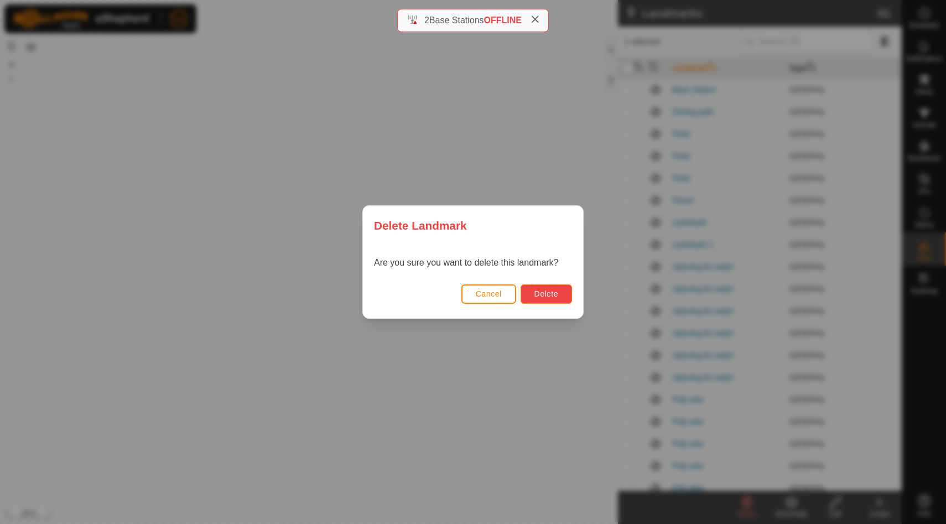
click at [545, 289] on span "Delete" at bounding box center [547, 293] width 24 height 9
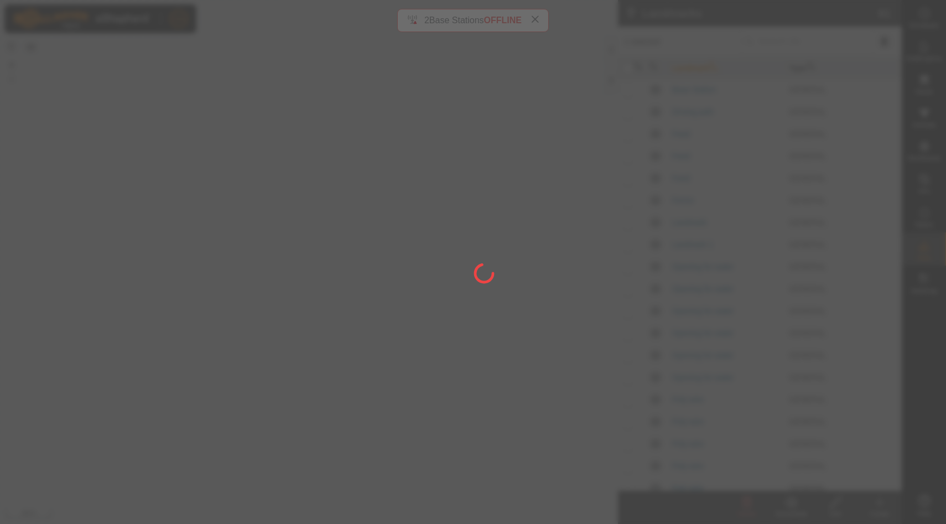
checkbox input "false"
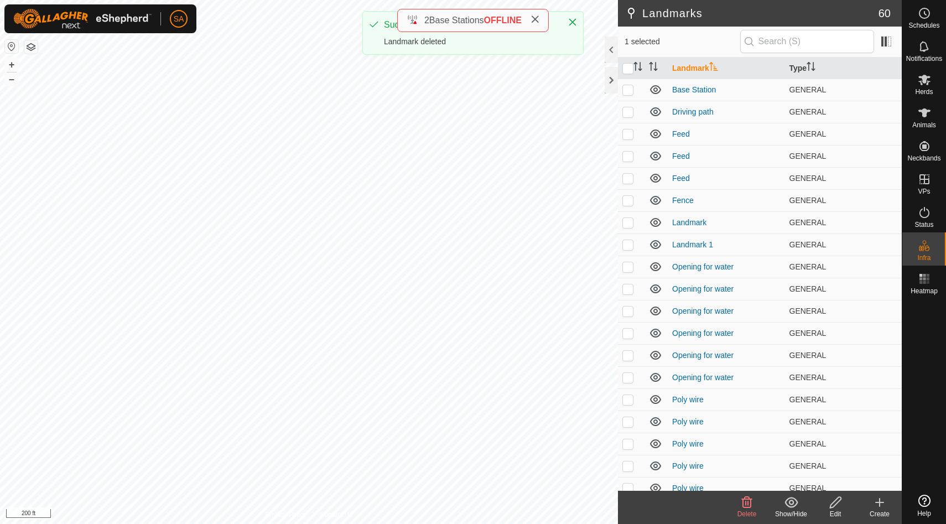
click at [749, 504] on icon at bounding box center [746, 502] width 13 height 13
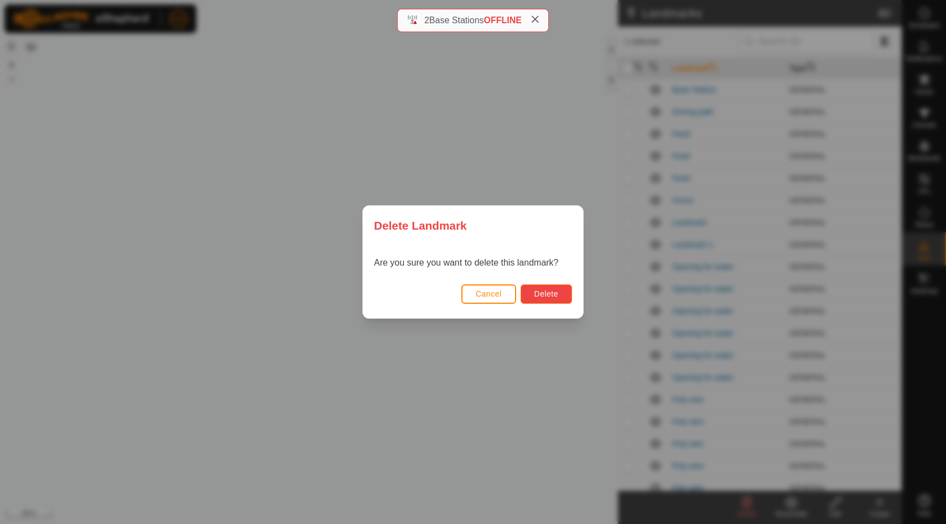
click at [552, 289] on span "Delete" at bounding box center [547, 293] width 24 height 9
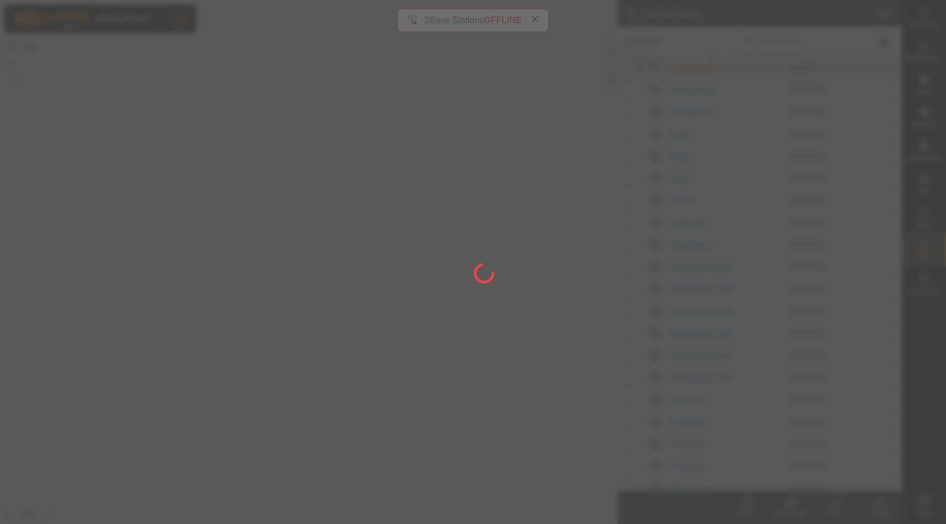
checkbox input "false"
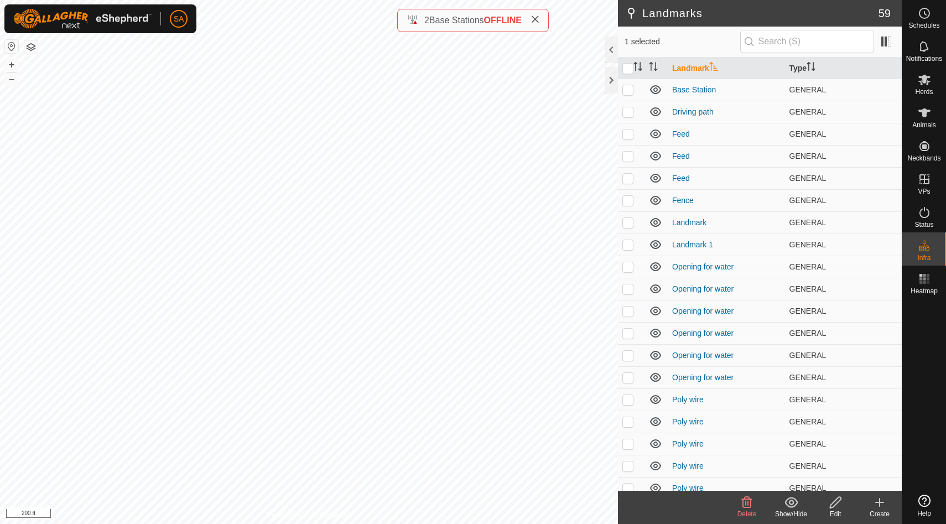
click at [748, 502] on icon at bounding box center [747, 502] width 11 height 11
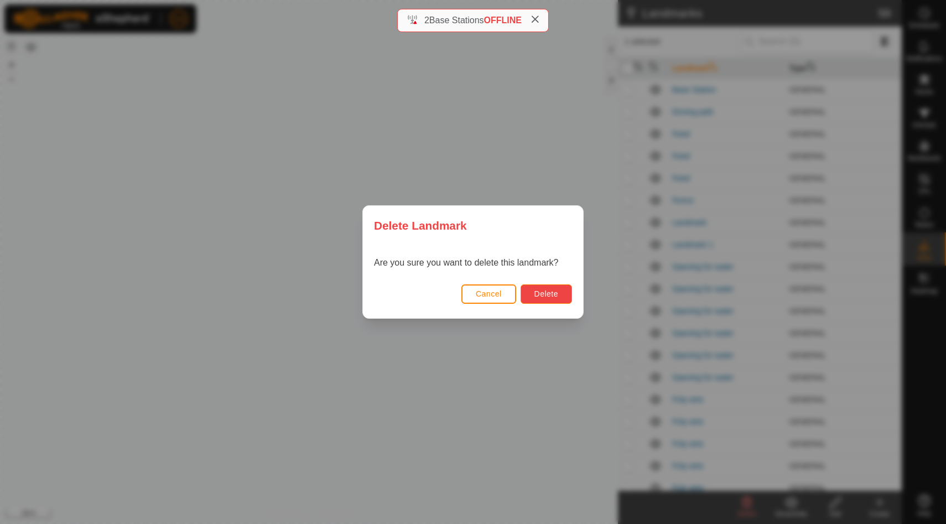
click at [556, 294] on span "Delete" at bounding box center [547, 293] width 24 height 9
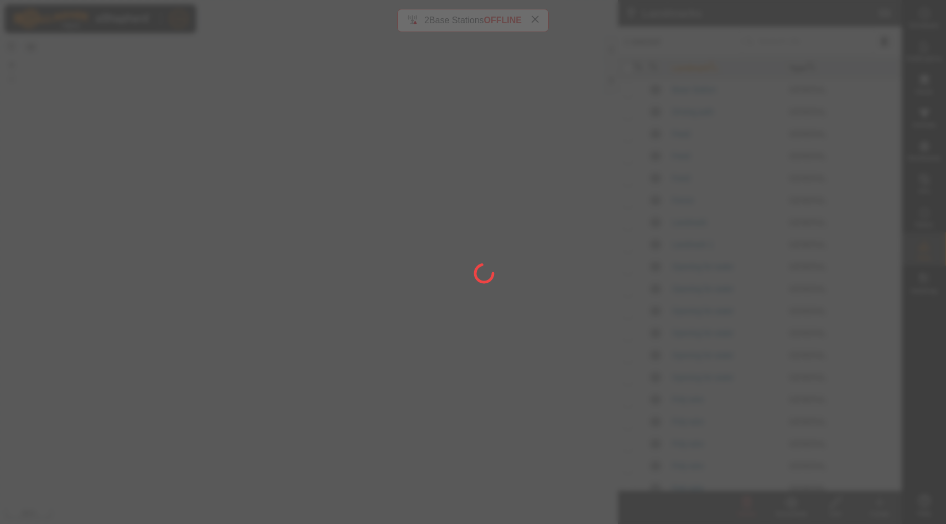
checkbox input "false"
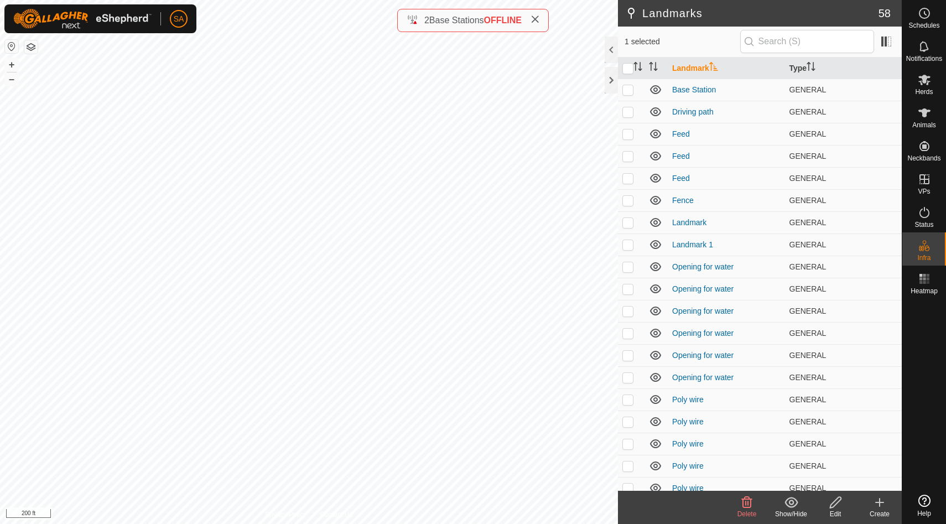
click at [751, 505] on icon at bounding box center [747, 502] width 11 height 11
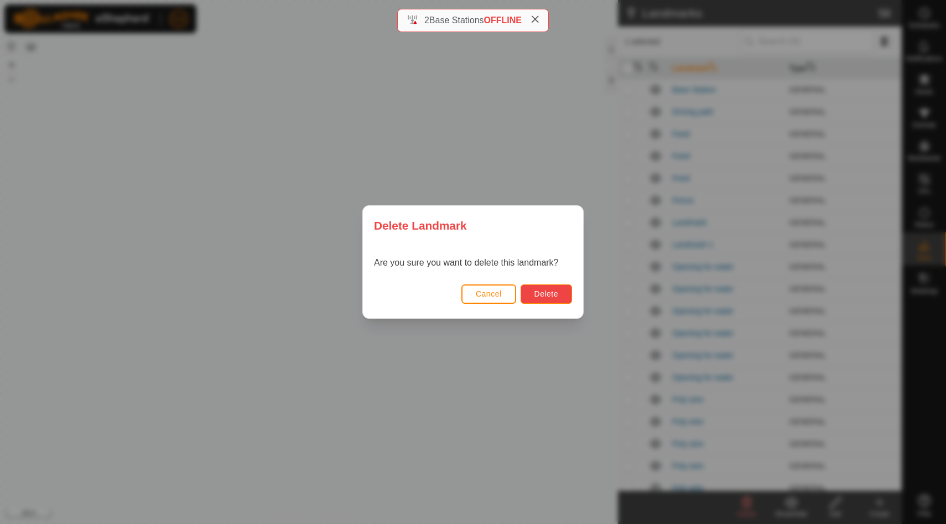
click at [564, 294] on button "Delete" at bounding box center [546, 293] width 51 height 19
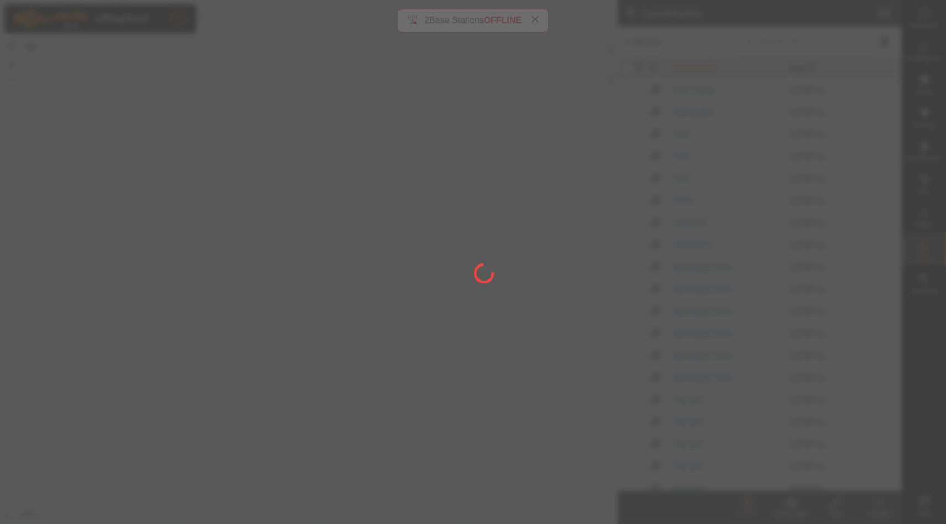
checkbox input "false"
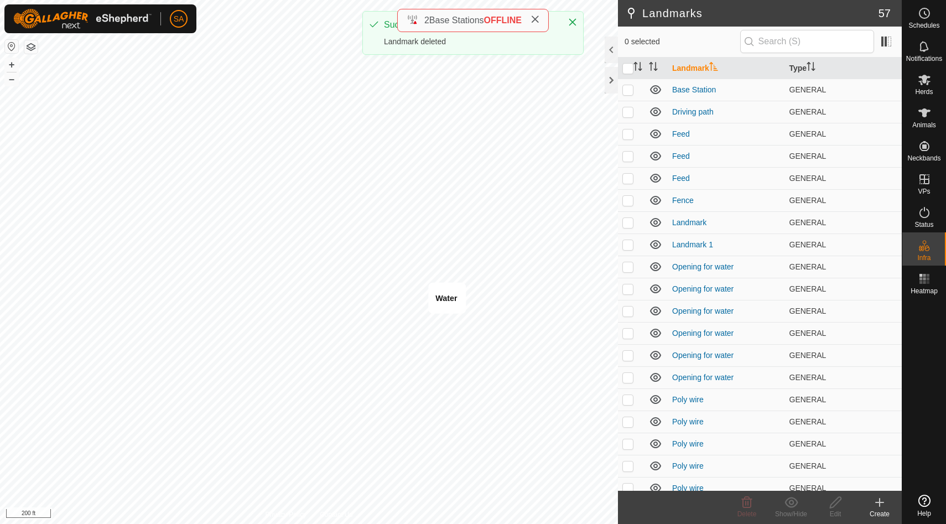
checkbox input "true"
checkbox input "false"
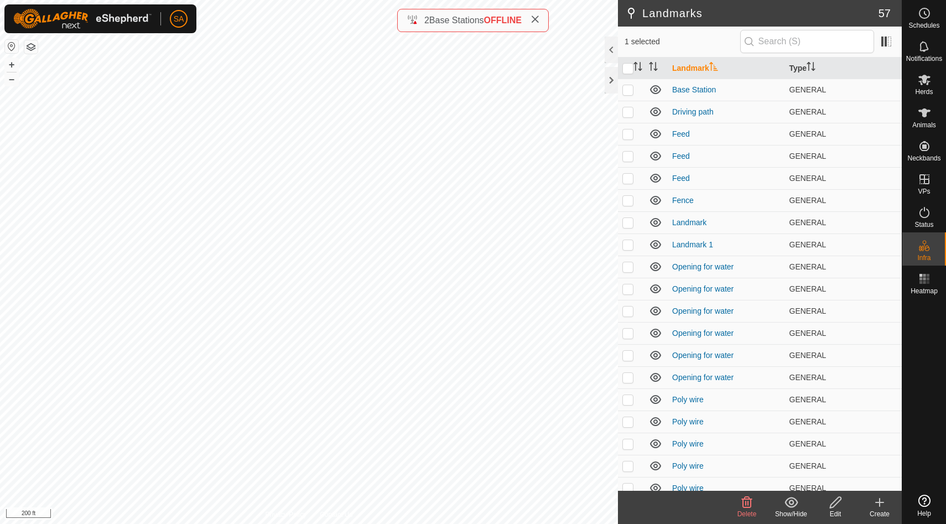
click at [750, 504] on icon at bounding box center [747, 502] width 11 height 11
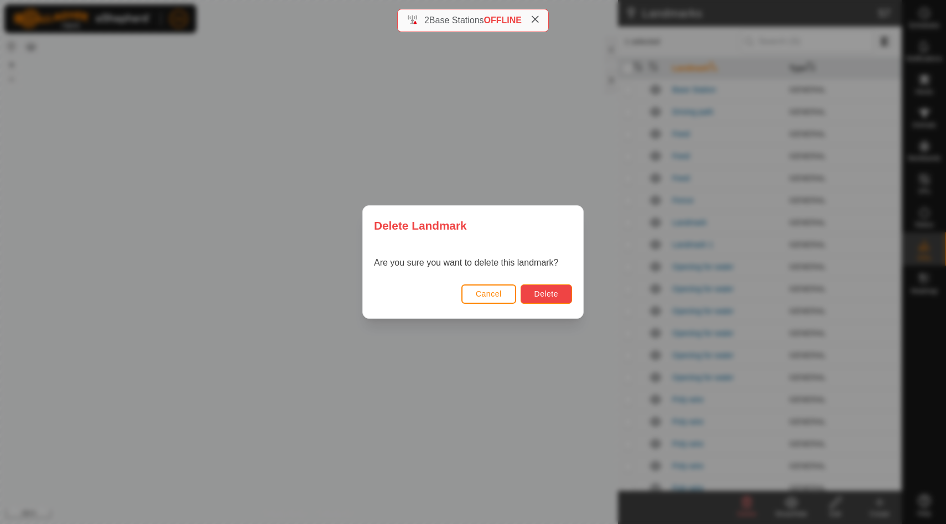
click at [550, 295] on span "Delete" at bounding box center [547, 293] width 24 height 9
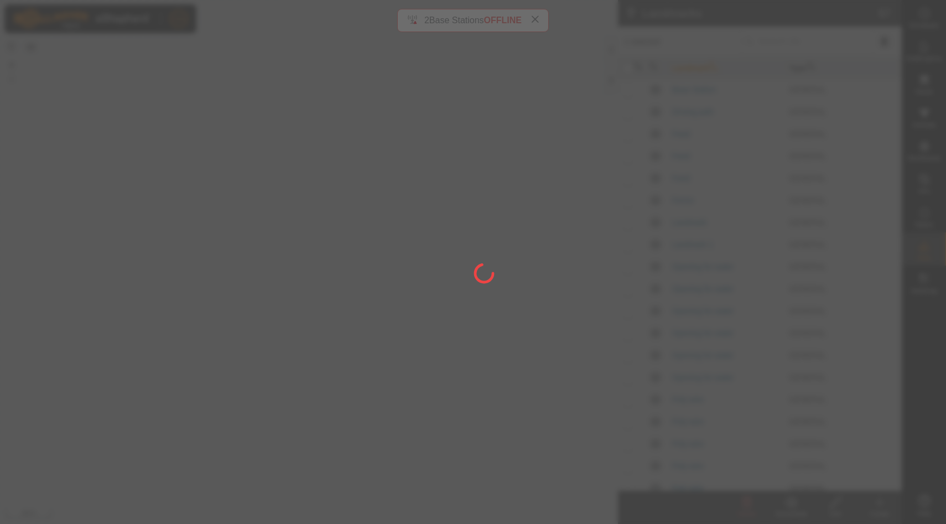
checkbox input "false"
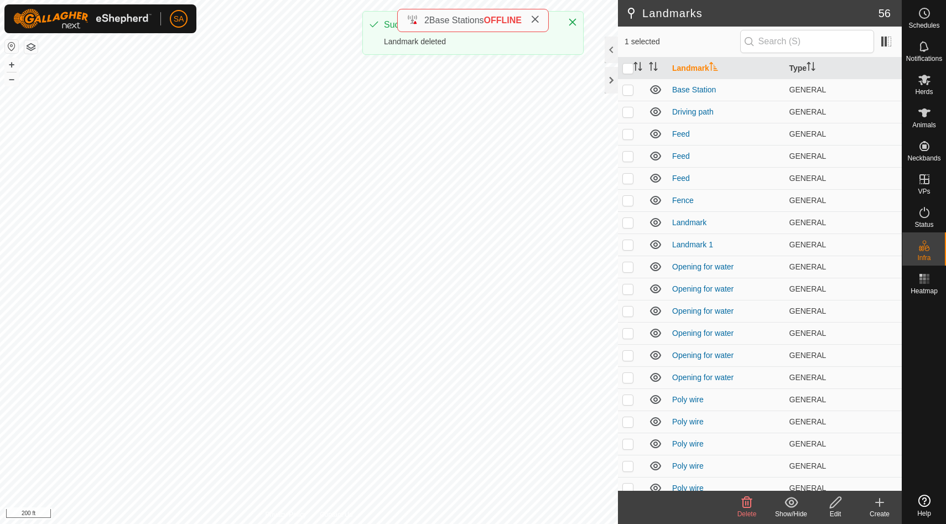
click at [745, 503] on icon at bounding box center [747, 502] width 11 height 11
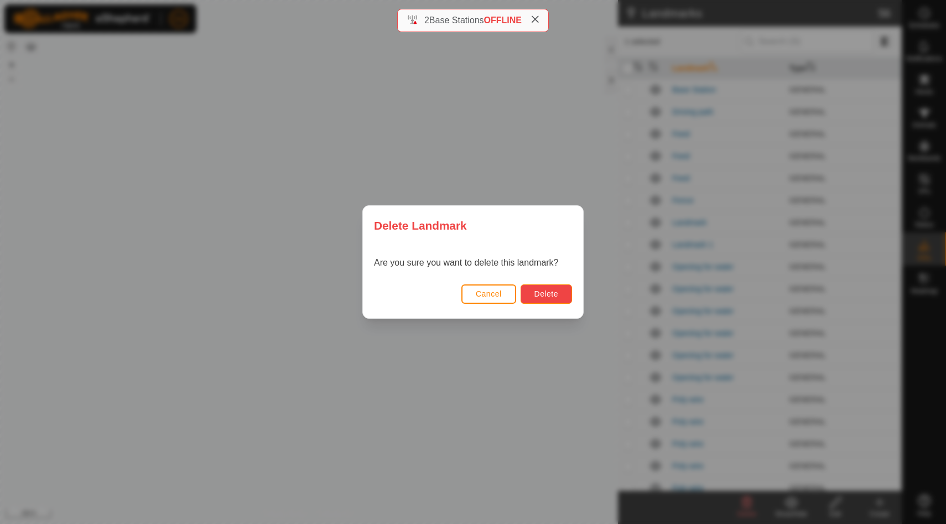
click at [547, 291] on span "Delete" at bounding box center [547, 293] width 24 height 9
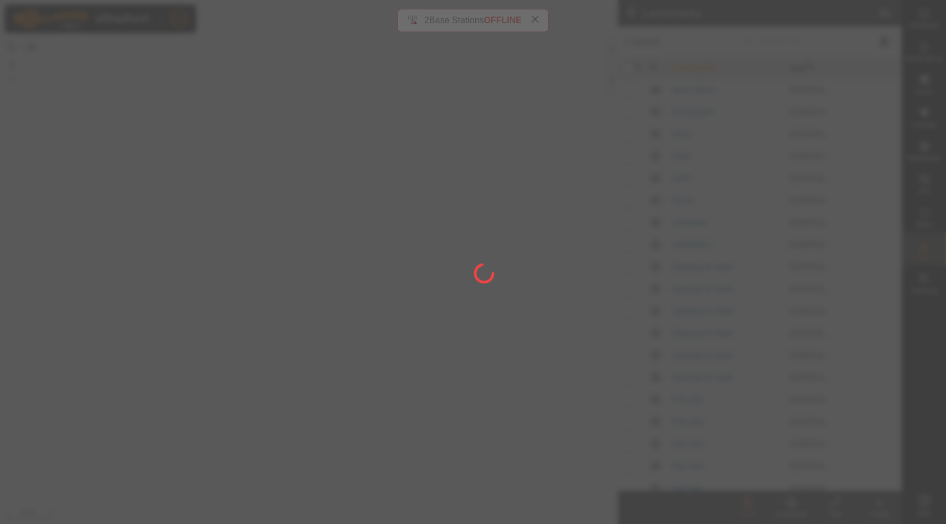
checkbox input "false"
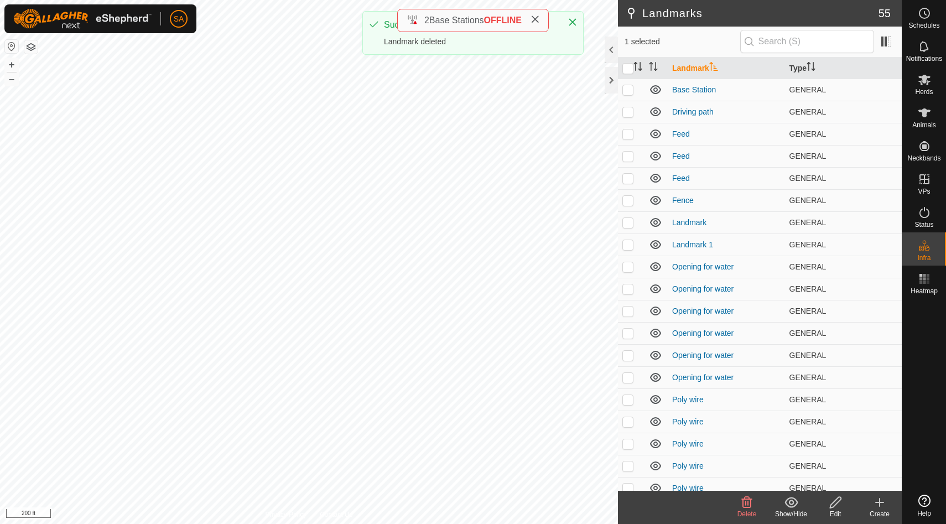
click at [750, 501] on icon at bounding box center [746, 502] width 13 height 13
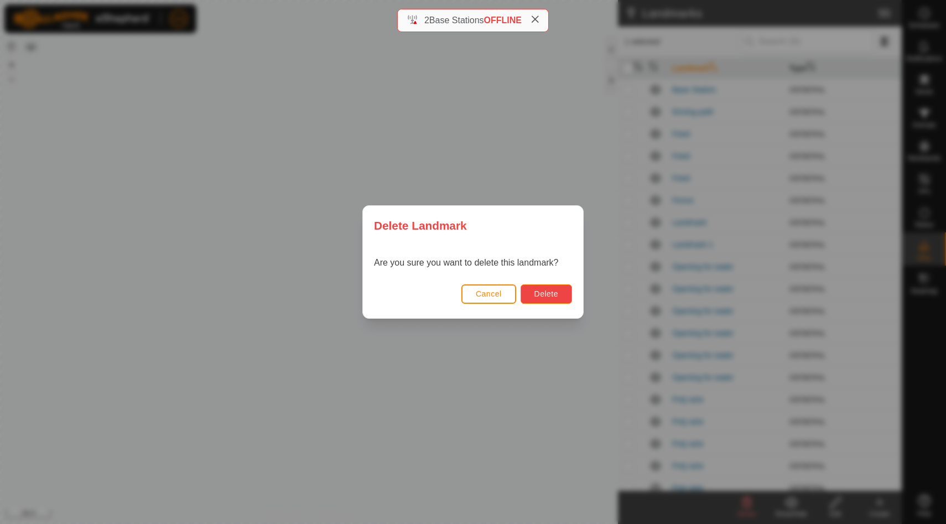
click at [553, 294] on span "Delete" at bounding box center [547, 293] width 24 height 9
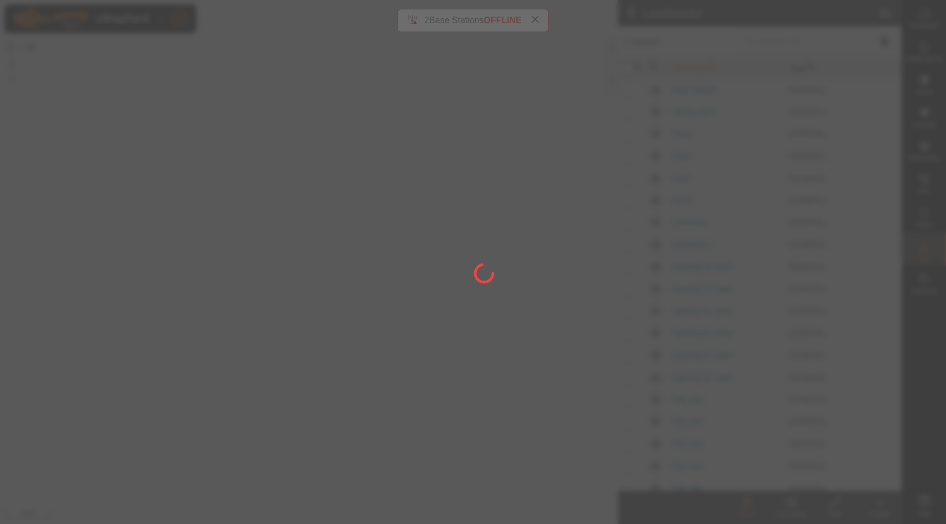
checkbox input "false"
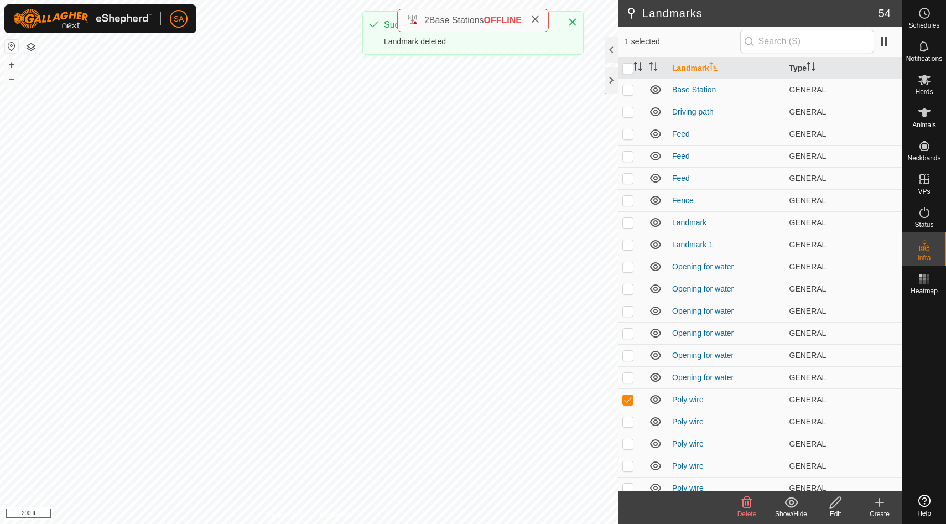
click at [748, 507] on icon at bounding box center [747, 502] width 11 height 11
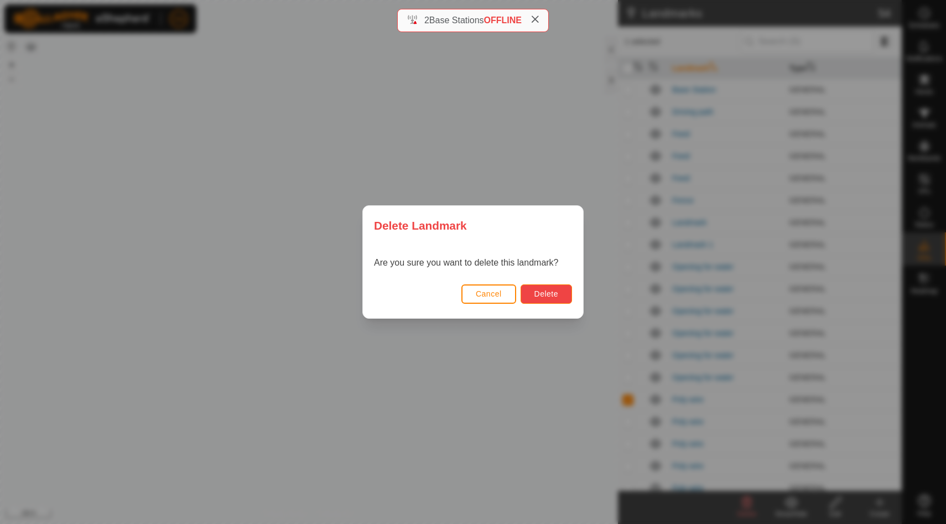
click at [559, 297] on button "Delete" at bounding box center [546, 293] width 51 height 19
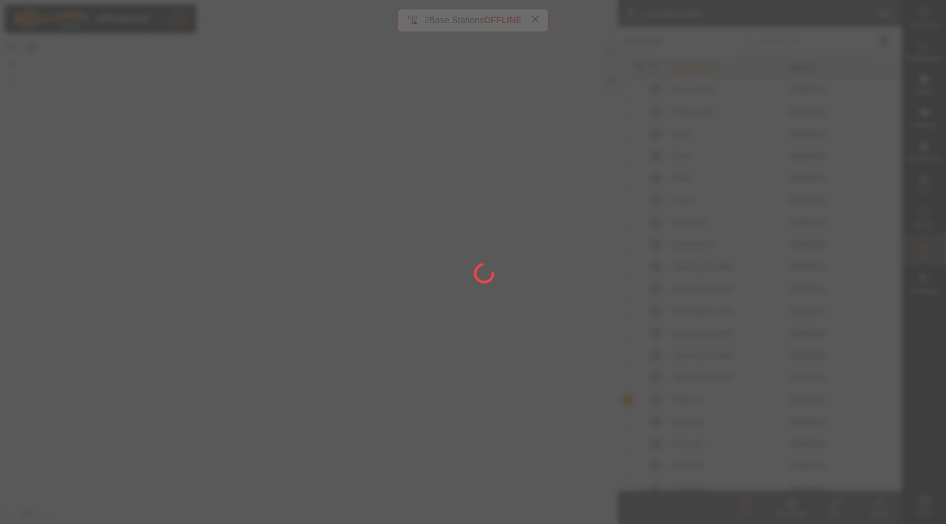
checkbox input "false"
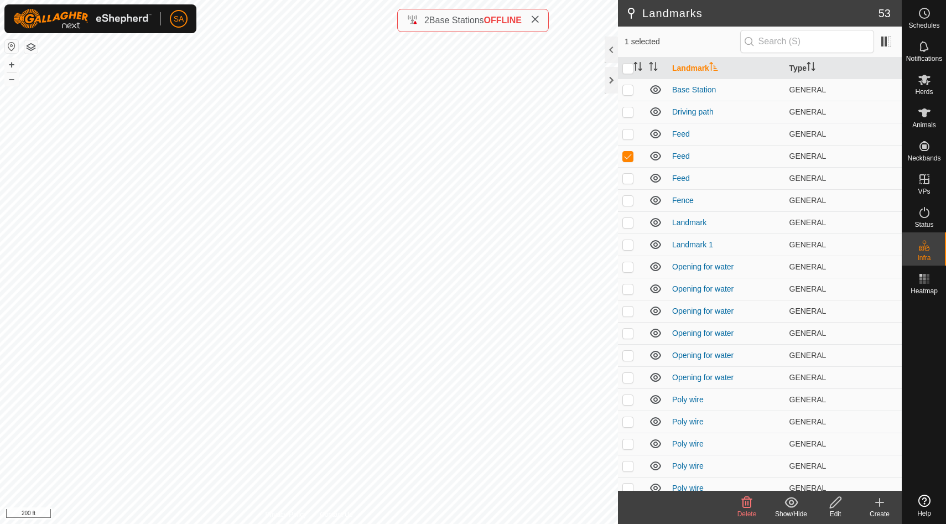
click at [743, 500] on icon at bounding box center [747, 502] width 11 height 11
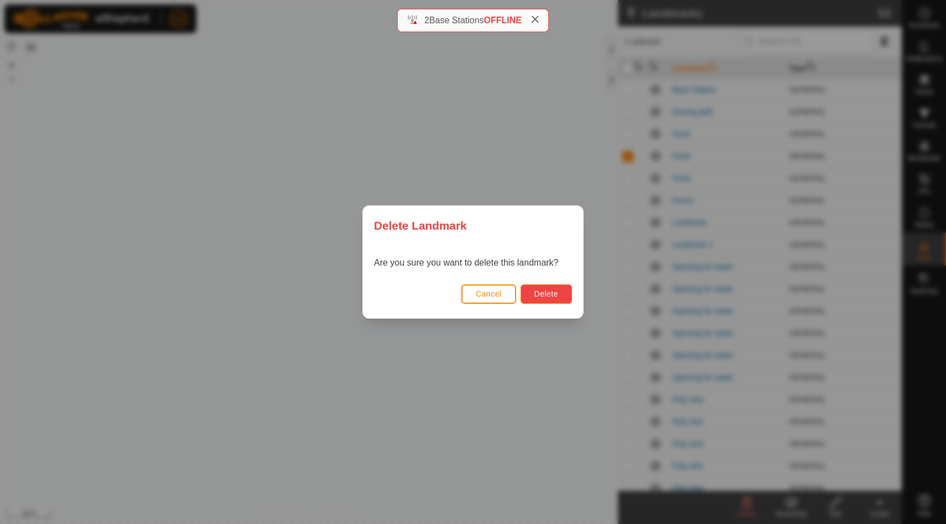
click at [538, 297] on span "Delete" at bounding box center [547, 293] width 24 height 9
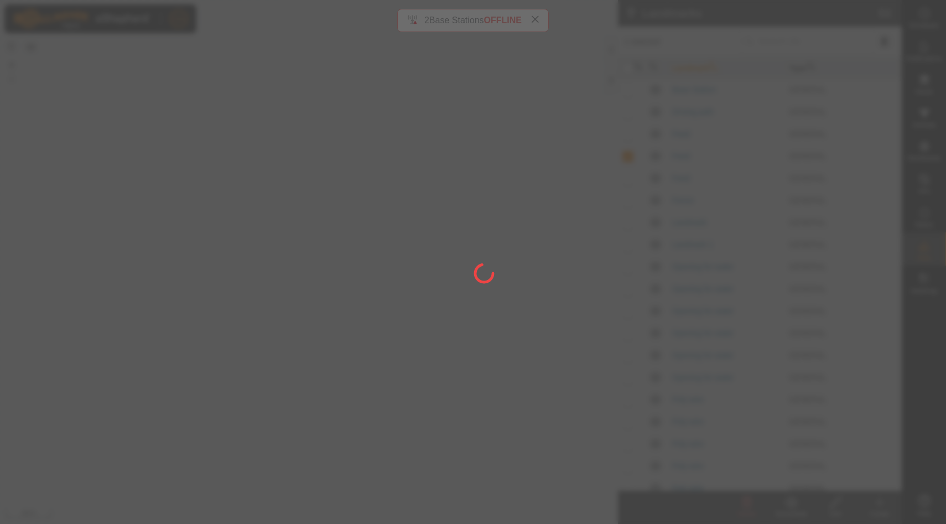
checkbox input "false"
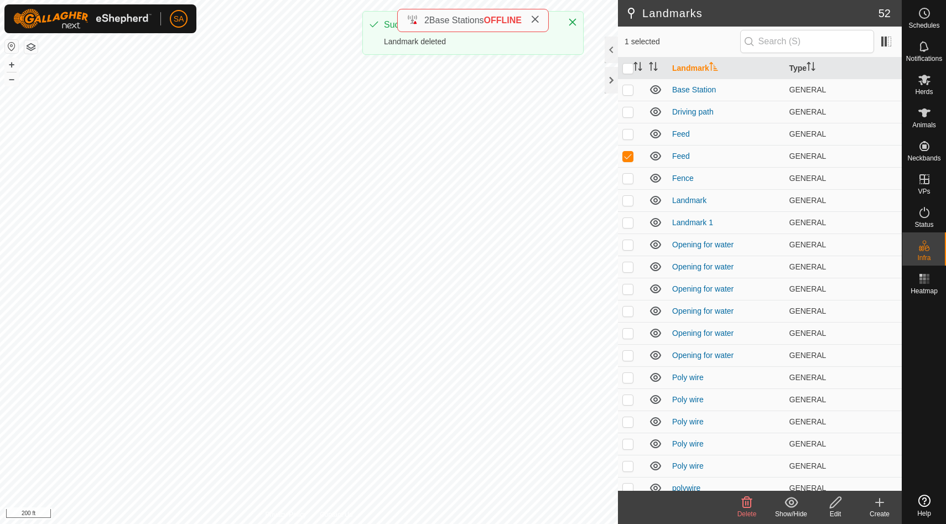
click at [745, 506] on icon at bounding box center [746, 502] width 13 height 13
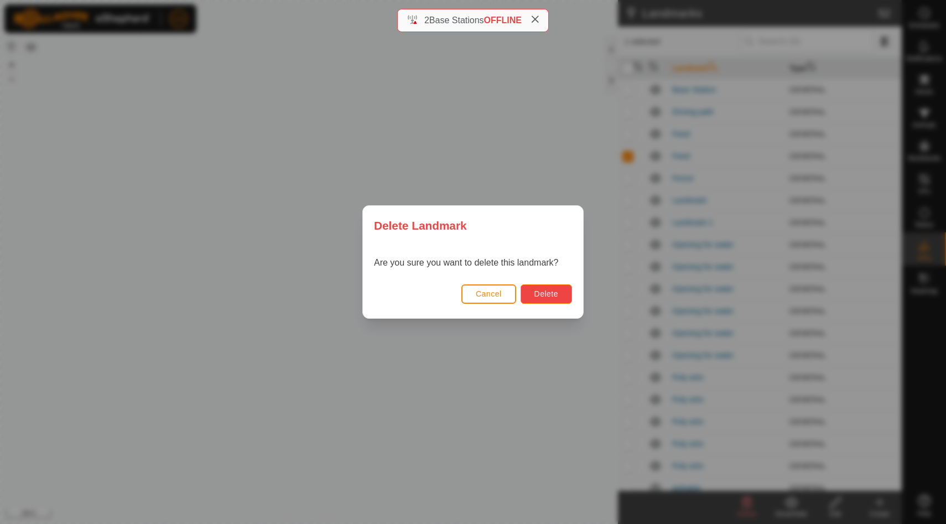
click at [544, 298] on button "Delete" at bounding box center [546, 293] width 51 height 19
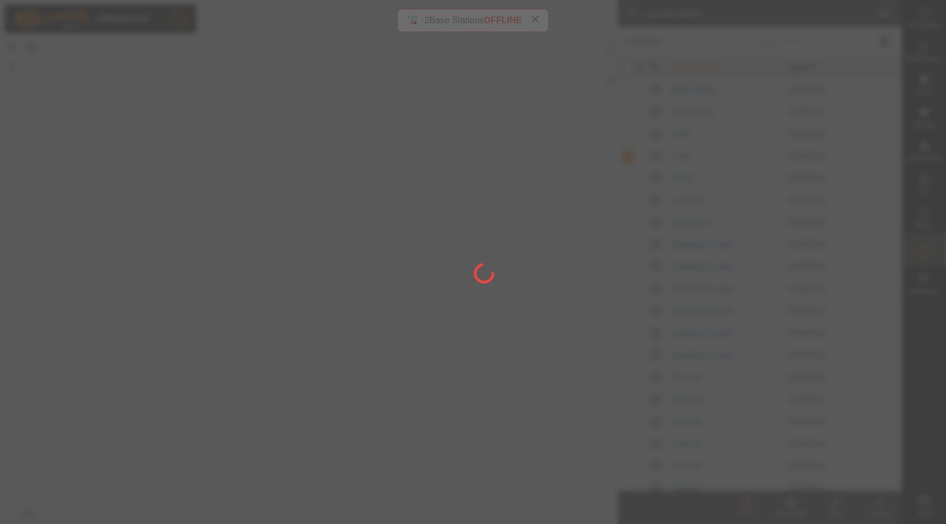
checkbox input "false"
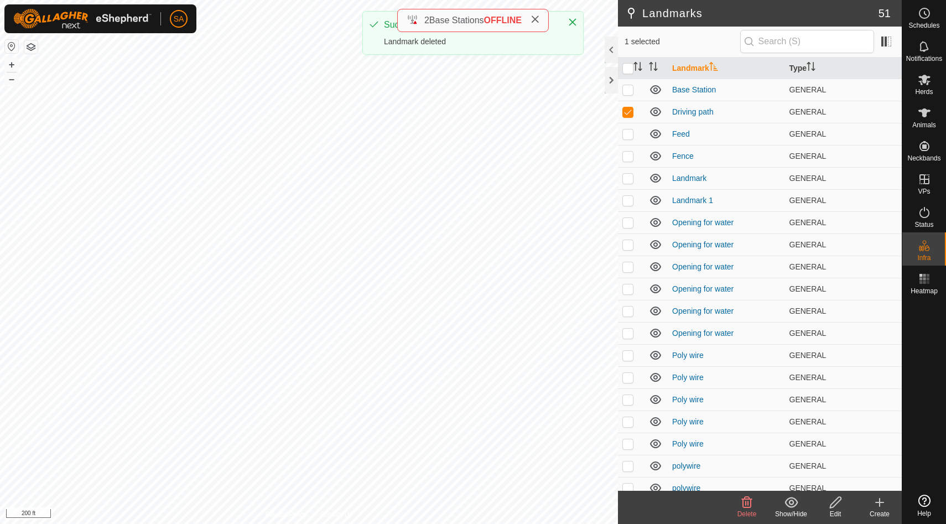
click at [749, 505] on icon at bounding box center [746, 502] width 13 height 13
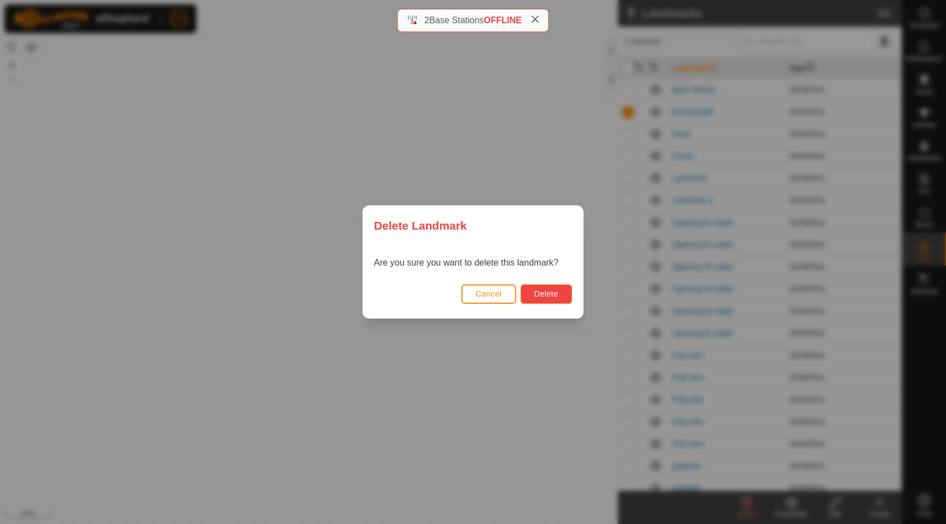
click at [559, 292] on button "Delete" at bounding box center [546, 293] width 51 height 19
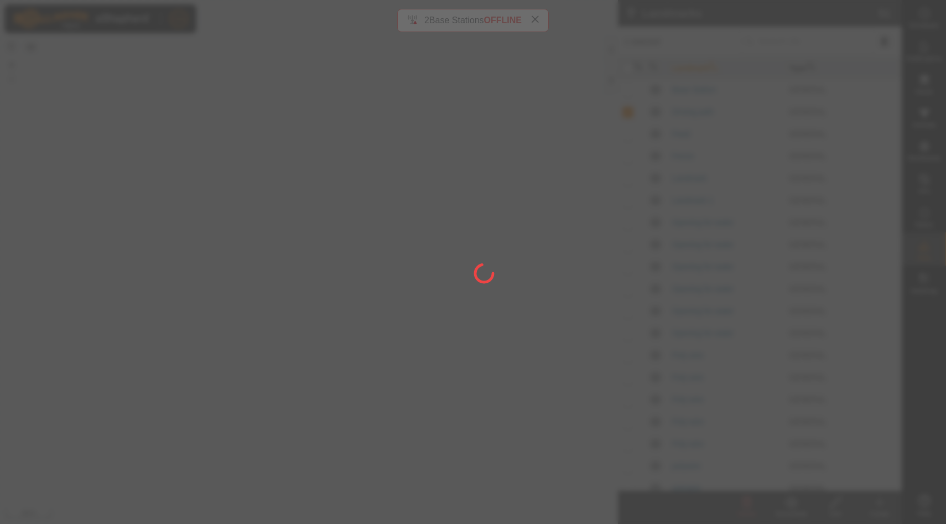
checkbox input "false"
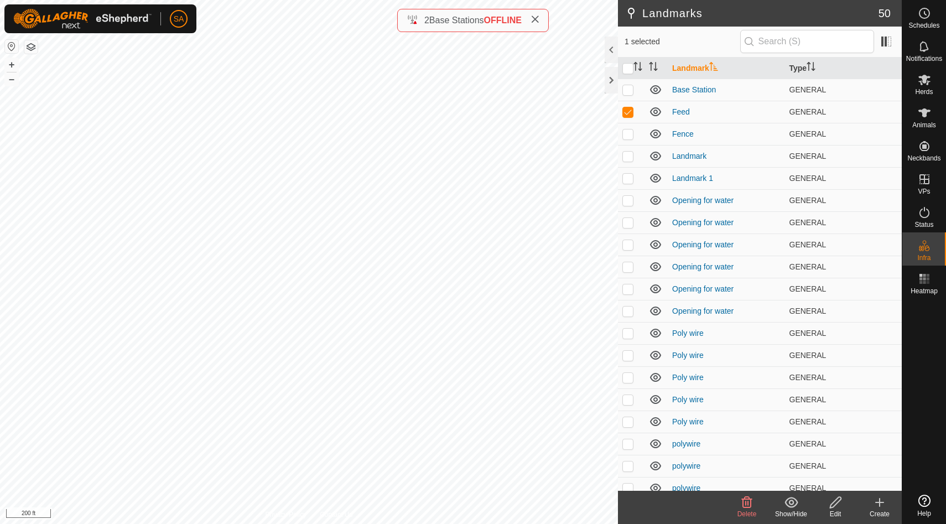
click at [747, 505] on icon at bounding box center [746, 502] width 13 height 13
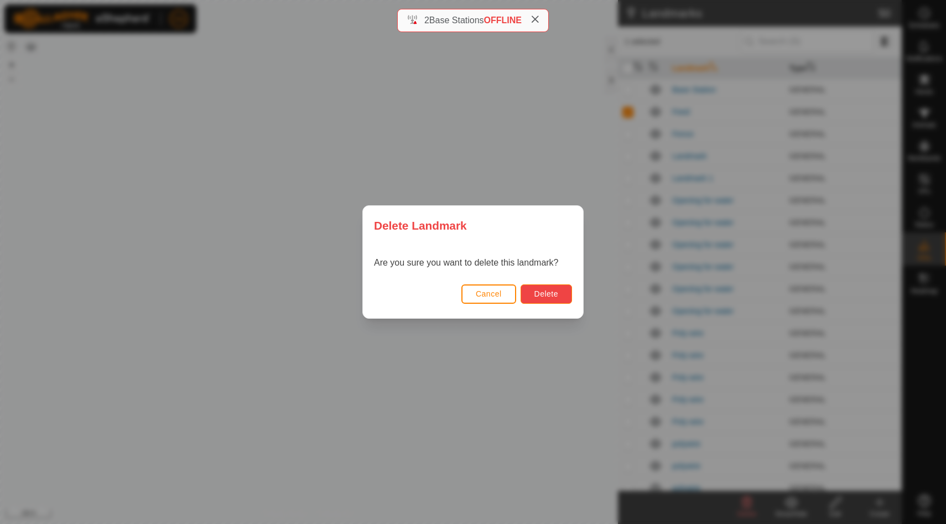
click at [558, 295] on span "Delete" at bounding box center [547, 293] width 24 height 9
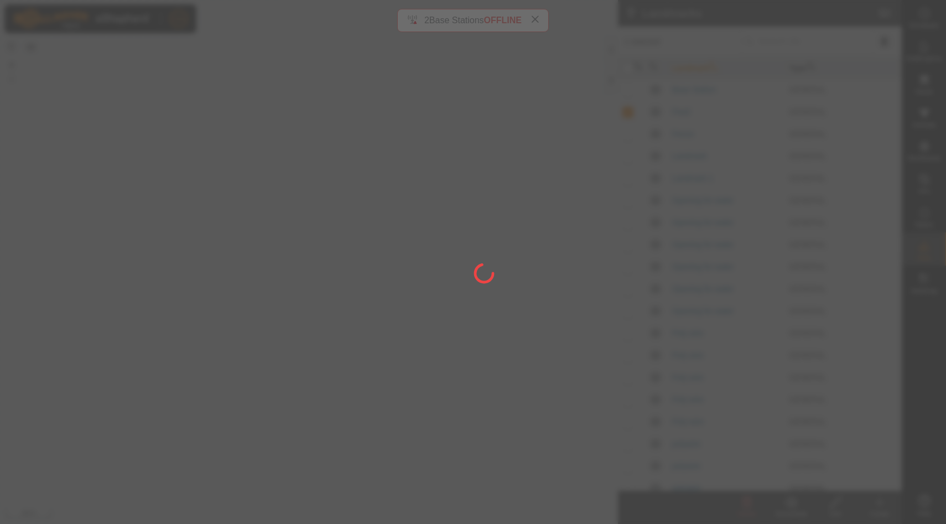
checkbox input "false"
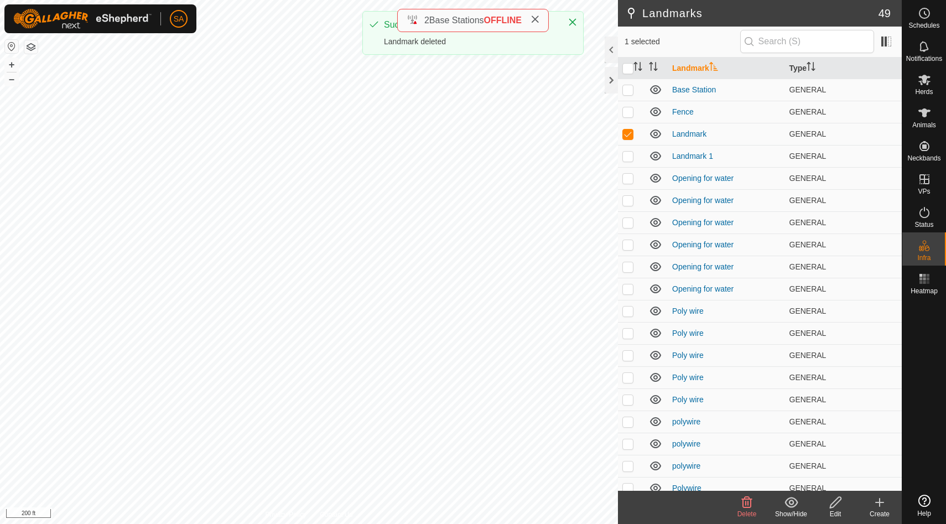
click at [751, 506] on icon at bounding box center [747, 502] width 11 height 11
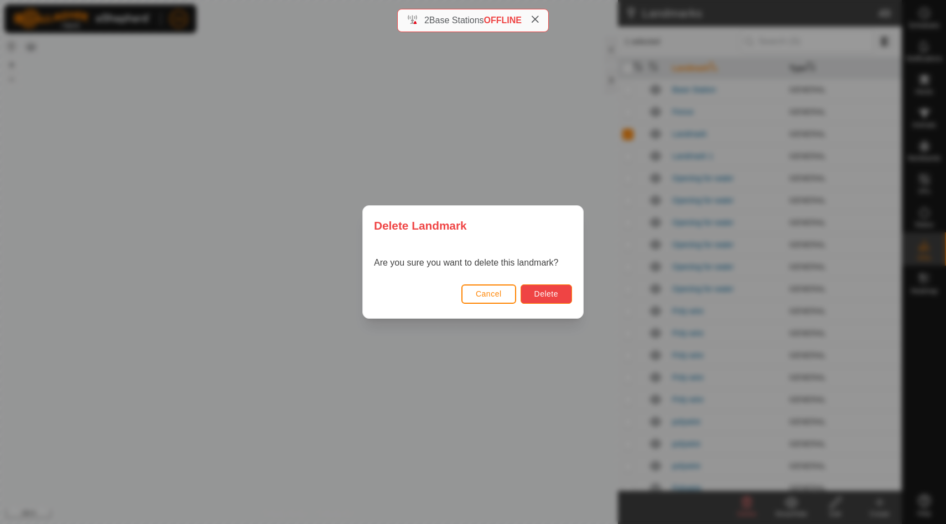
click at [553, 297] on span "Delete" at bounding box center [547, 293] width 24 height 9
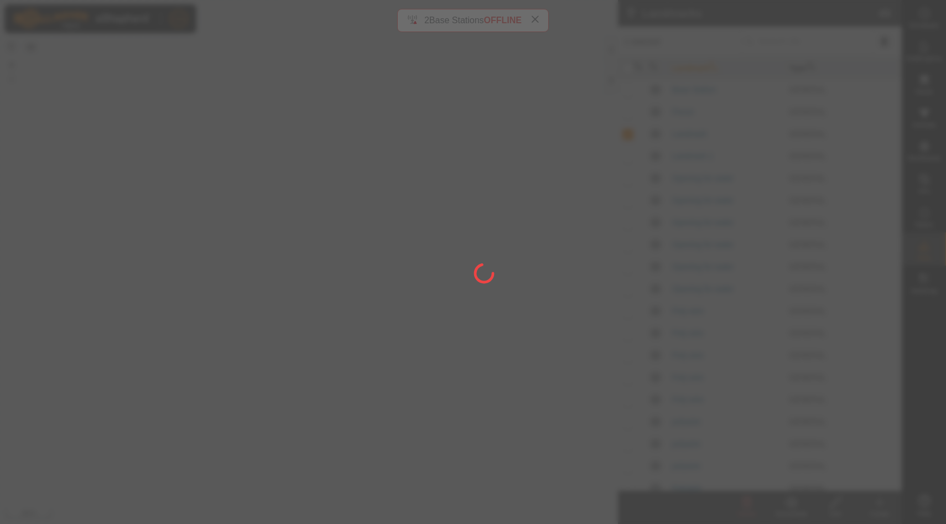
checkbox input "false"
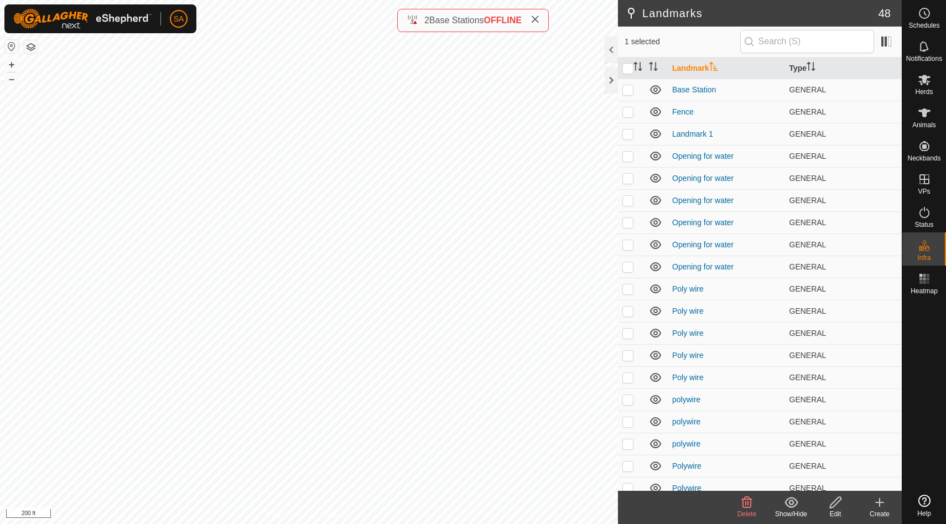
click at [746, 507] on icon at bounding box center [747, 502] width 11 height 11
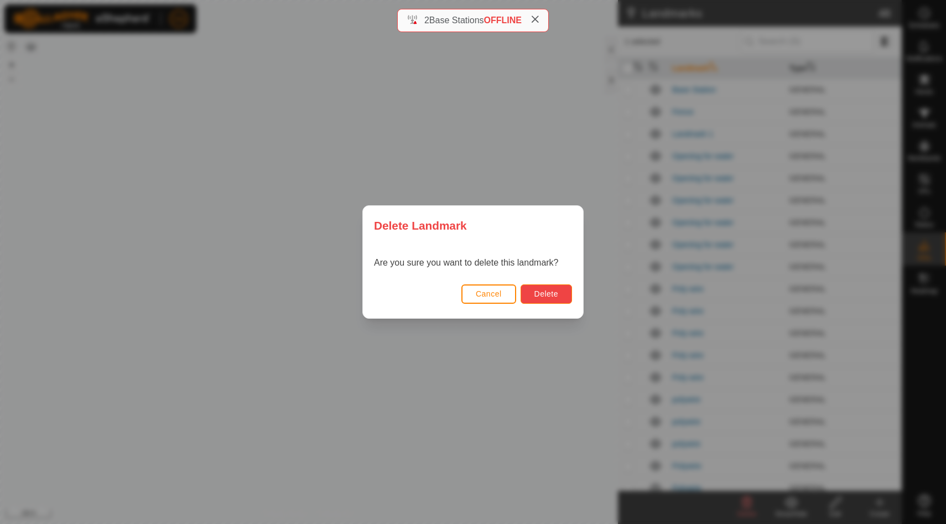
click at [546, 292] on span "Delete" at bounding box center [547, 293] width 24 height 9
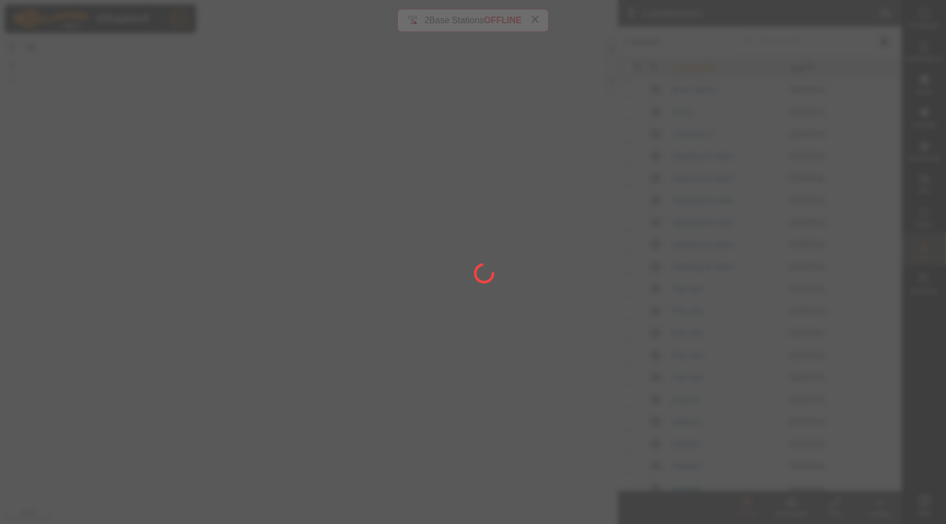
checkbox input "false"
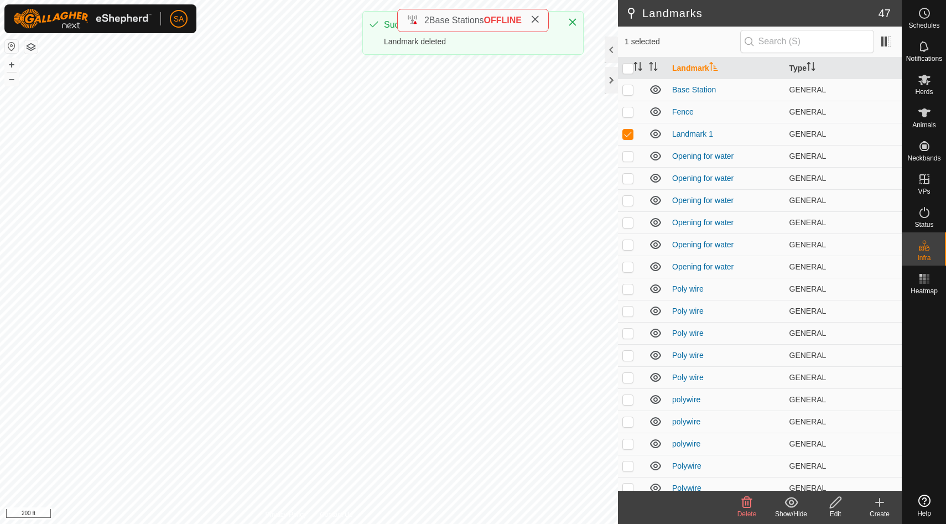
click at [745, 505] on icon at bounding box center [747, 502] width 11 height 11
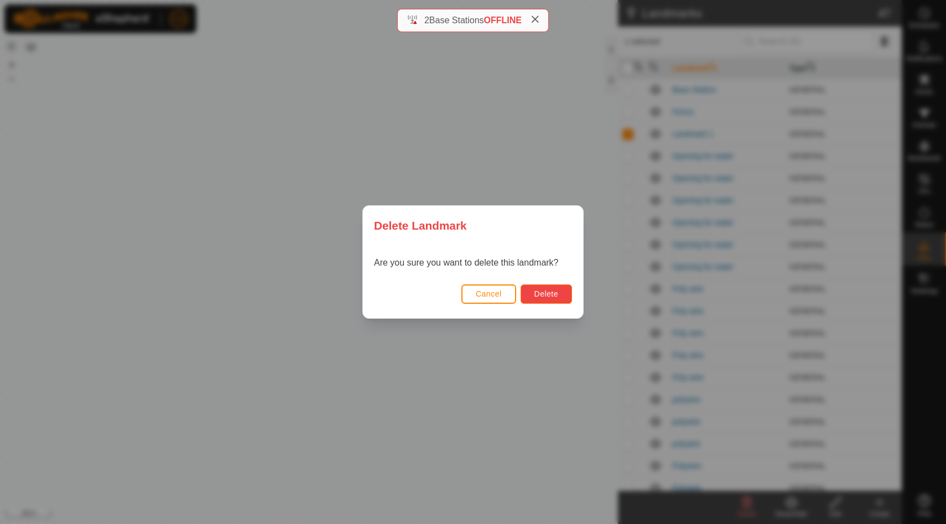
click at [547, 287] on button "Delete" at bounding box center [546, 293] width 51 height 19
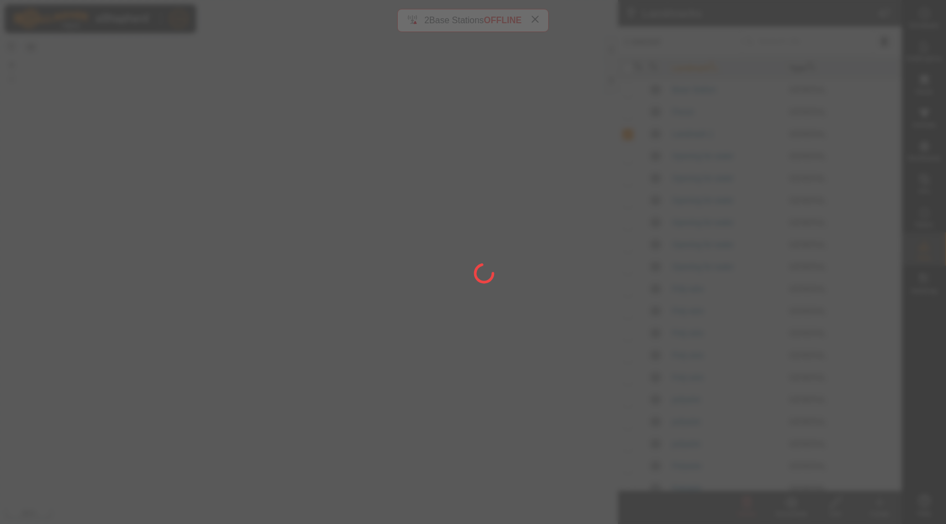
checkbox input "false"
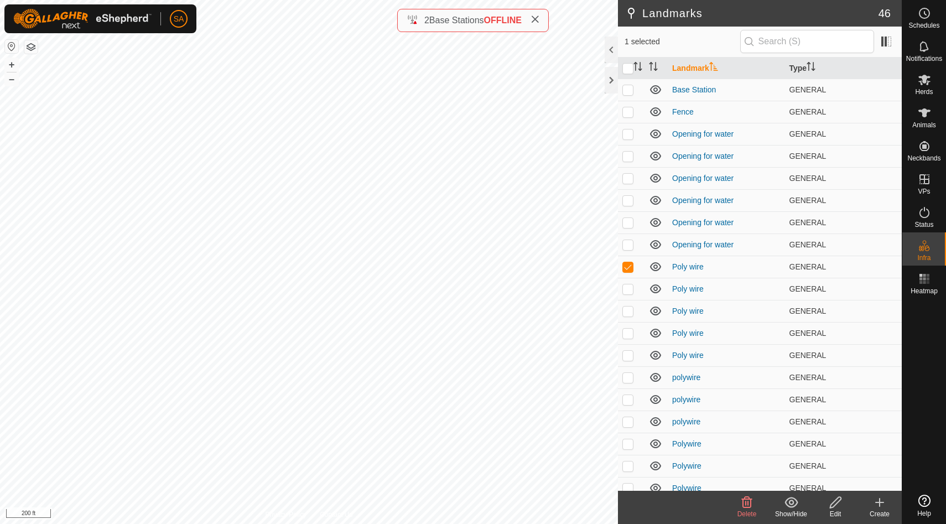
click at [747, 506] on icon at bounding box center [746, 502] width 13 height 13
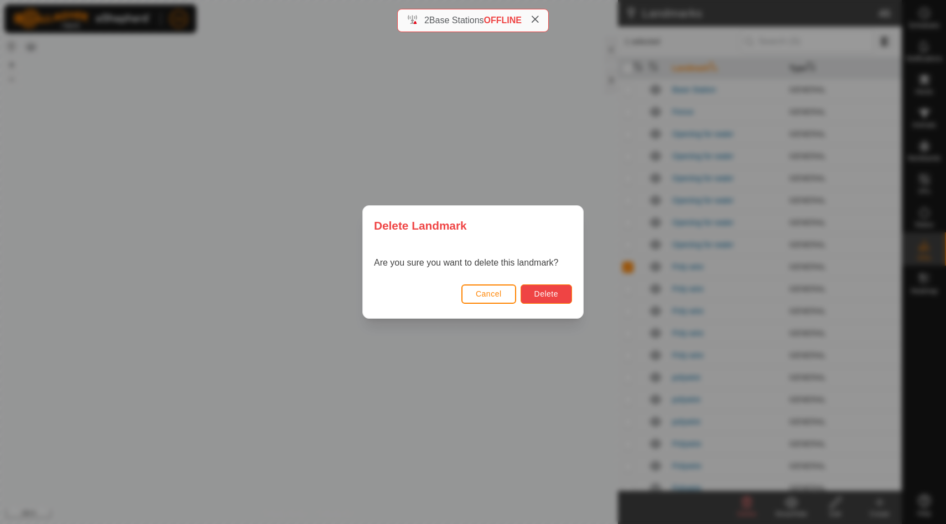
click at [553, 295] on span "Delete" at bounding box center [547, 293] width 24 height 9
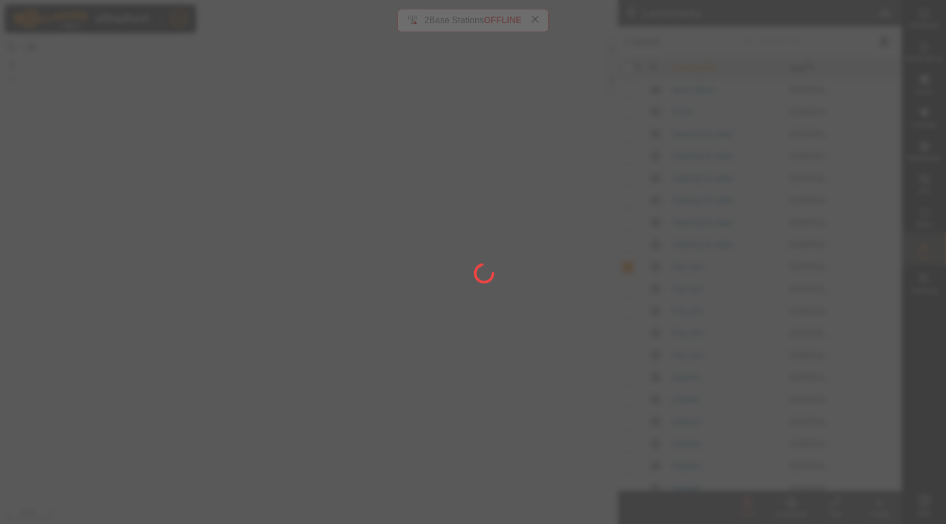
checkbox input "false"
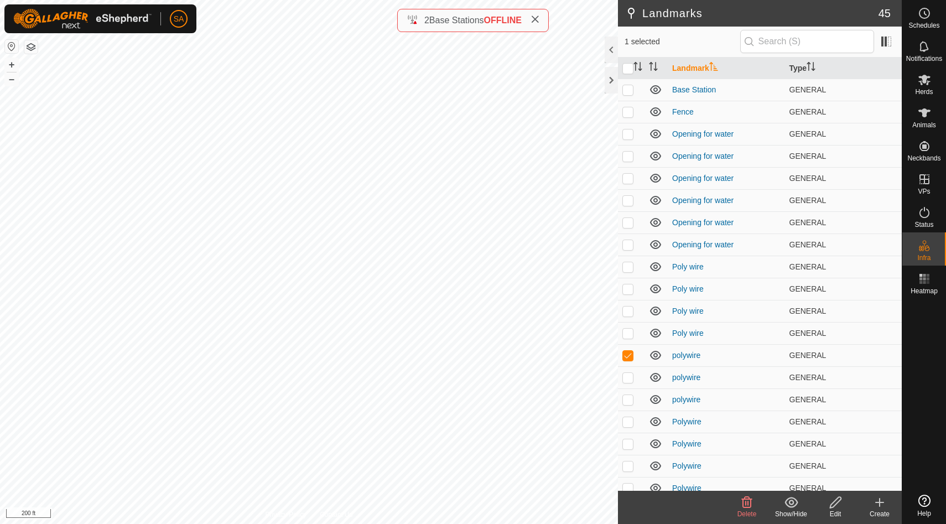
click at [748, 505] on icon at bounding box center [747, 502] width 11 height 11
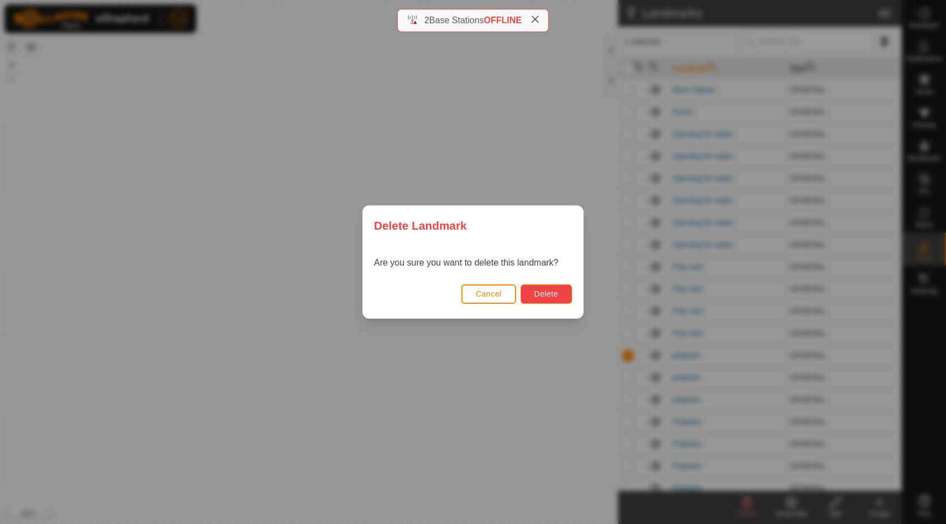
click at [548, 296] on span "Delete" at bounding box center [547, 293] width 24 height 9
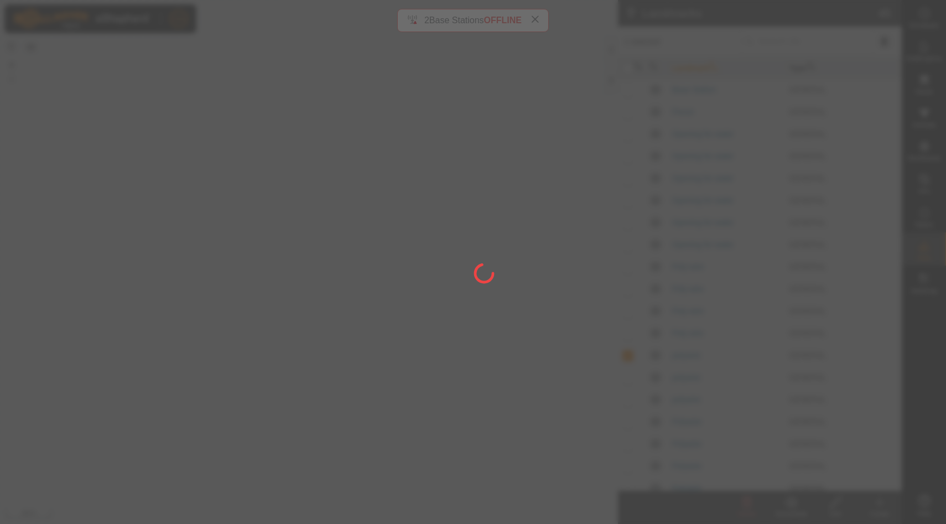
checkbox input "false"
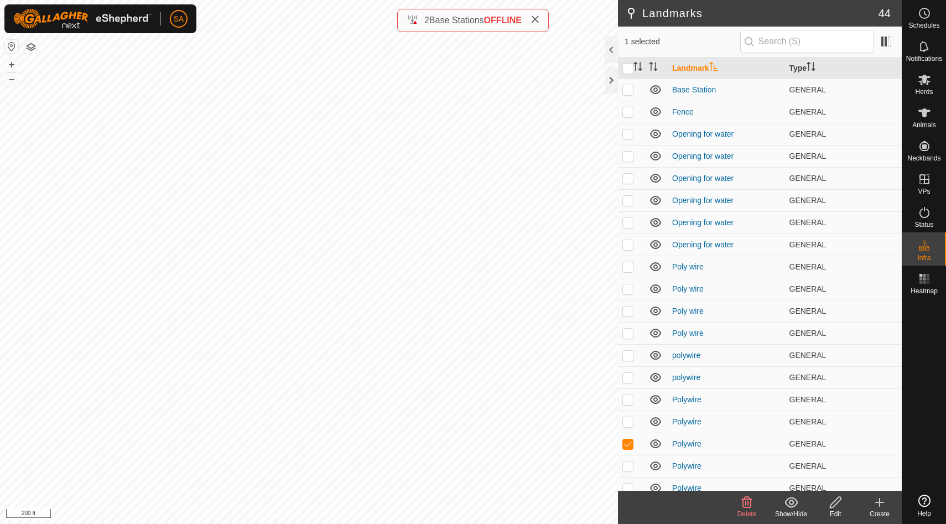
click at [754, 507] on delete-svg-icon at bounding box center [747, 502] width 44 height 13
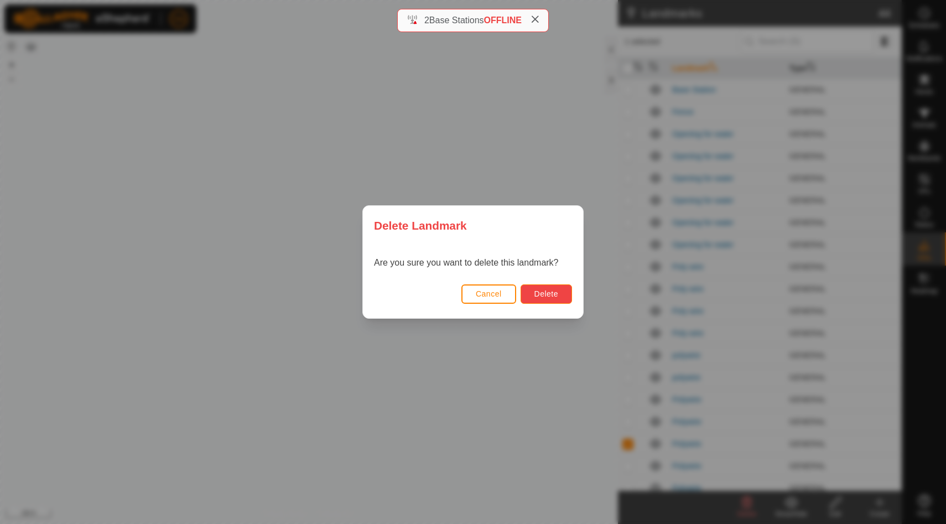
click at [559, 302] on button "Delete" at bounding box center [546, 293] width 51 height 19
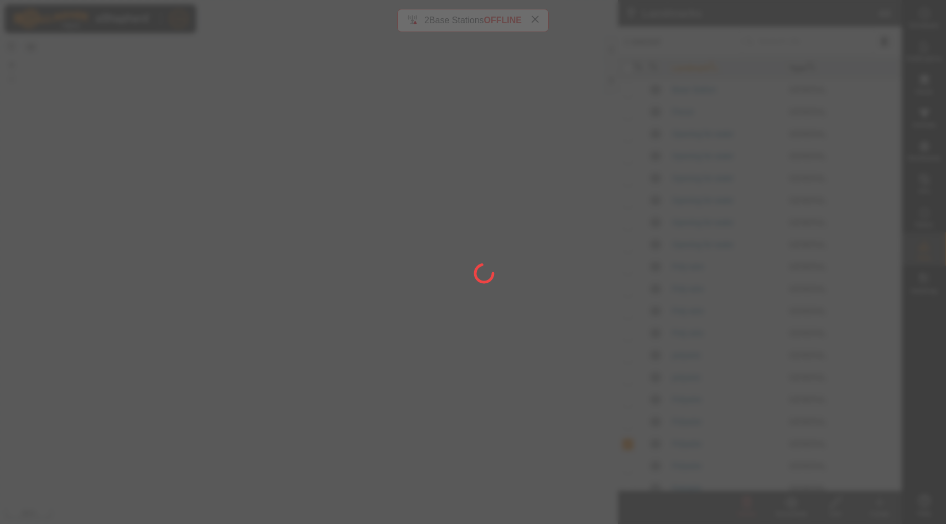
checkbox input "false"
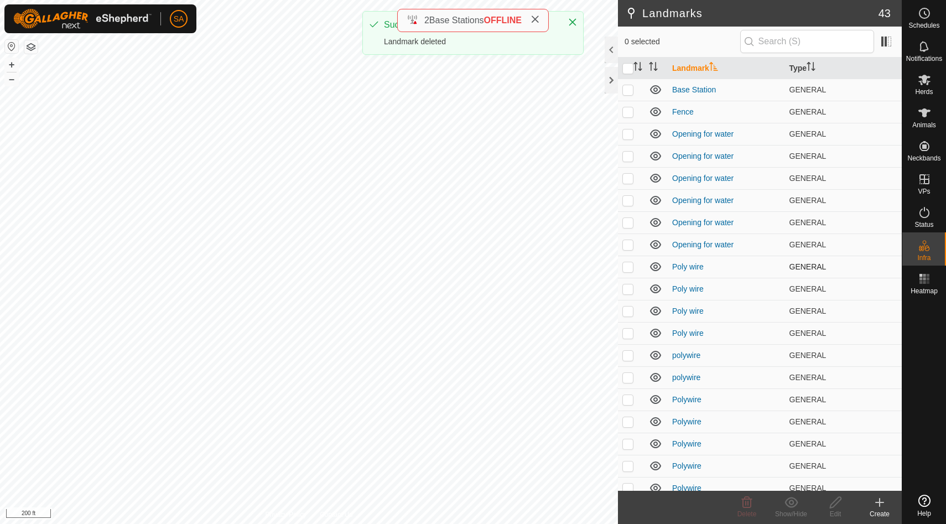
click at [630, 266] on p-checkbox at bounding box center [628, 266] width 11 height 9
checkbox input "true"
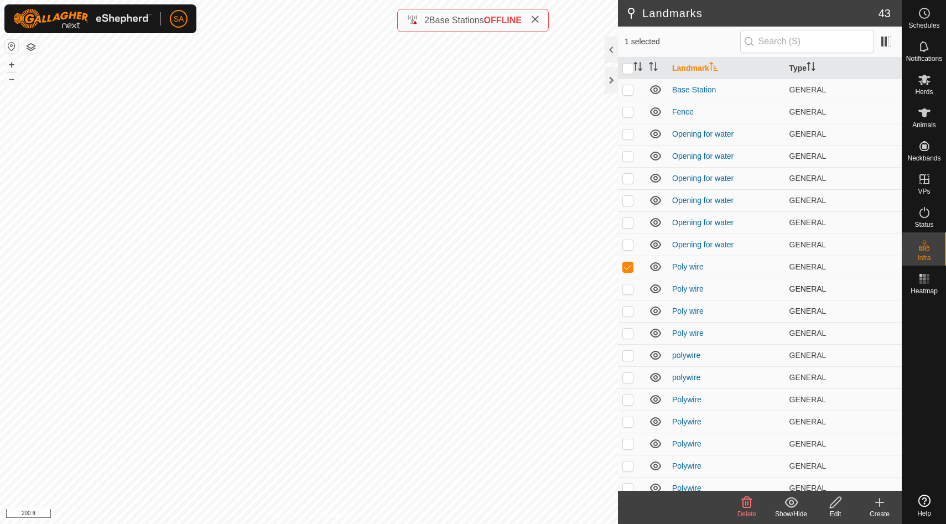
click at [628, 290] on p-checkbox at bounding box center [628, 288] width 11 height 9
checkbox input "true"
click at [626, 310] on p-checkbox at bounding box center [628, 311] width 11 height 9
checkbox input "true"
click at [628, 333] on p-checkbox at bounding box center [628, 333] width 11 height 9
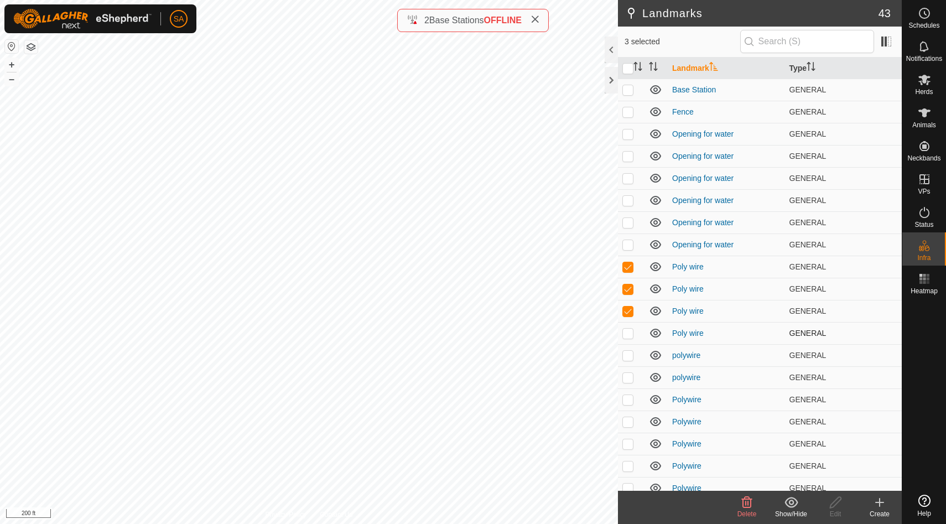
checkbox input "true"
click at [627, 355] on p-checkbox at bounding box center [628, 355] width 11 height 9
checkbox input "true"
click at [628, 376] on p-checkbox at bounding box center [628, 377] width 11 height 9
checkbox input "true"
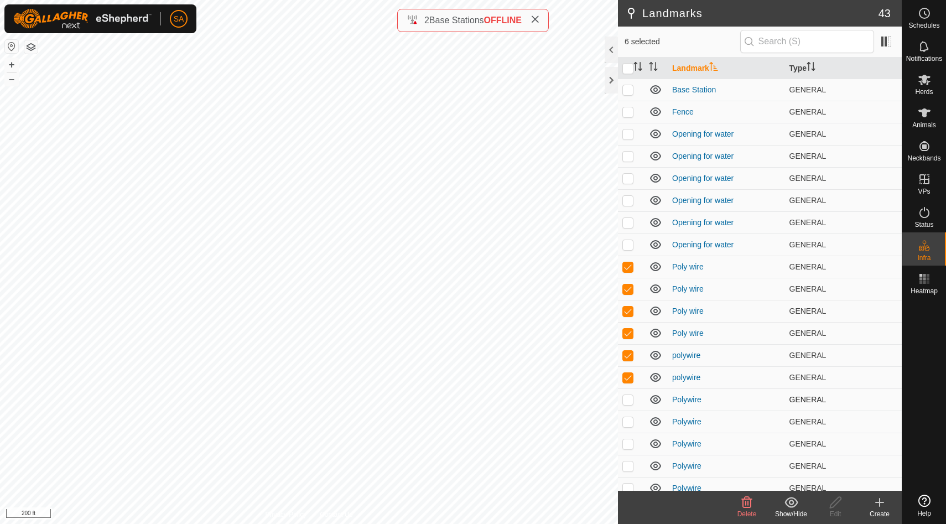
click at [630, 400] on p-checkbox at bounding box center [628, 399] width 11 height 9
checkbox input "true"
click at [630, 421] on p-checkbox at bounding box center [628, 421] width 11 height 9
checkbox input "true"
click at [630, 443] on p-checkbox at bounding box center [628, 443] width 11 height 9
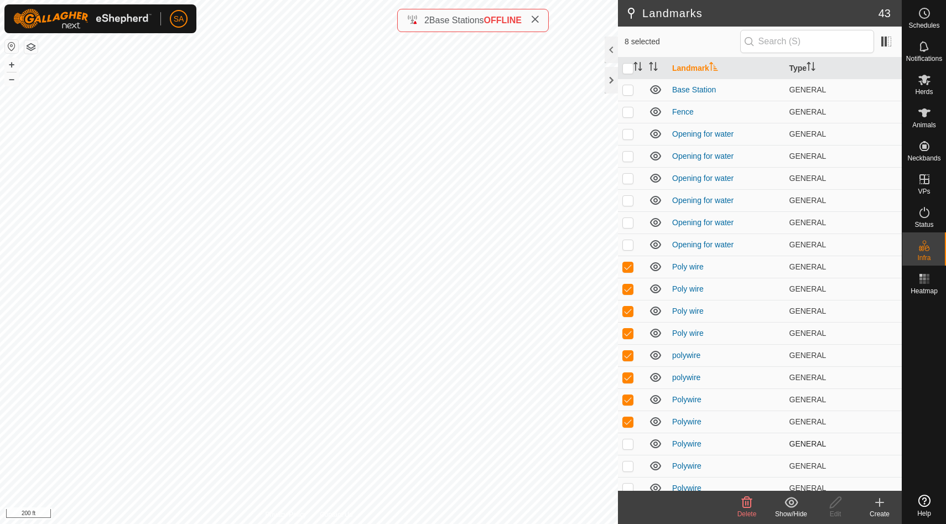
checkbox input "true"
click at [629, 462] on p-checkbox at bounding box center [628, 466] width 11 height 9
checkbox input "true"
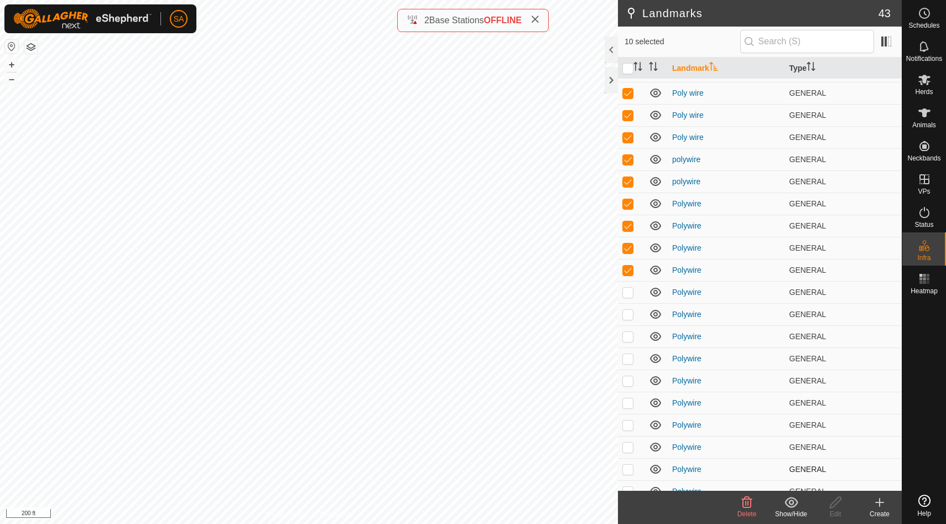
scroll to position [201, 0]
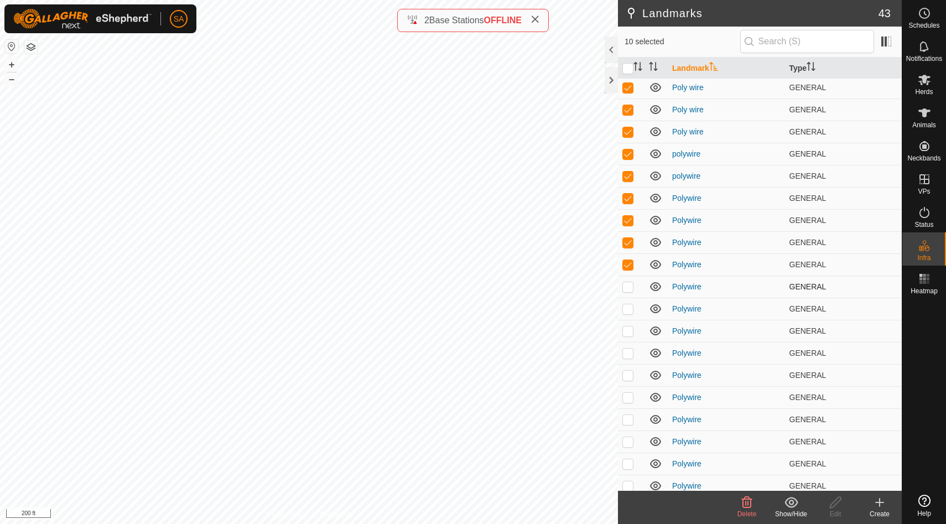
click at [629, 286] on p-checkbox at bounding box center [628, 286] width 11 height 9
checkbox input "true"
click at [626, 307] on p-checkbox at bounding box center [628, 308] width 11 height 9
checkbox input "true"
click at [629, 328] on p-checkbox at bounding box center [628, 330] width 11 height 9
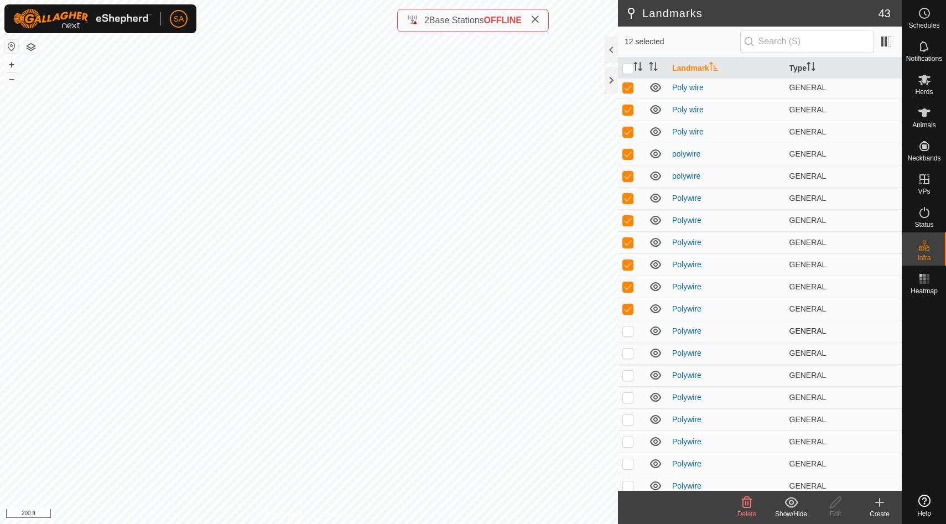
checkbox input "true"
click at [629, 350] on p-checkbox at bounding box center [628, 353] width 11 height 9
checkbox input "true"
click at [629, 377] on p-checkbox at bounding box center [628, 375] width 11 height 9
checkbox input "true"
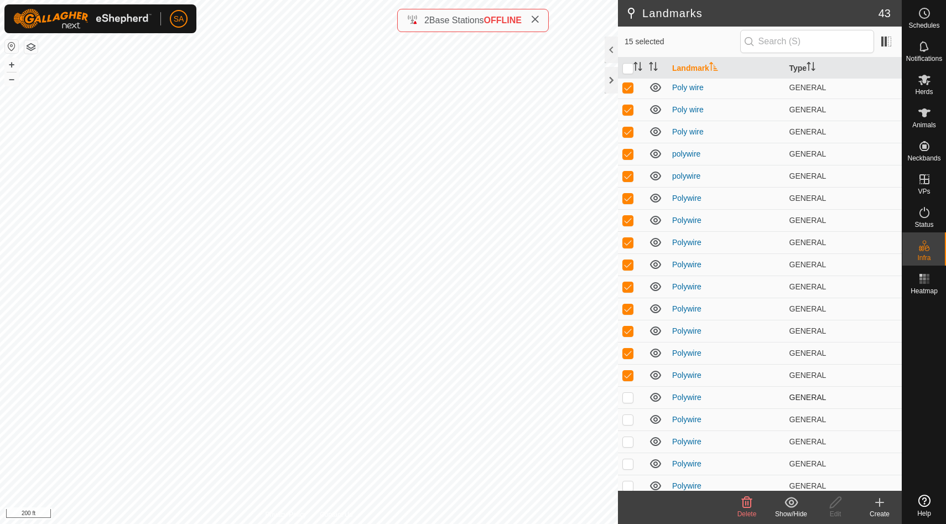
click at [629, 395] on p-checkbox at bounding box center [628, 397] width 11 height 9
checkbox input "true"
click at [628, 419] on p-checkbox at bounding box center [628, 419] width 11 height 9
checkbox input "true"
click at [626, 444] on p-checkbox at bounding box center [628, 441] width 11 height 9
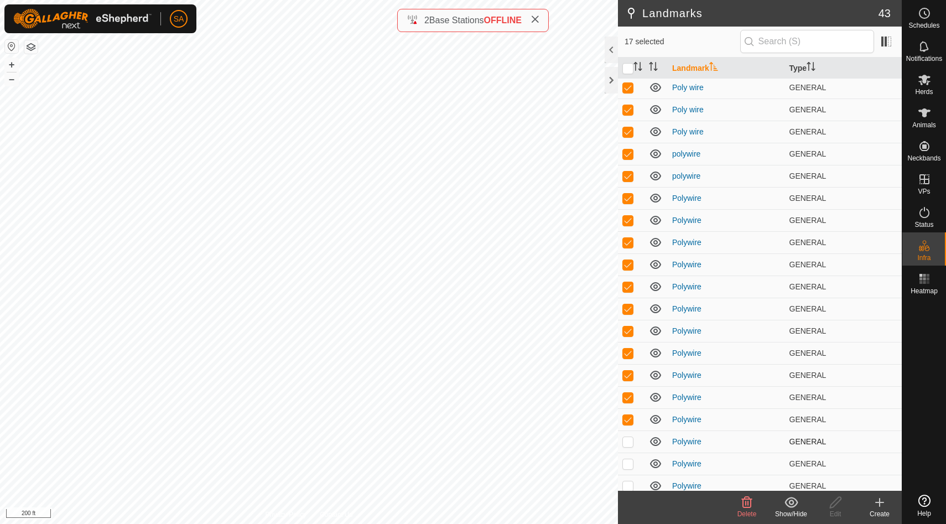
checkbox input "true"
click at [630, 465] on p-checkbox at bounding box center [628, 463] width 11 height 9
checkbox input "true"
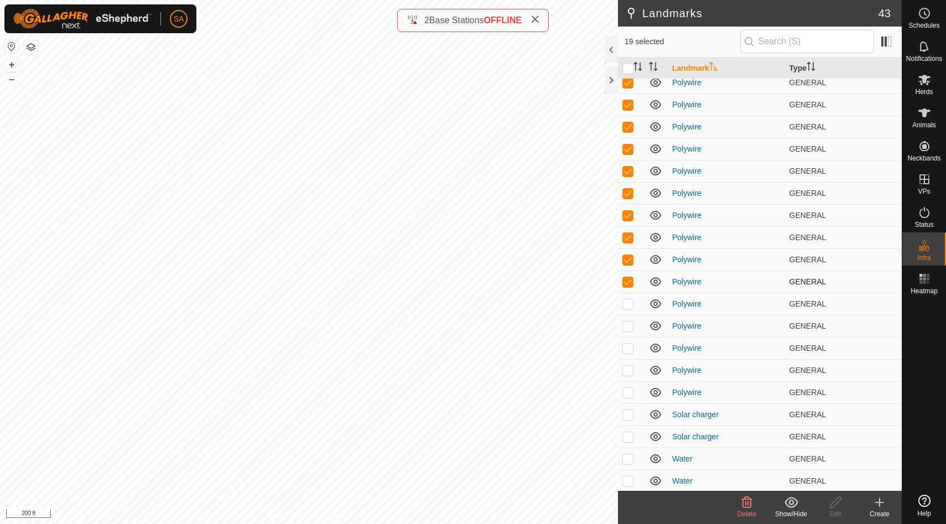
scroll to position [387, 0]
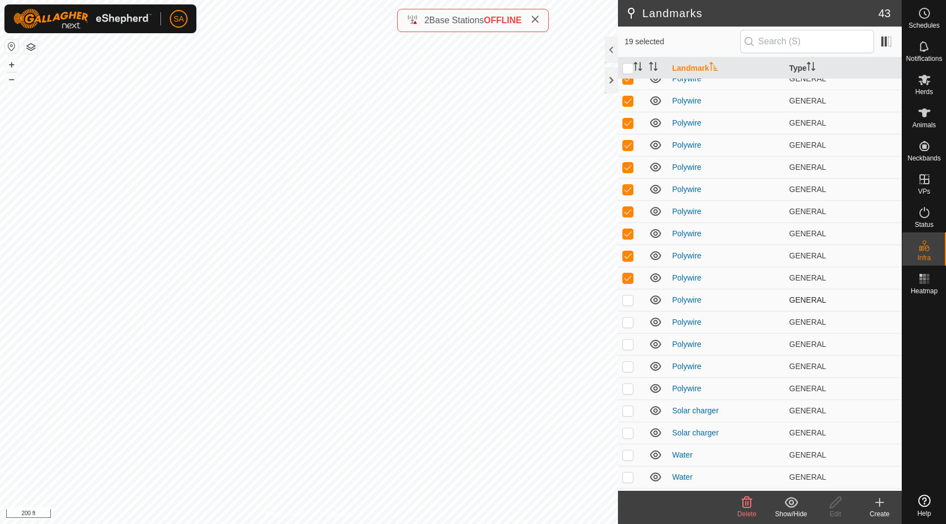
click at [629, 296] on p-checkbox at bounding box center [628, 299] width 11 height 9
checkbox input "true"
click at [629, 316] on td at bounding box center [631, 322] width 27 height 22
checkbox input "true"
click at [628, 341] on p-checkbox at bounding box center [628, 344] width 11 height 9
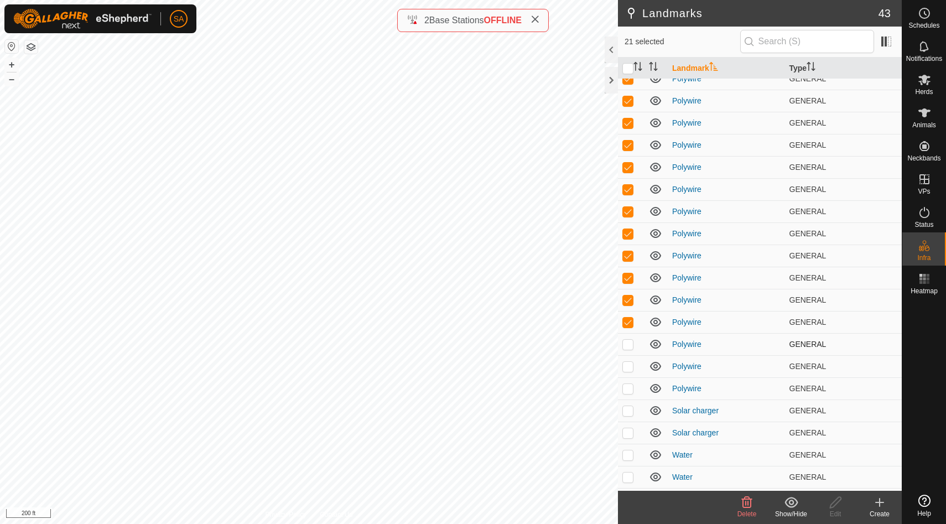
checkbox input "true"
click at [626, 366] on p-checkbox at bounding box center [628, 366] width 11 height 9
checkbox input "true"
click at [626, 386] on p-checkbox at bounding box center [628, 388] width 11 height 9
checkbox input "true"
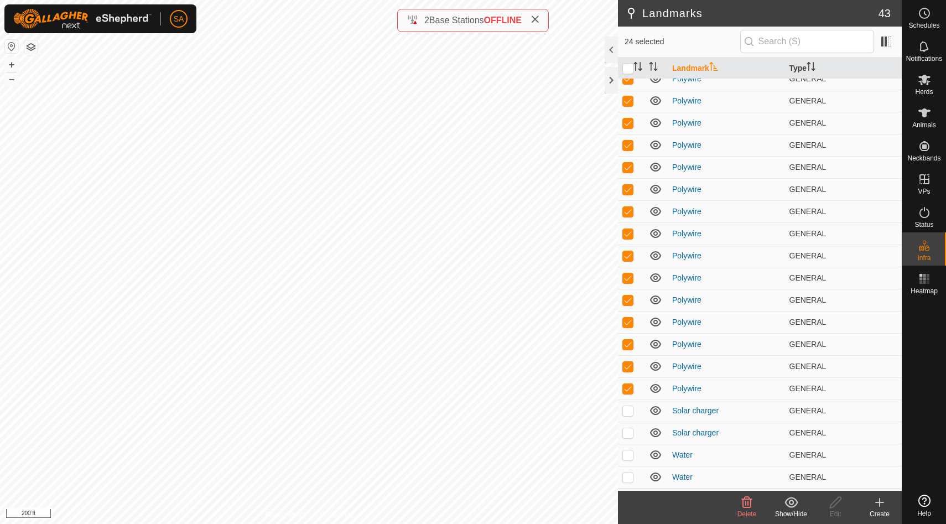
click at [748, 501] on icon at bounding box center [747, 502] width 11 height 11
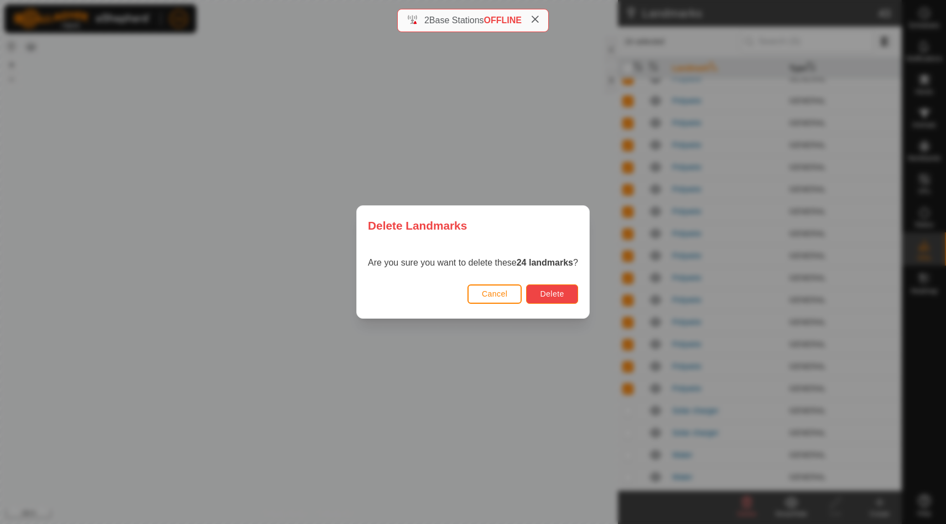
click at [550, 292] on span "Delete" at bounding box center [552, 293] width 24 height 9
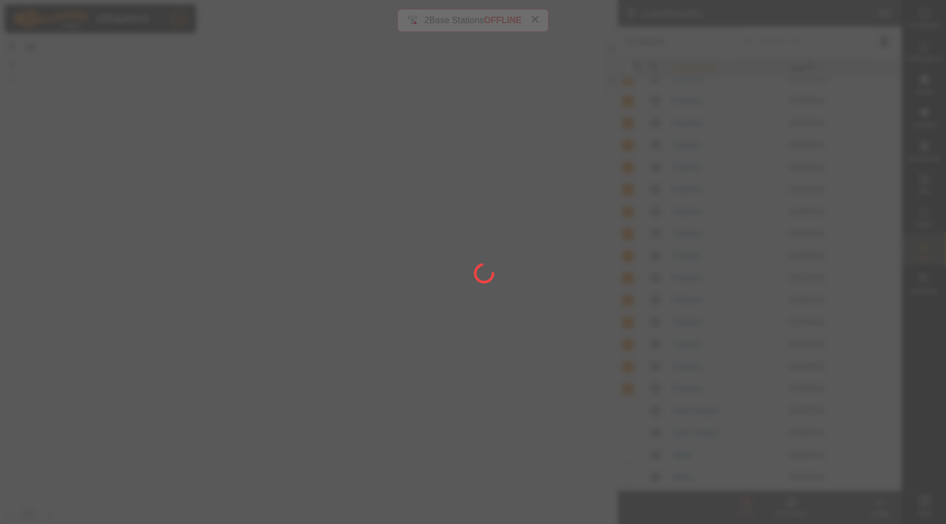
checkbox input "false"
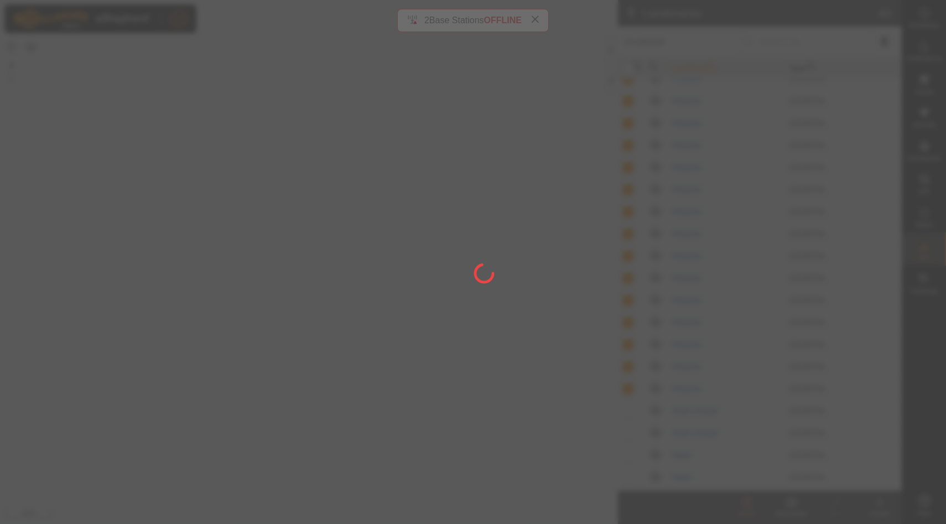
checkbox input "false"
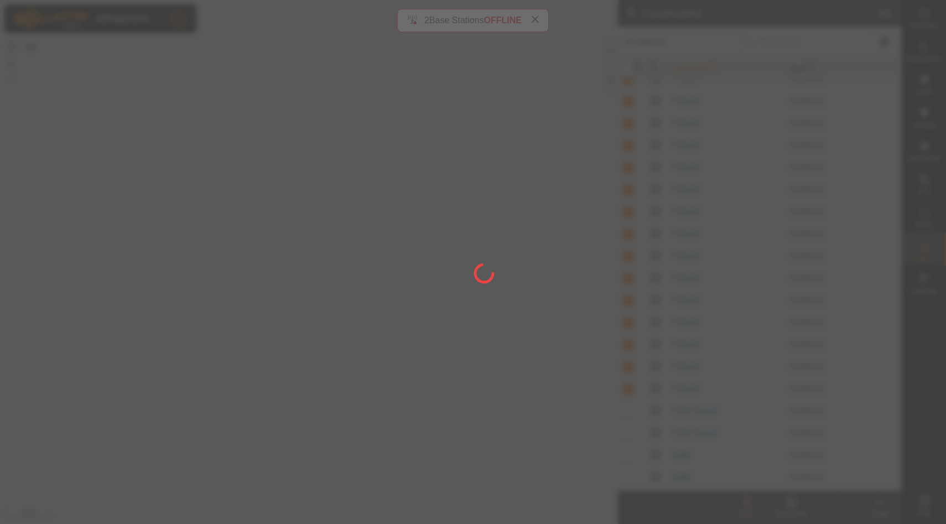
checkbox input "false"
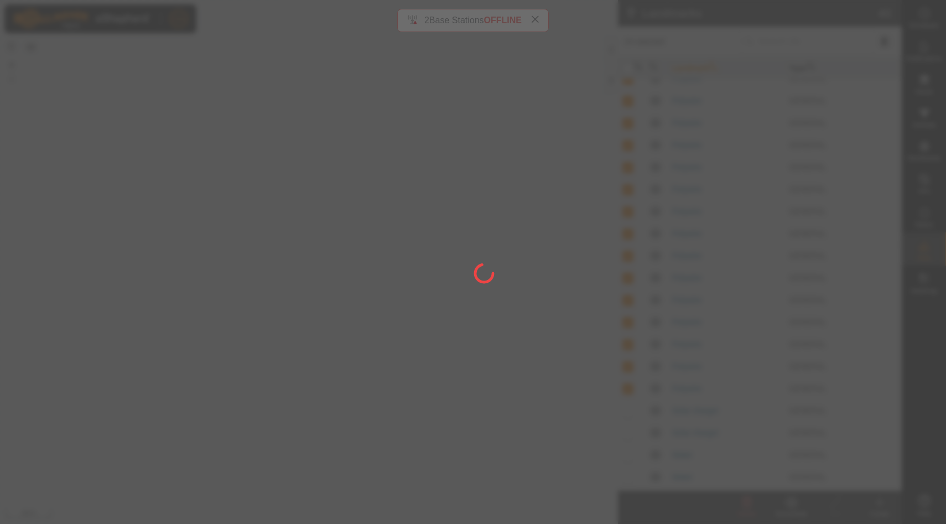
checkbox input "false"
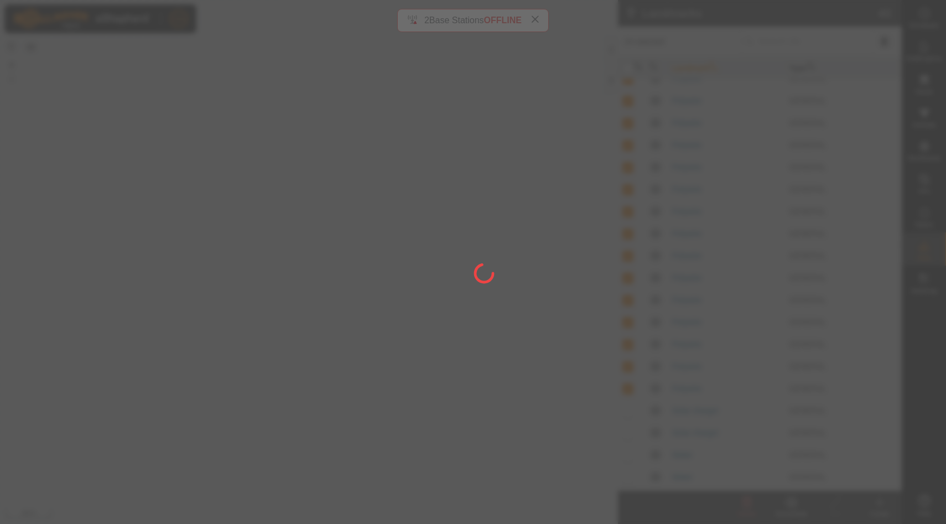
checkbox input "false"
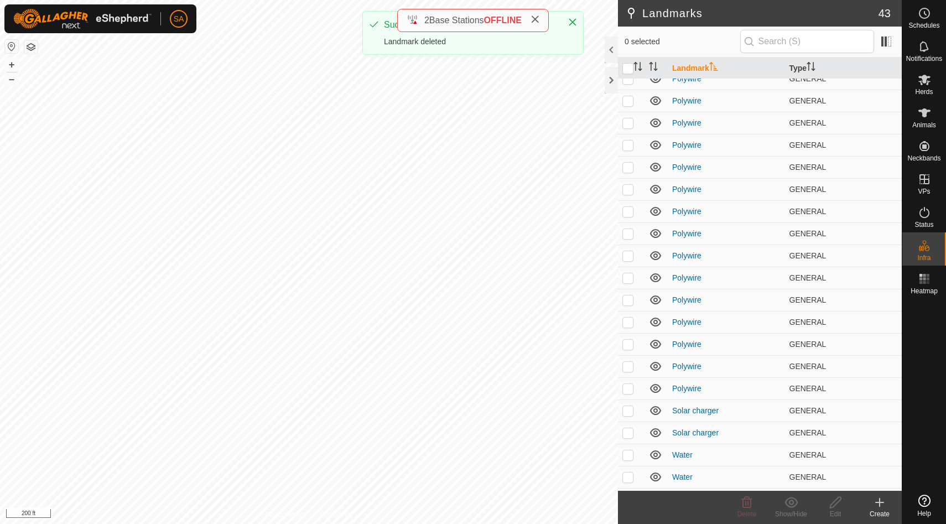
scroll to position [8, 0]
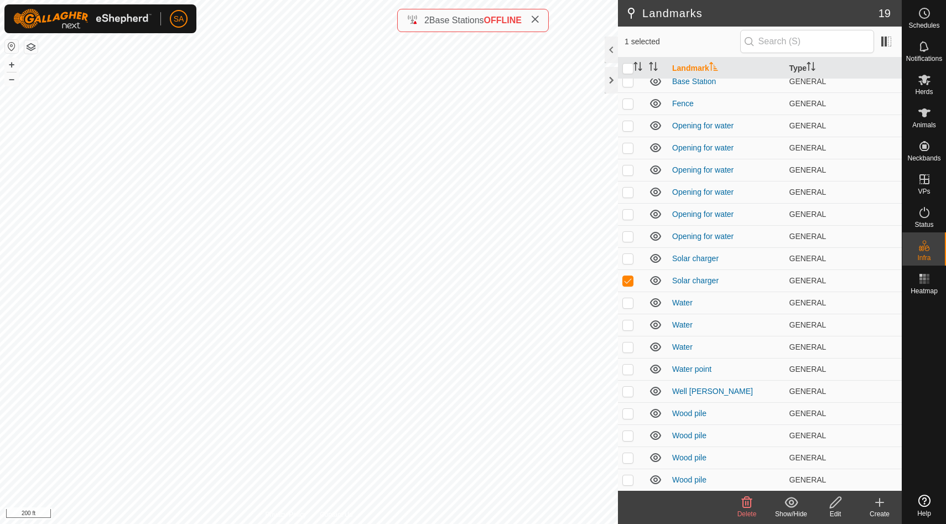
click at [748, 500] on icon at bounding box center [746, 502] width 13 height 13
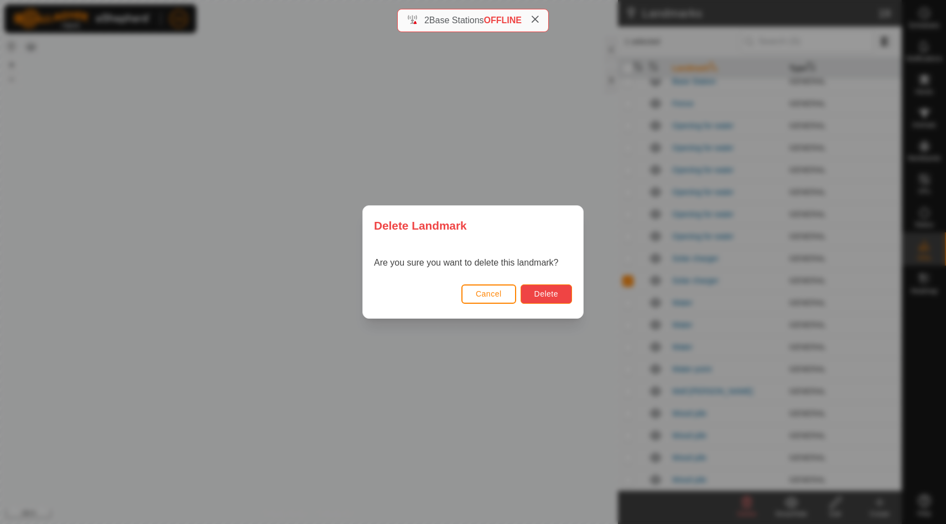
click at [548, 292] on span "Delete" at bounding box center [547, 293] width 24 height 9
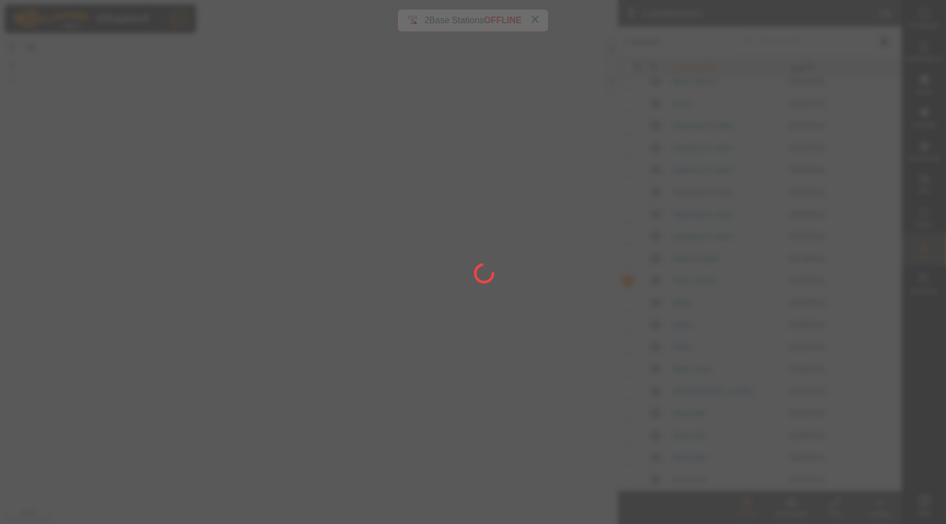
checkbox input "false"
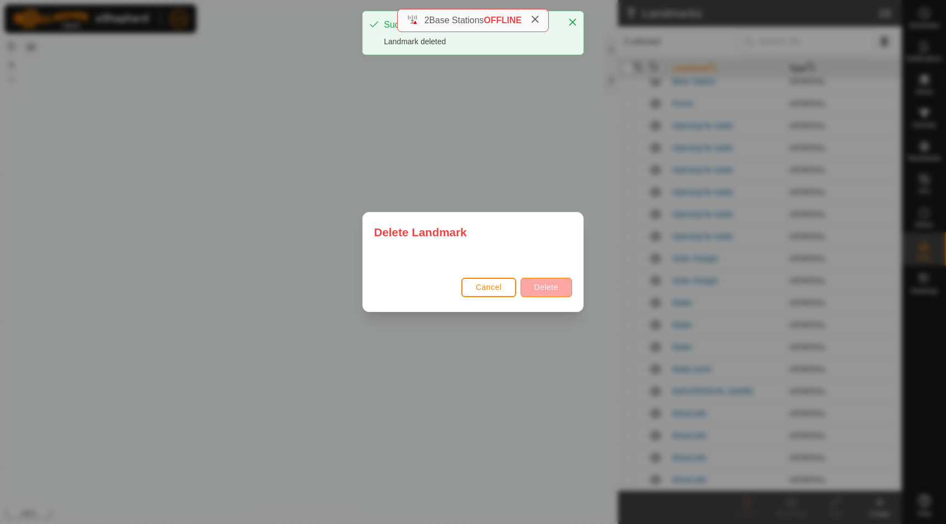
scroll to position [0, 0]
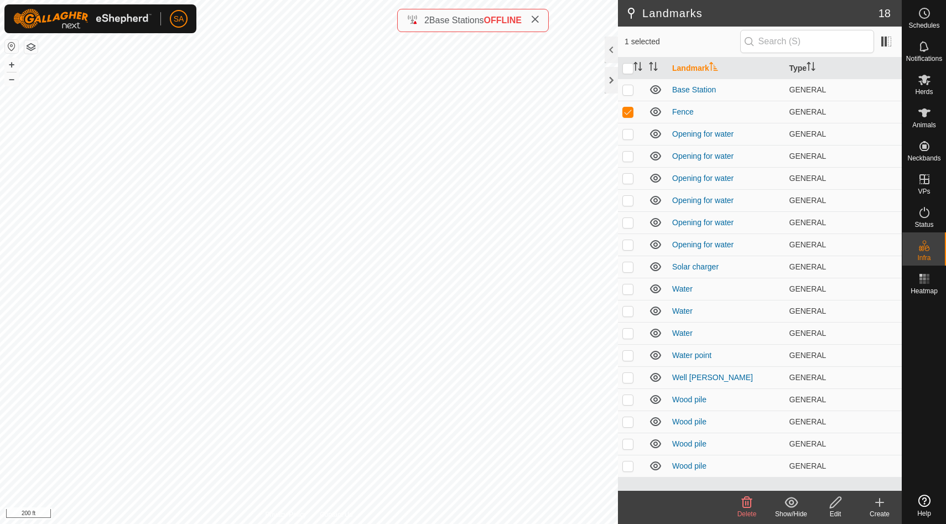
click at [751, 502] on icon at bounding box center [747, 502] width 11 height 11
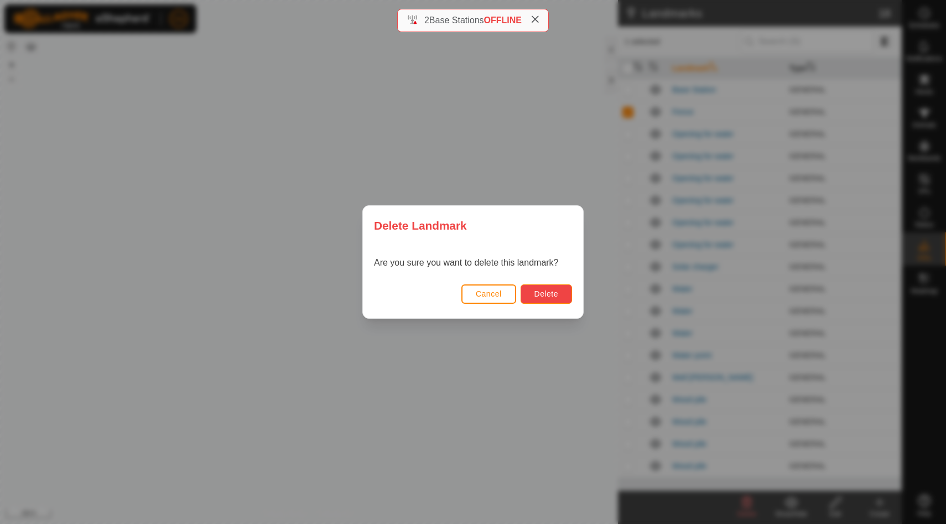
click at [547, 292] on span "Delete" at bounding box center [547, 293] width 24 height 9
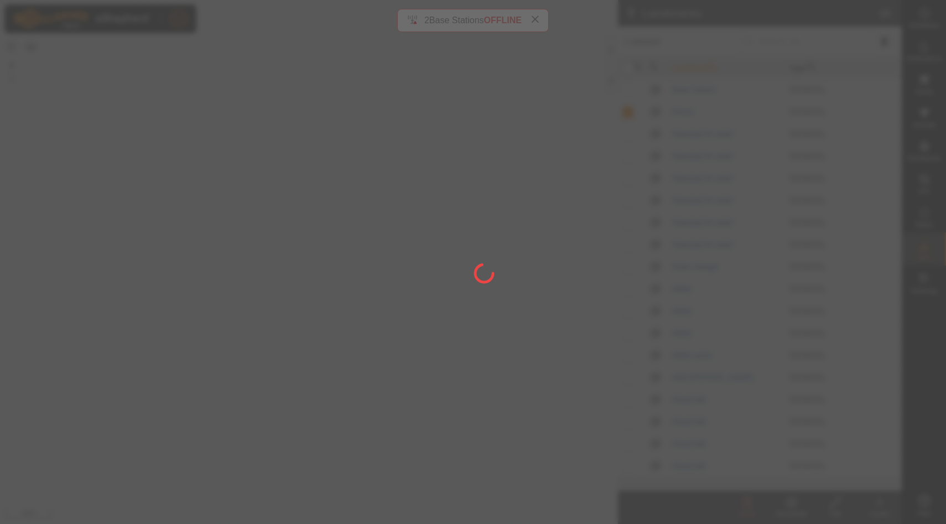
checkbox input "false"
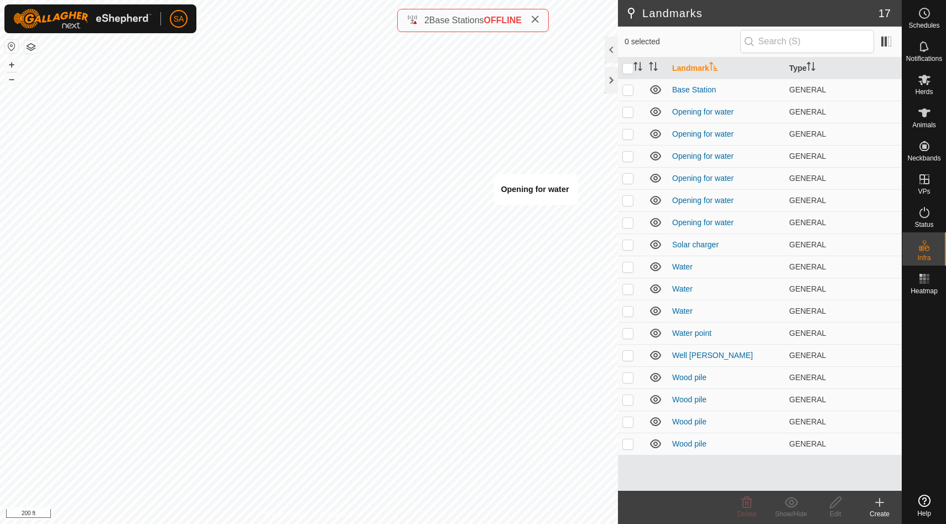
checkbox input "true"
click at [628, 243] on p-checkbox at bounding box center [628, 244] width 11 height 9
click at [629, 243] on p-checkbox at bounding box center [628, 244] width 11 height 9
checkbox input "false"
click at [628, 264] on p-checkbox at bounding box center [628, 266] width 11 height 9
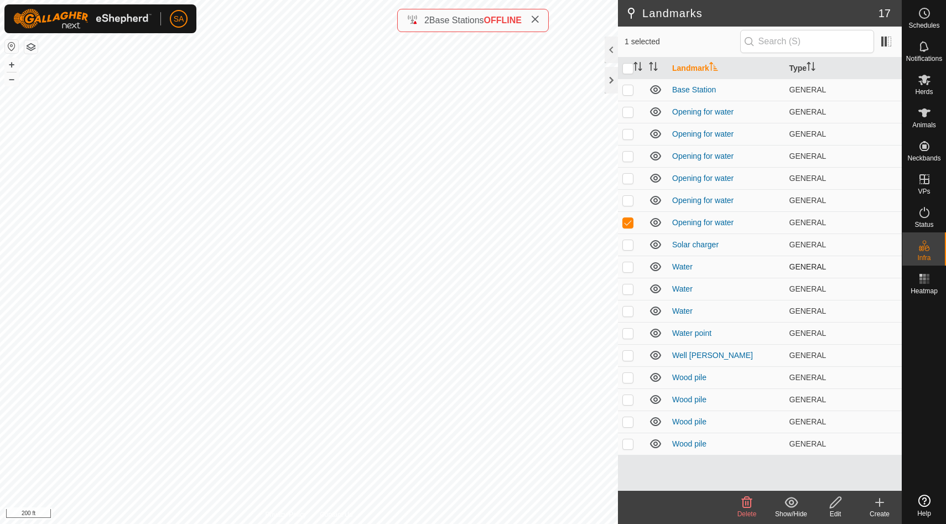
checkbox input "true"
click at [628, 284] on p-checkbox at bounding box center [628, 288] width 11 height 9
checkbox input "true"
click at [630, 310] on p-checkbox at bounding box center [628, 311] width 11 height 9
checkbox input "true"
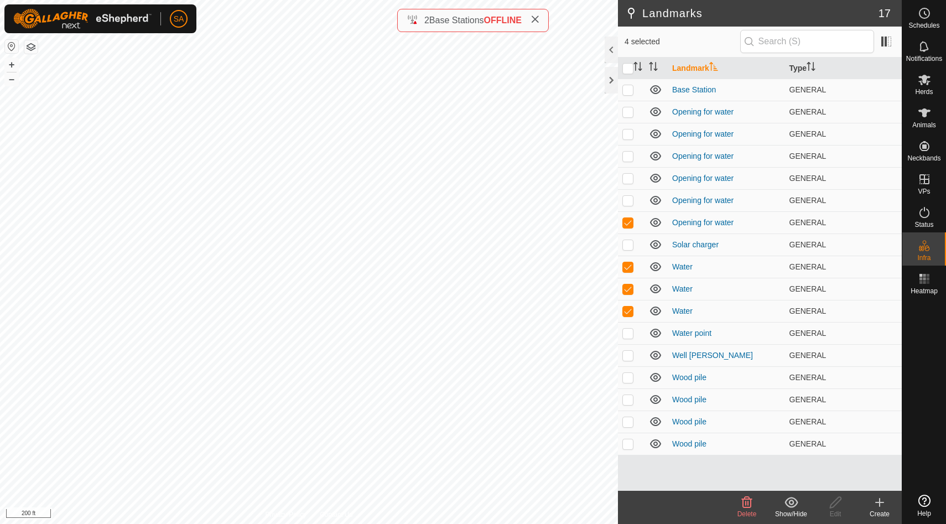
click at [748, 504] on icon at bounding box center [747, 502] width 11 height 11
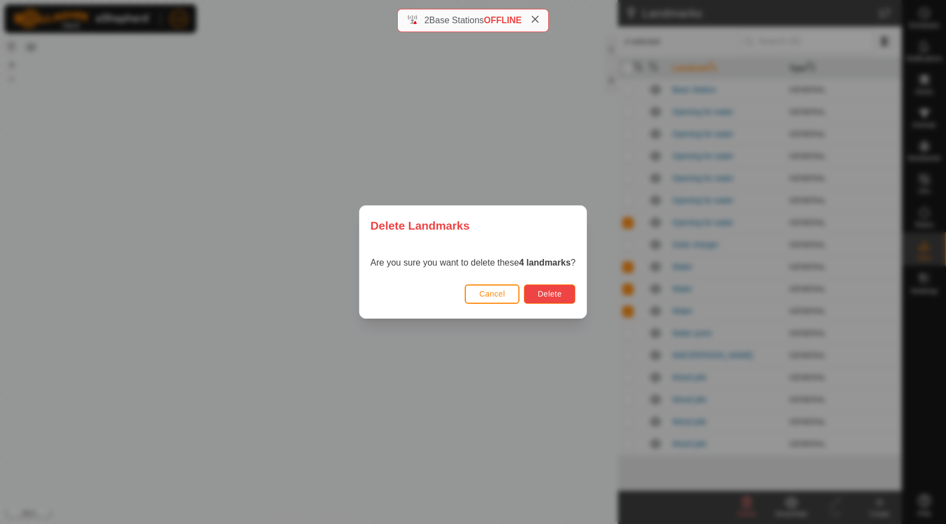
click at [559, 293] on span "Delete" at bounding box center [550, 293] width 24 height 9
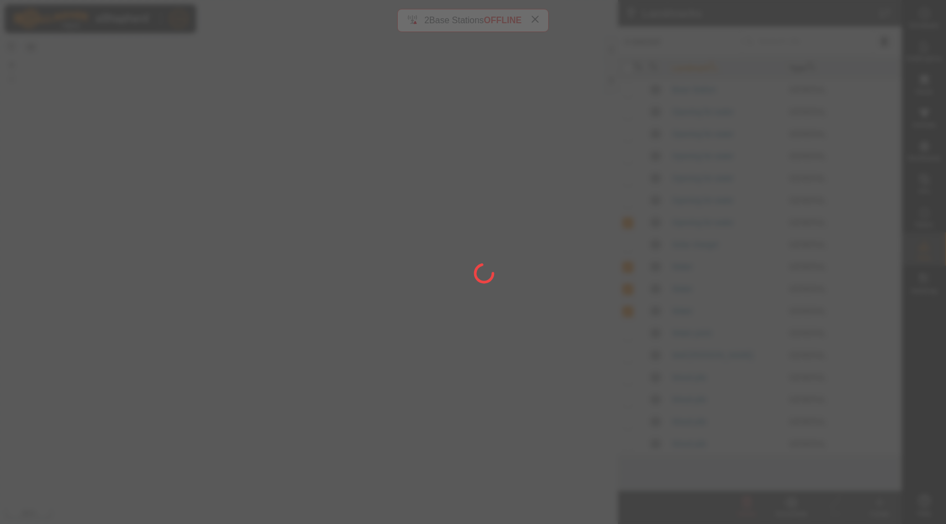
checkbox input "false"
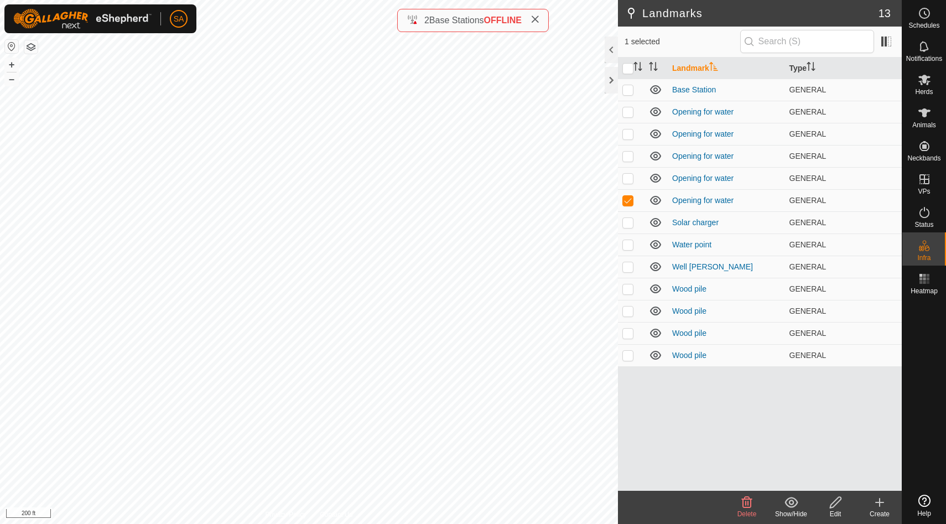
click at [748, 506] on icon at bounding box center [746, 502] width 13 height 13
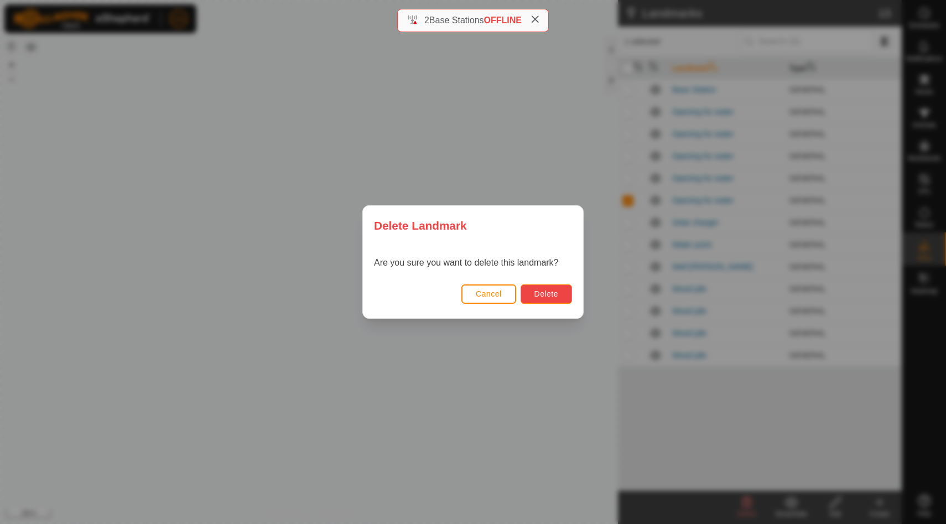
click at [552, 290] on span "Delete" at bounding box center [547, 293] width 24 height 9
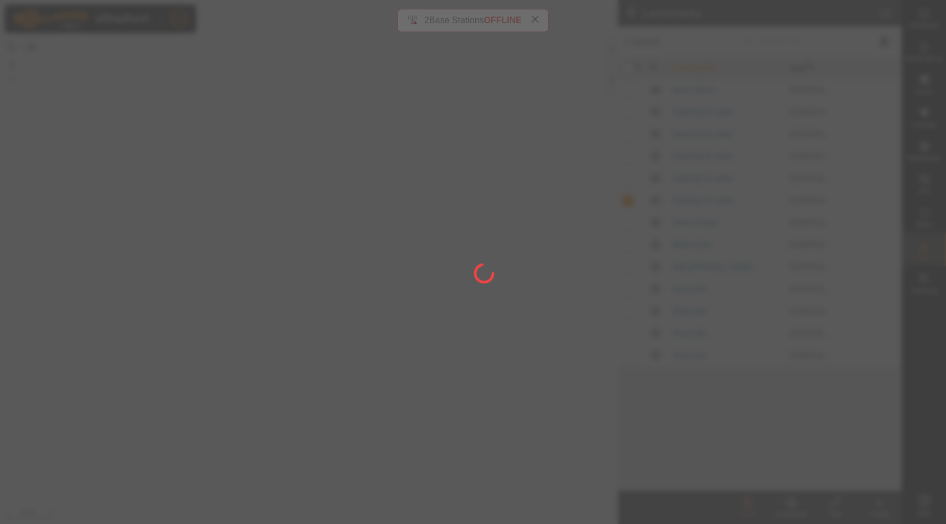
checkbox input "false"
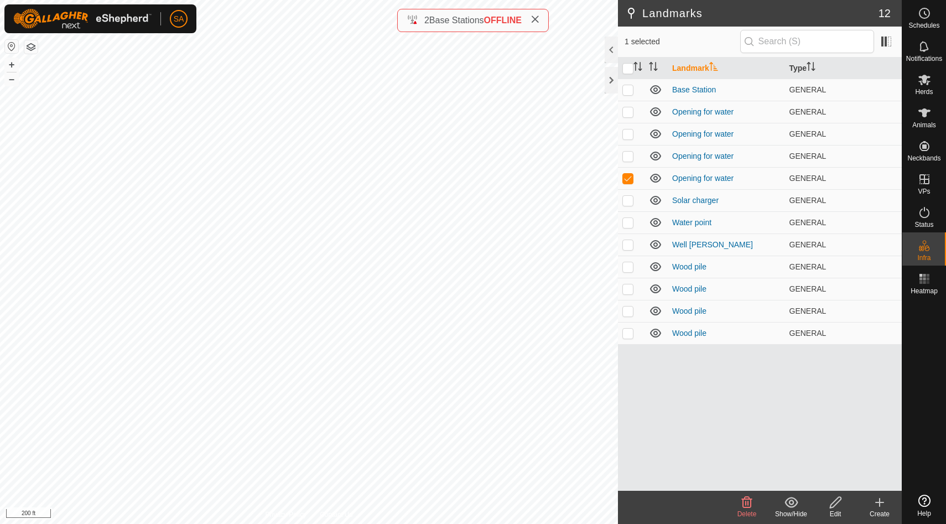
click at [748, 506] on icon at bounding box center [746, 502] width 13 height 13
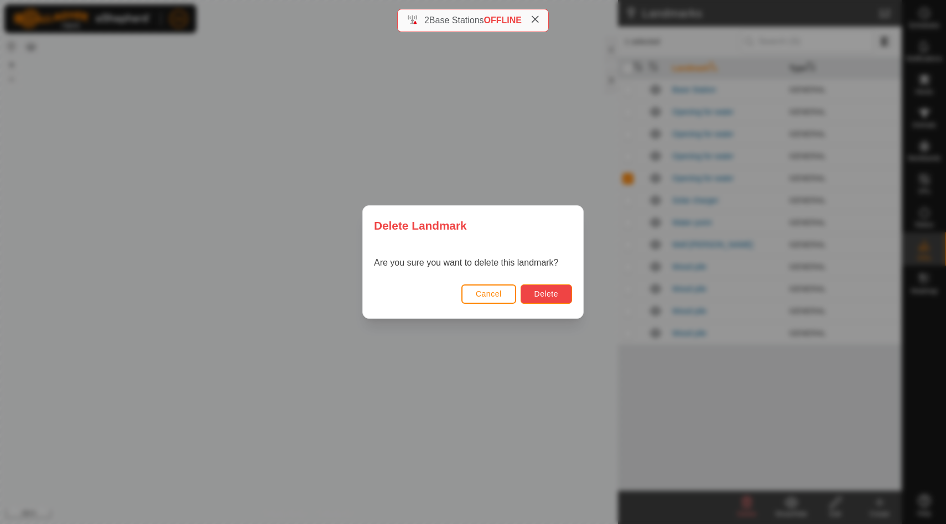
click at [556, 293] on span "Delete" at bounding box center [547, 293] width 24 height 9
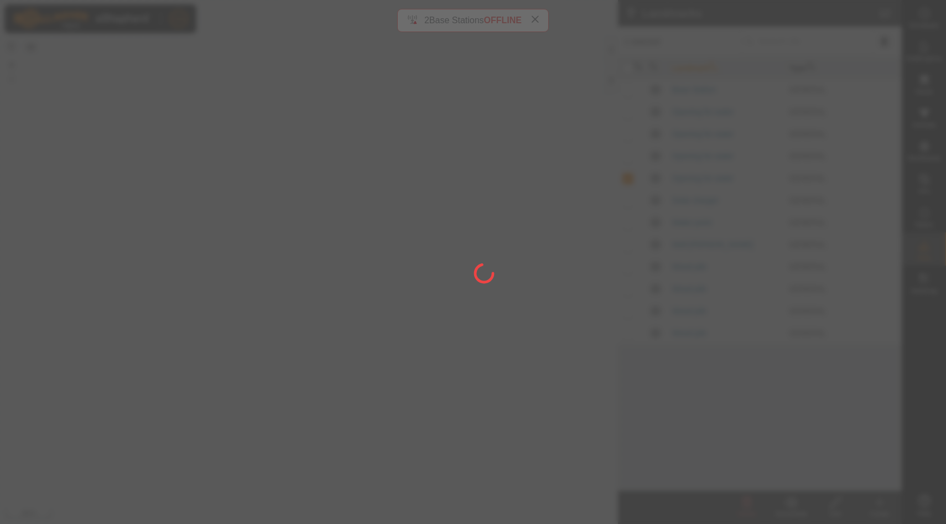
checkbox input "false"
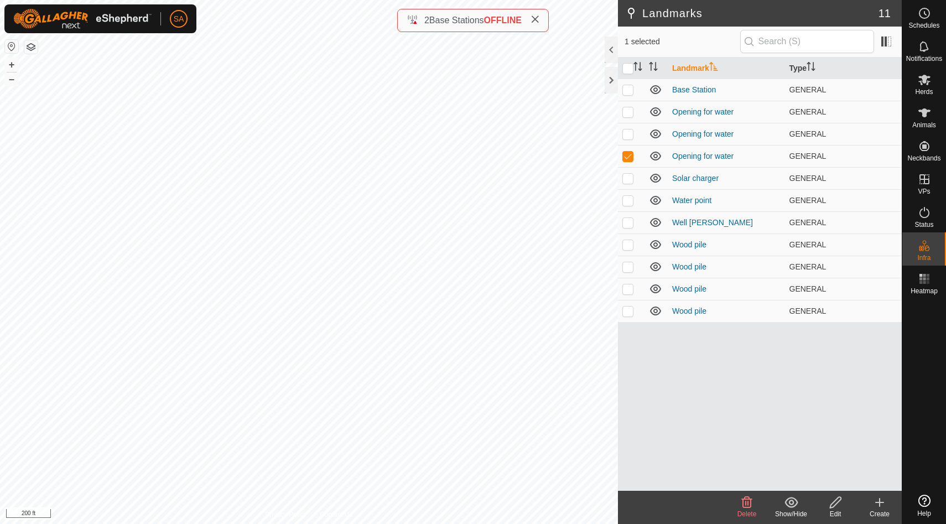
click at [751, 510] on span "Delete" at bounding box center [747, 514] width 19 height 8
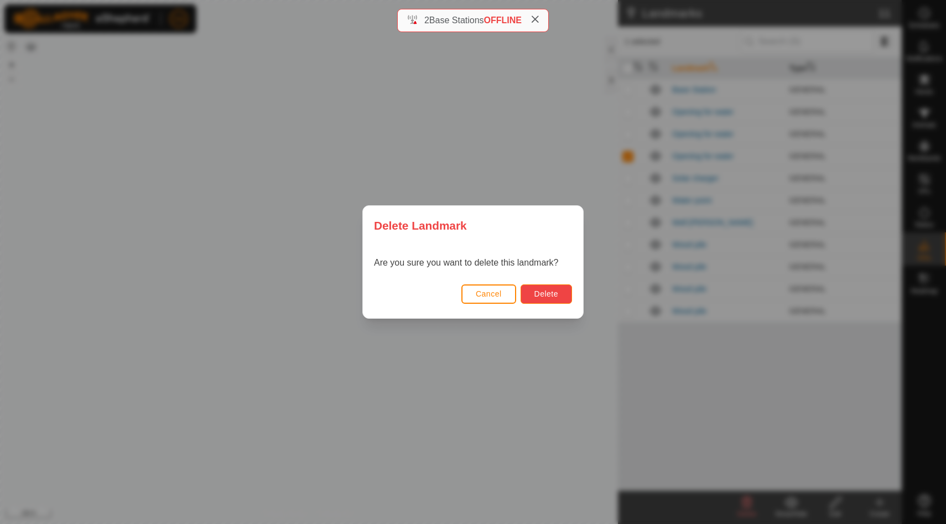
click at [561, 294] on button "Delete" at bounding box center [546, 293] width 51 height 19
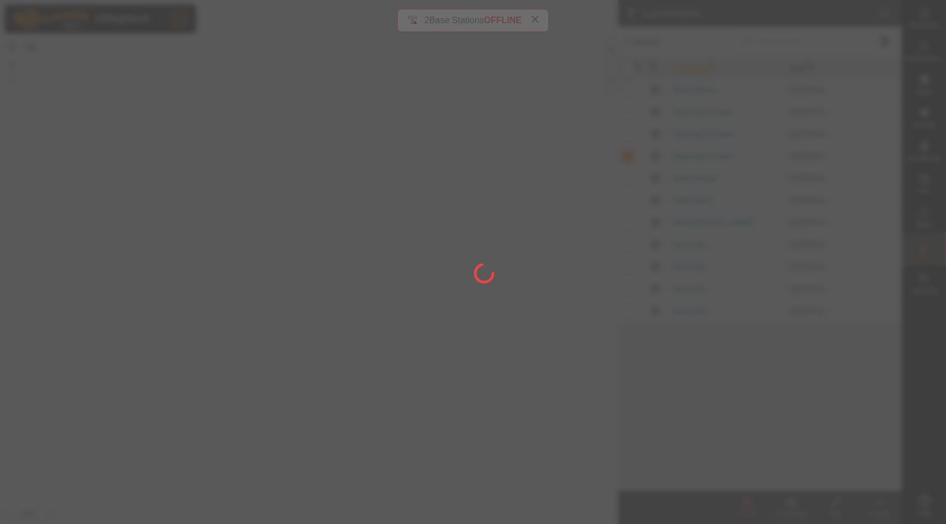
checkbox input "false"
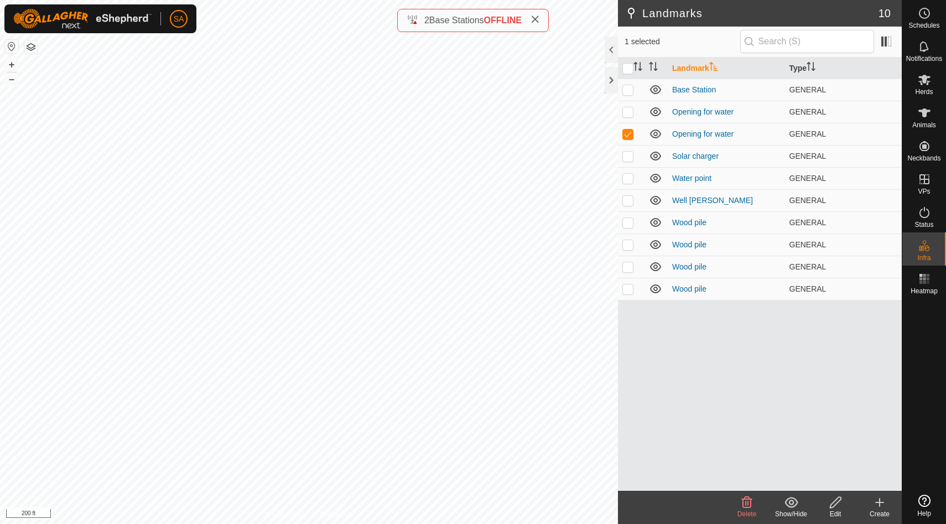
click at [747, 508] on icon at bounding box center [746, 502] width 13 height 13
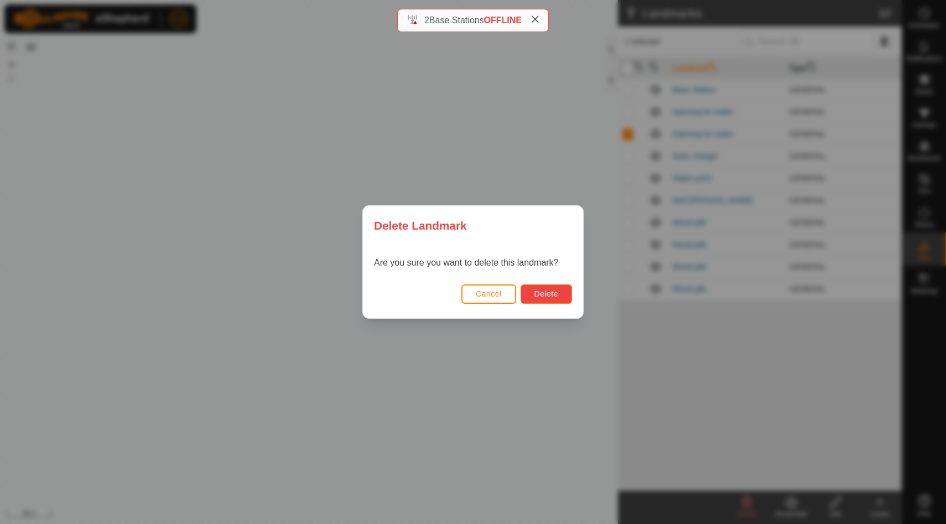
click at [560, 298] on button "Delete" at bounding box center [546, 293] width 51 height 19
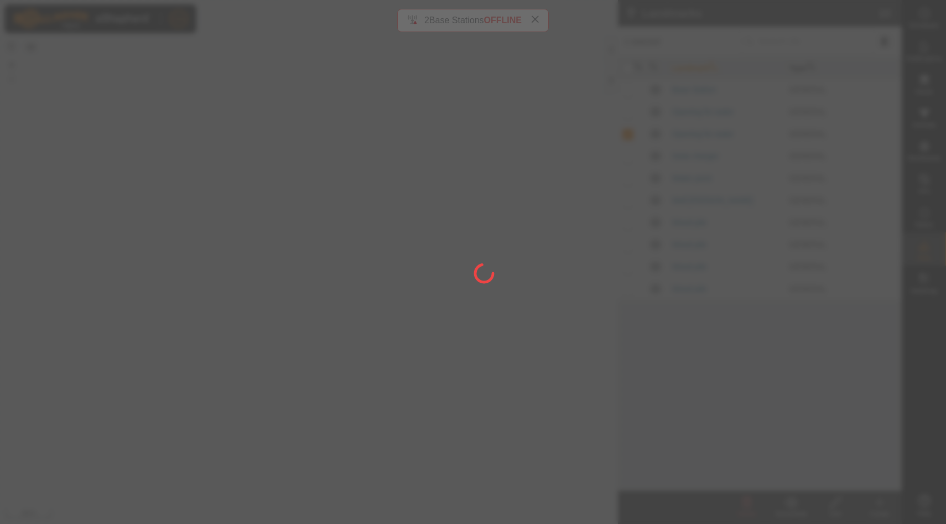
checkbox input "false"
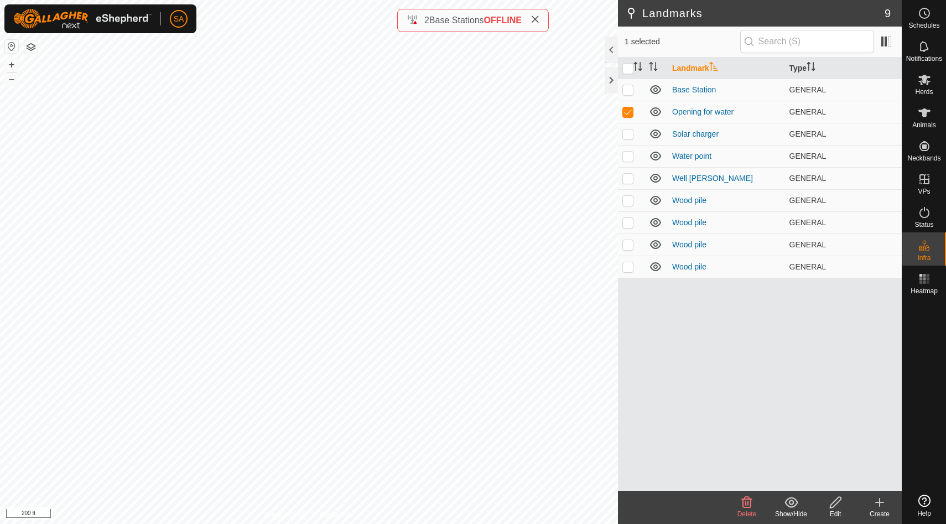
click at [748, 503] on icon at bounding box center [747, 502] width 11 height 11
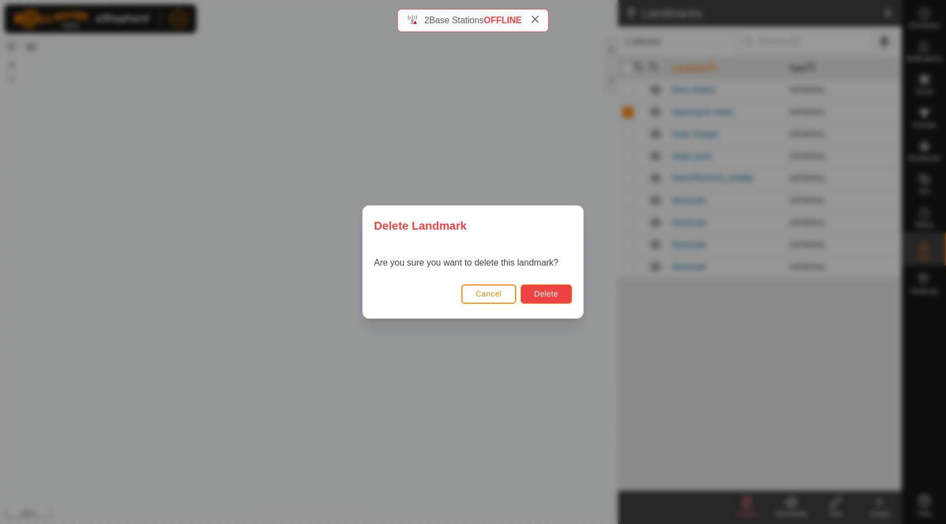
click at [553, 290] on span "Delete" at bounding box center [547, 293] width 24 height 9
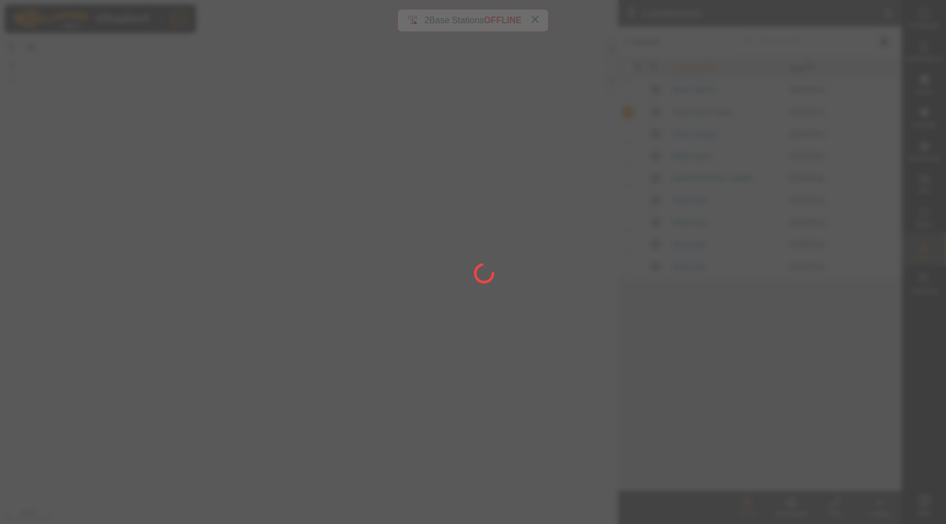
checkbox input "false"
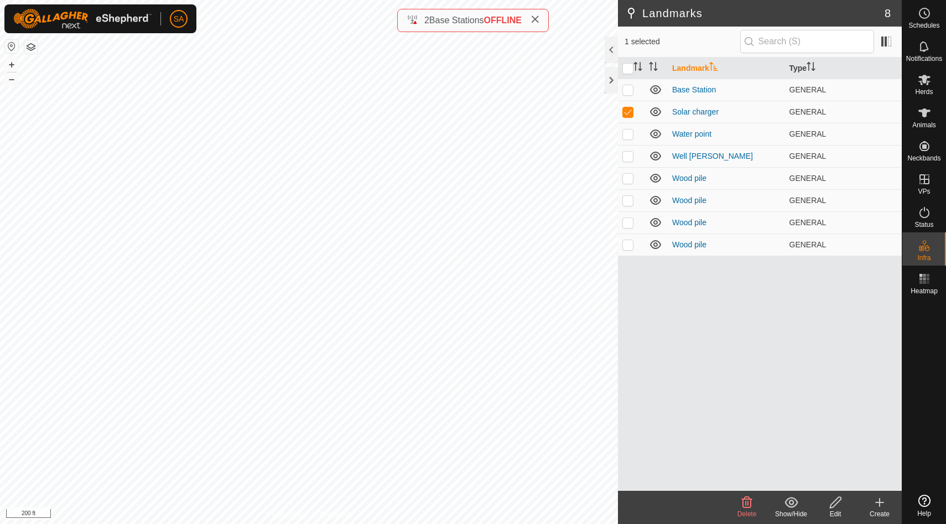
click at [743, 504] on icon at bounding box center [747, 502] width 11 height 11
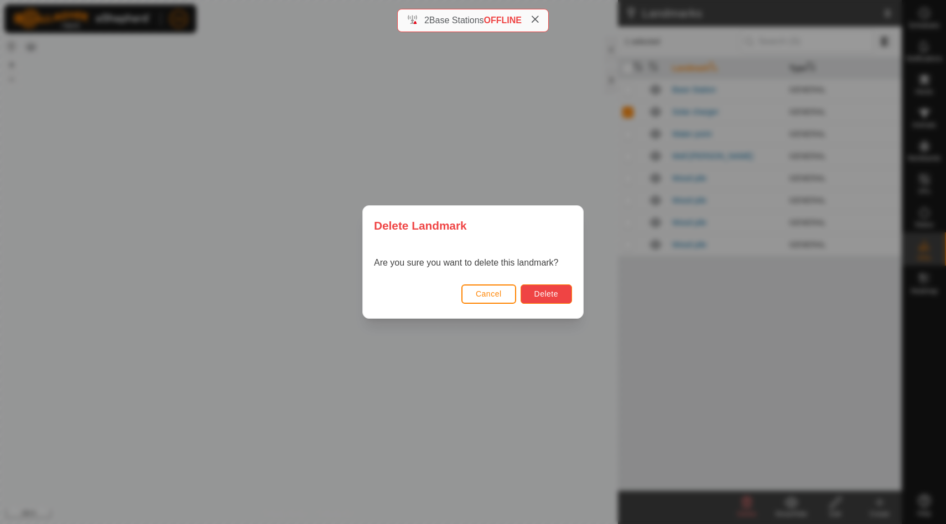
click at [556, 288] on button "Delete" at bounding box center [546, 293] width 51 height 19
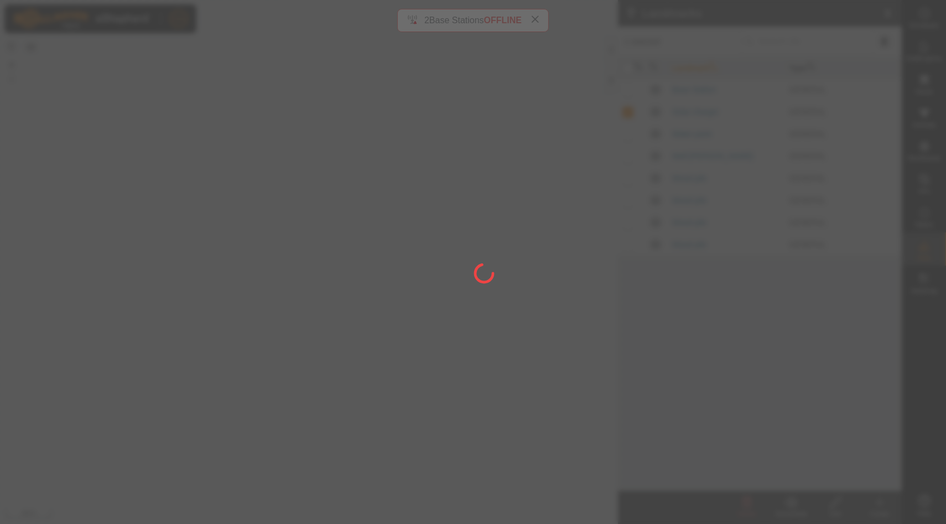
checkbox input "false"
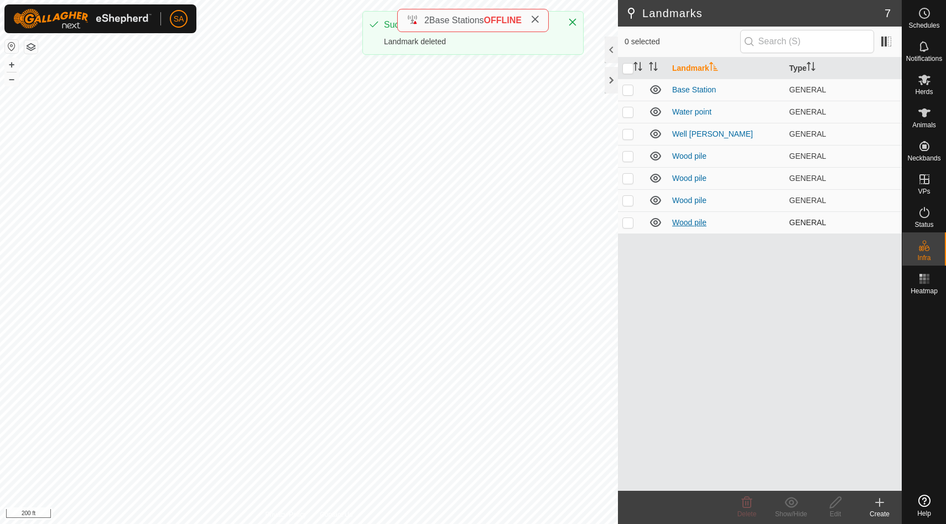
click at [691, 221] on link "Wood pile" at bounding box center [689, 222] width 34 height 9
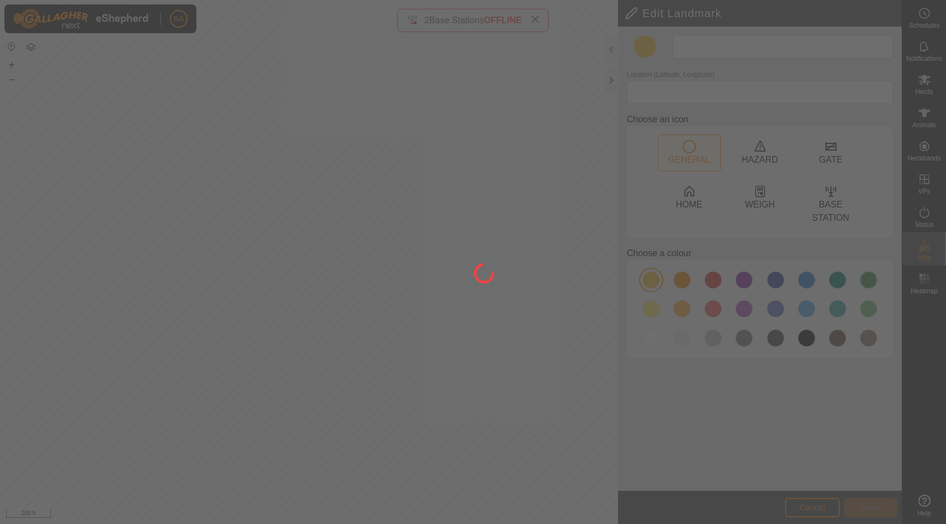
type input "Wood pile"
type input "44.287898, -72.175008"
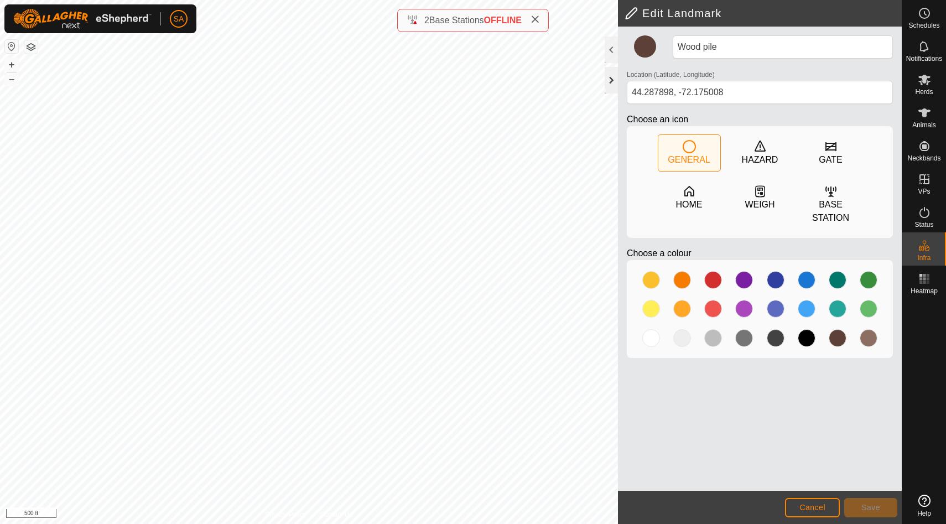
click at [614, 75] on div at bounding box center [611, 80] width 13 height 27
